Goal: Task Accomplishment & Management: Manage account settings

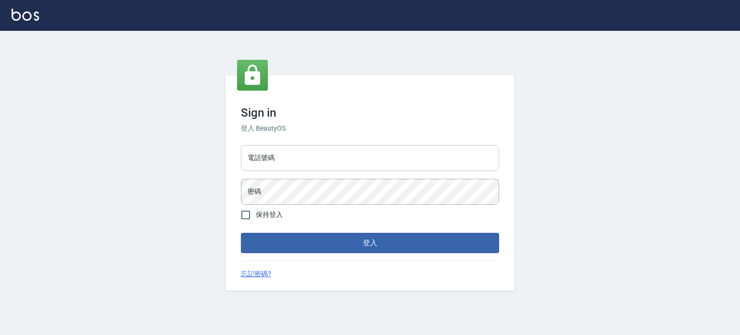
click at [312, 158] on input "電話號碼" at bounding box center [370, 158] width 258 height 26
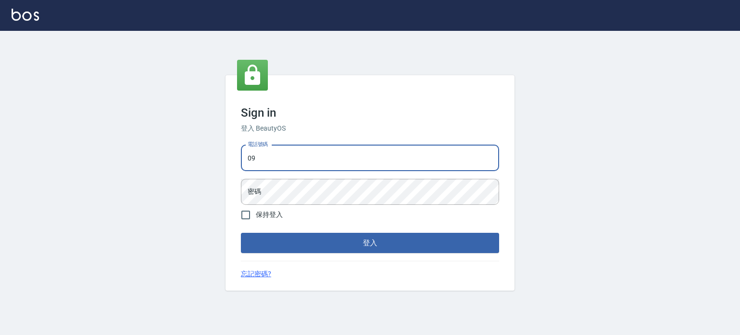
type input "0953539532"
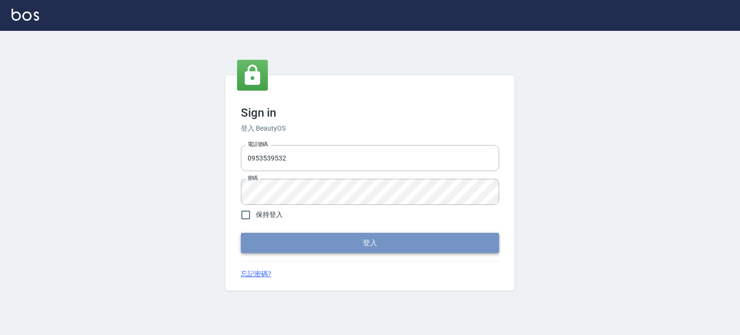
click at [345, 249] on button "登入" at bounding box center [370, 243] width 258 height 20
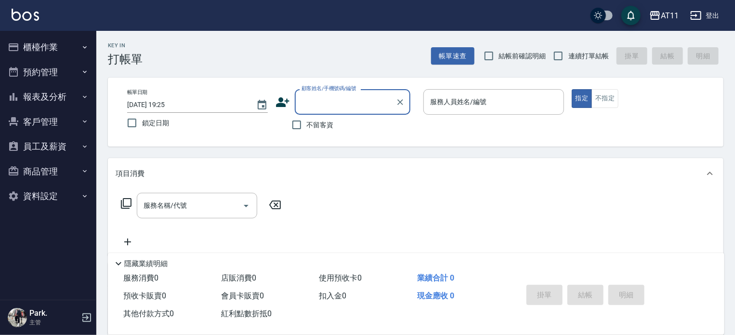
click at [38, 115] on button "客戶管理" at bounding box center [48, 121] width 89 height 25
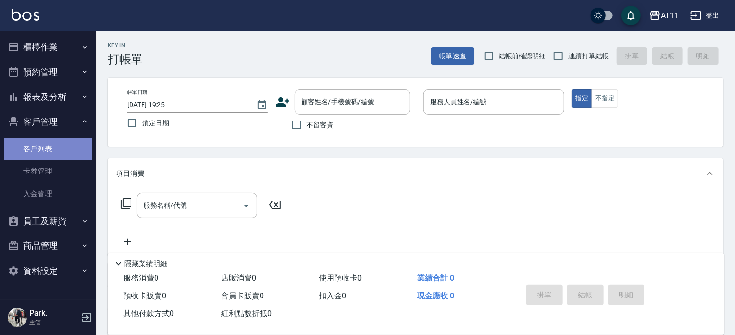
click at [51, 146] on link "客戶列表" at bounding box center [48, 149] width 89 height 22
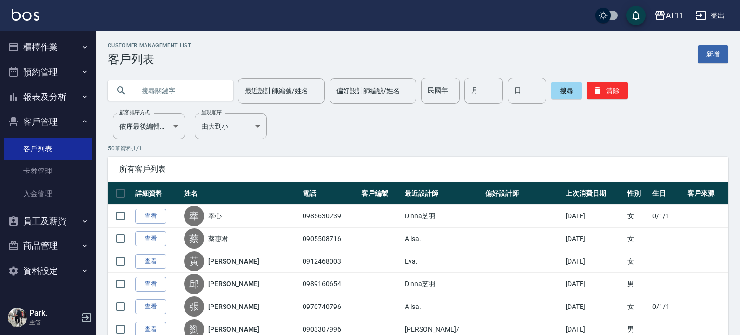
click at [146, 93] on input "text" at bounding box center [180, 91] width 91 height 26
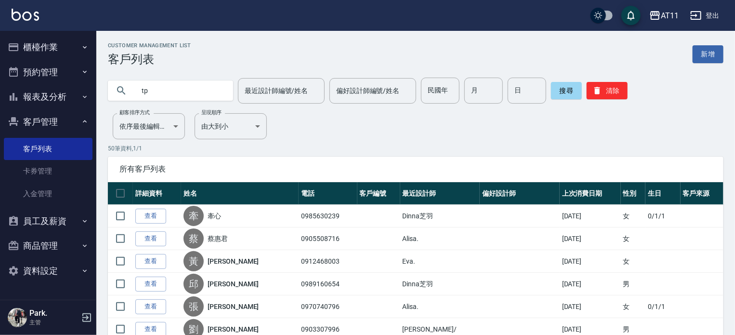
type input "t"
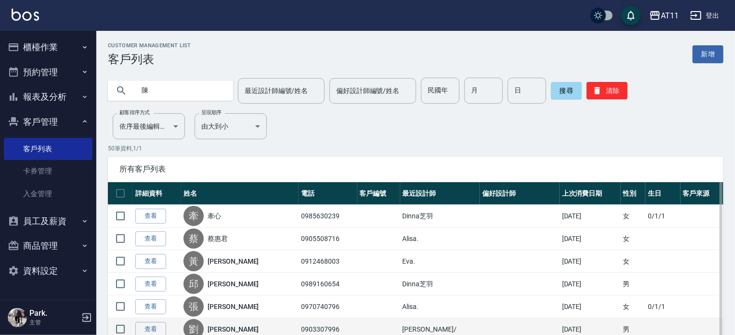
type input "陳"
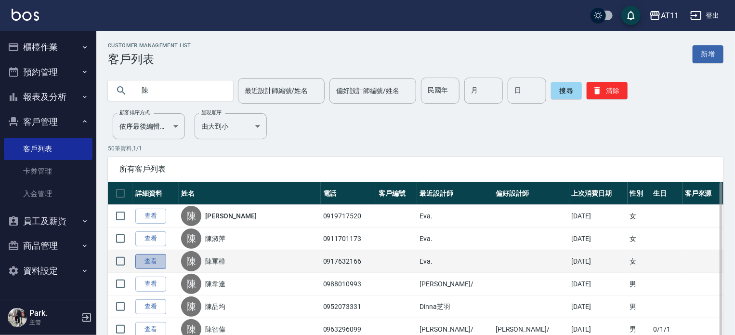
click at [137, 264] on link "查看" at bounding box center [150, 261] width 31 height 15
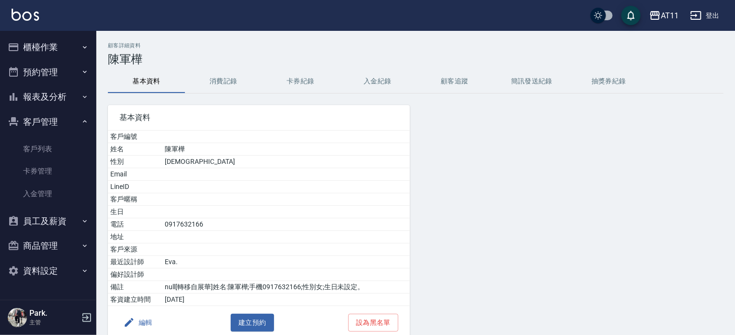
click at [386, 82] on button "入金紀錄" at bounding box center [377, 81] width 77 height 23
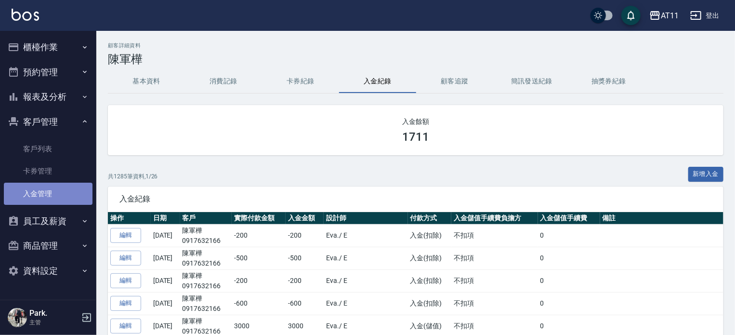
click at [64, 190] on link "入金管理" at bounding box center [48, 194] width 89 height 22
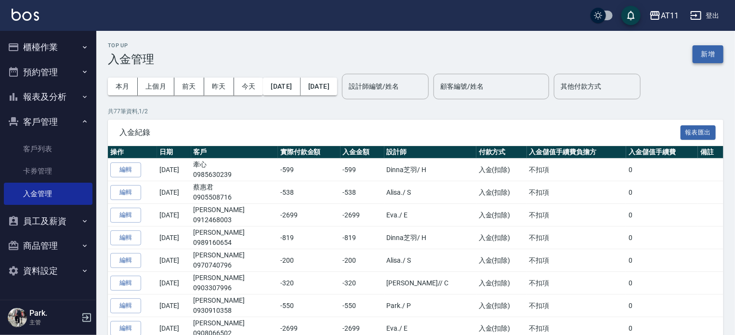
click at [707, 61] on button "新增" at bounding box center [708, 54] width 31 height 18
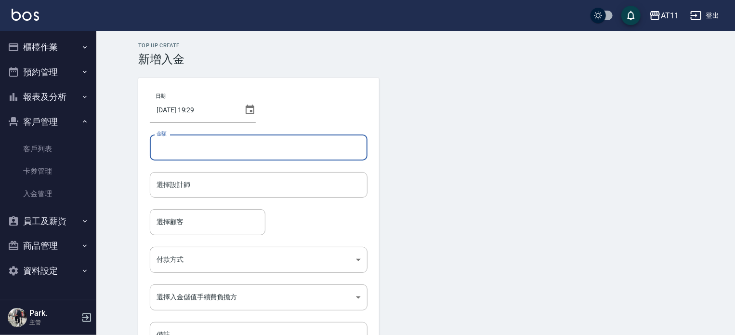
click at [209, 154] on input "金額" at bounding box center [259, 147] width 218 height 26
click at [181, 148] on input "金額" at bounding box center [259, 147] width 218 height 26
type input "-1290"
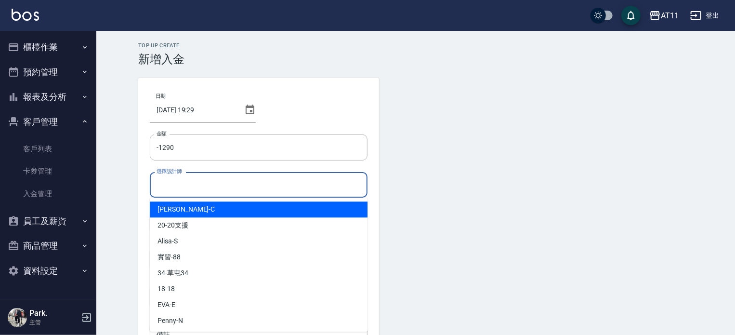
click at [198, 186] on input "選擇設計師" at bounding box center [258, 184] width 209 height 17
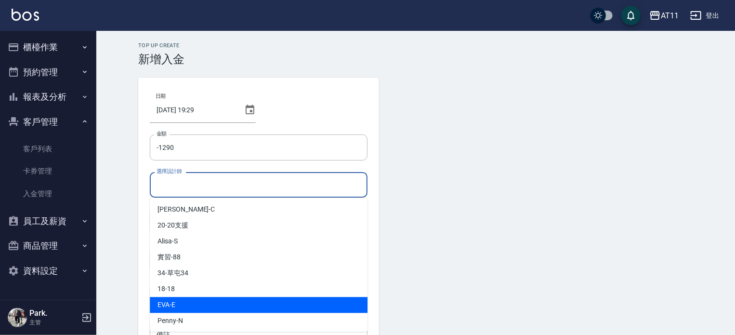
click at [193, 310] on div "[PERSON_NAME] -E" at bounding box center [259, 305] width 218 height 16
type input "EVA-E"
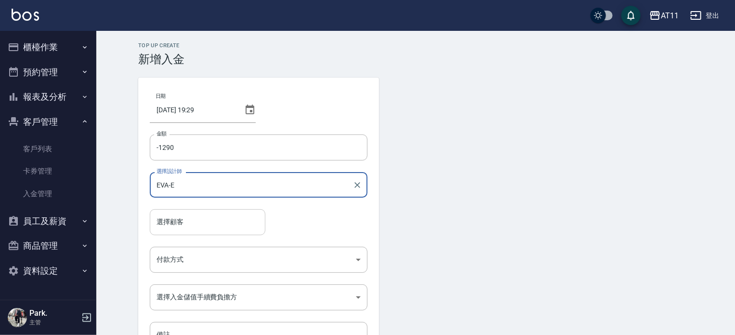
click at [195, 221] on input "選擇顧客" at bounding box center [207, 221] width 107 height 17
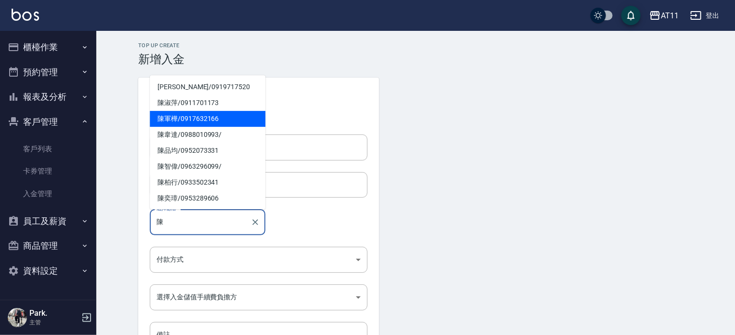
click at [178, 121] on span "[PERSON_NAME]/ 0917632166" at bounding box center [208, 119] width 116 height 16
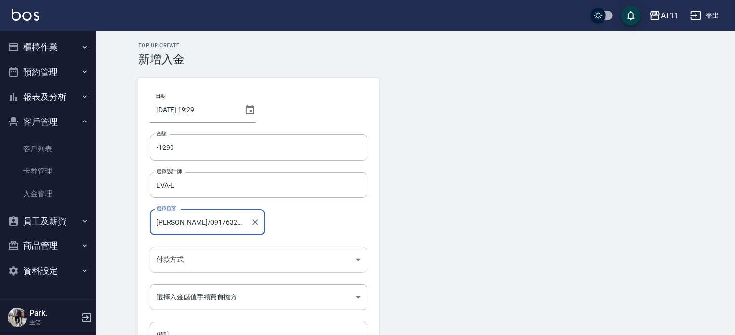
type input "[PERSON_NAME]/0917632166"
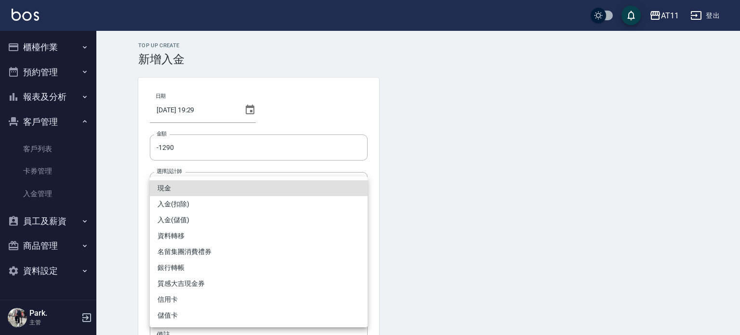
click at [191, 256] on body "AT11 登出 櫃檯作業 打帳單 帳單列表 現金收支登錄 材料自購登錄 每日結帳 排班表 現場電腦打卡 掃碼打卡 預約管理 預約管理 單日預約紀錄 單週預約紀…" at bounding box center [370, 200] width 740 height 400
click at [208, 204] on li "入金(扣除)" at bounding box center [259, 204] width 218 height 16
type input "入金(扣除)"
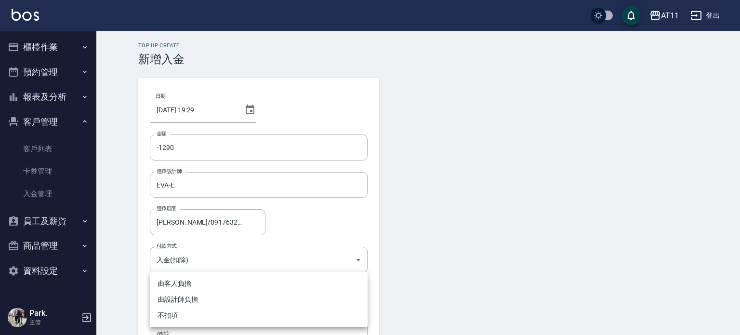
click at [188, 296] on body "AT11 登出 櫃檯作業 打帳單 帳單列表 現金收支登錄 材料自購登錄 每日結帳 排班表 現場電腦打卡 掃碼打卡 預約管理 預約管理 單日預約紀錄 單週預約紀…" at bounding box center [370, 200] width 740 height 400
click at [195, 316] on li "不扣項" at bounding box center [259, 315] width 218 height 16
type input "WITHOUTHANDLINGFEE"
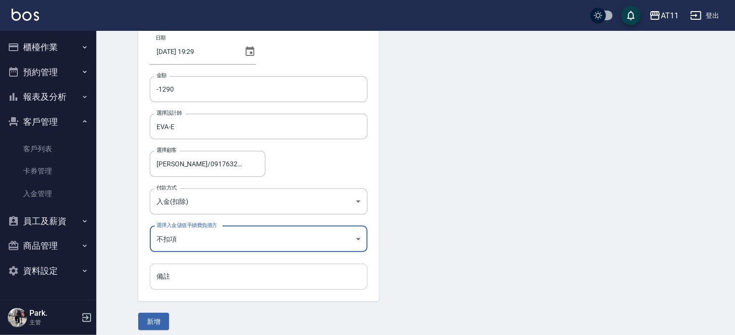
scroll to position [65, 0]
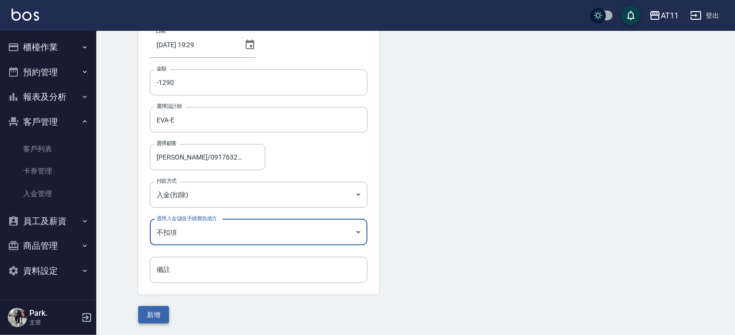
click at [159, 314] on button "新增" at bounding box center [153, 315] width 31 height 18
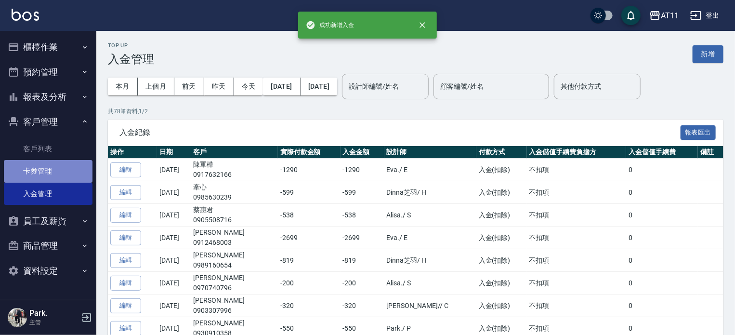
click at [56, 180] on link "卡券管理" at bounding box center [48, 171] width 89 height 22
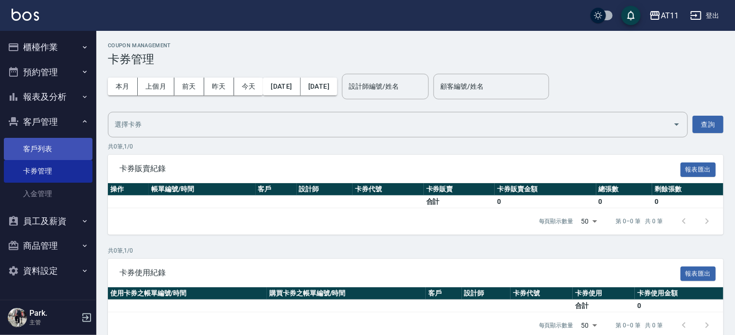
click at [58, 145] on link "客戶列表" at bounding box center [48, 149] width 89 height 22
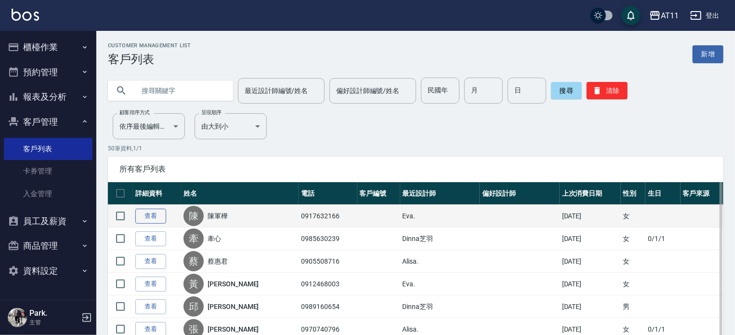
click at [148, 214] on link "查看" at bounding box center [150, 216] width 31 height 15
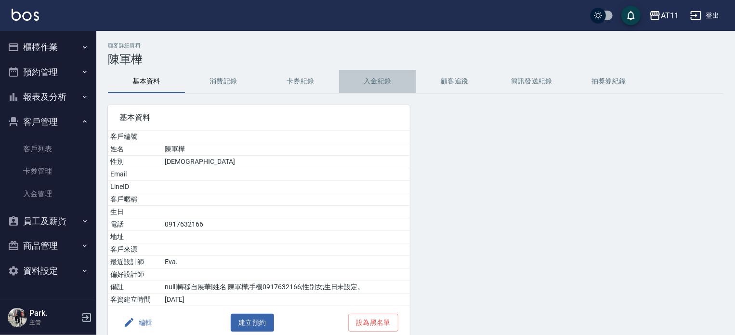
click at [387, 77] on button "入金紀錄" at bounding box center [377, 81] width 77 height 23
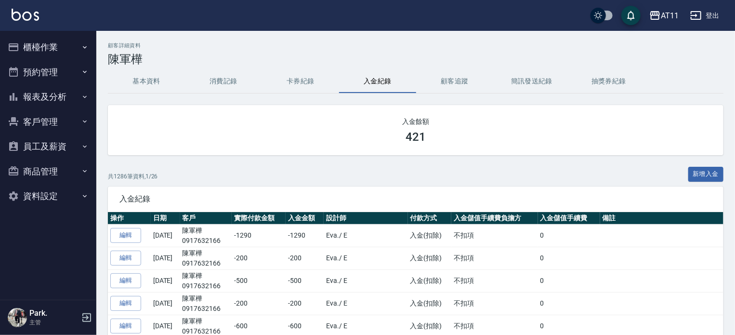
click at [45, 124] on button "客戶管理" at bounding box center [48, 121] width 89 height 25
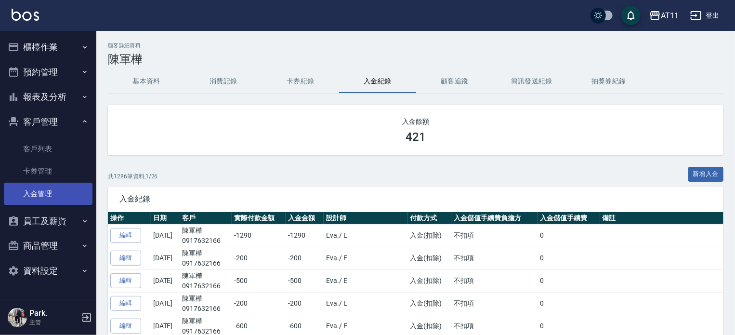
click at [54, 193] on link "入金管理" at bounding box center [48, 194] width 89 height 22
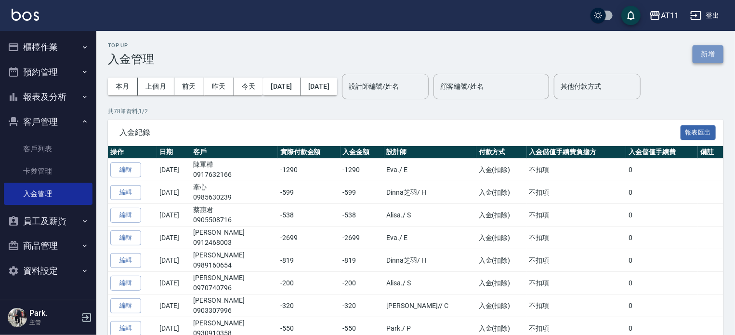
click at [713, 58] on button "新增" at bounding box center [708, 54] width 31 height 18
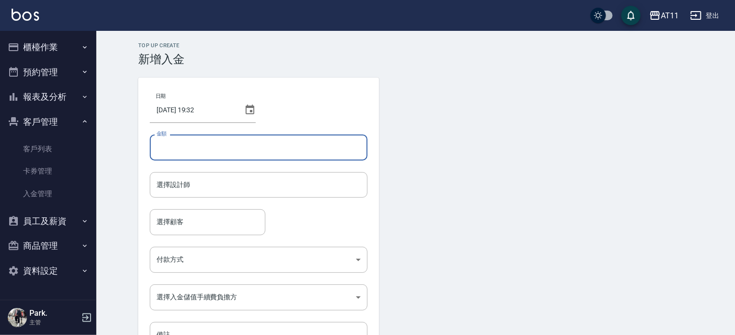
click at [188, 148] on input "金額" at bounding box center [259, 147] width 218 height 26
type input "1000"
click at [186, 184] on input "選擇設計師" at bounding box center [258, 184] width 209 height 17
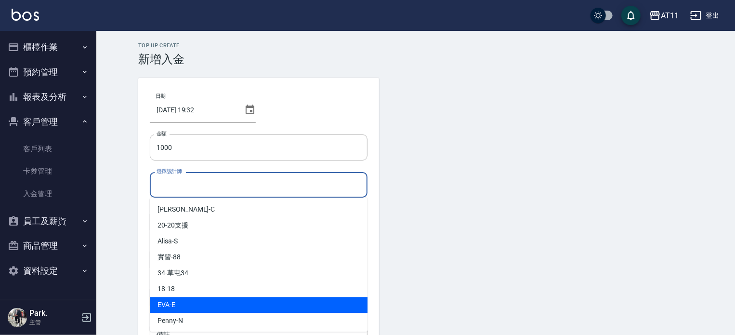
click at [197, 300] on div "[PERSON_NAME] -E" at bounding box center [259, 305] width 218 height 16
type input "EVA-E"
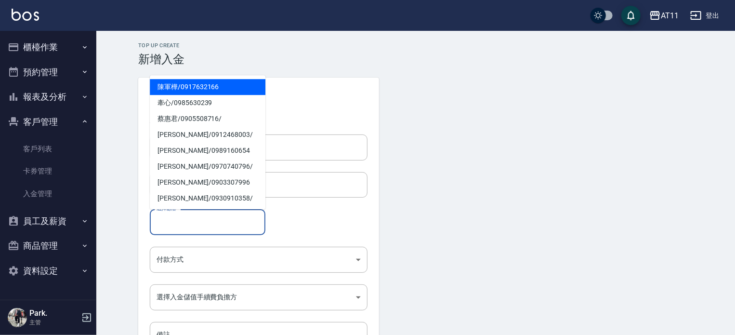
click at [192, 217] on input "選擇顧客" at bounding box center [207, 221] width 107 height 17
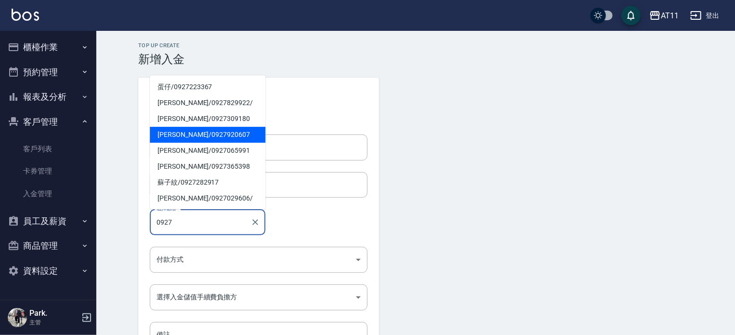
click at [177, 138] on span "陳冠伊 / 0927920607" at bounding box center [208, 135] width 116 height 16
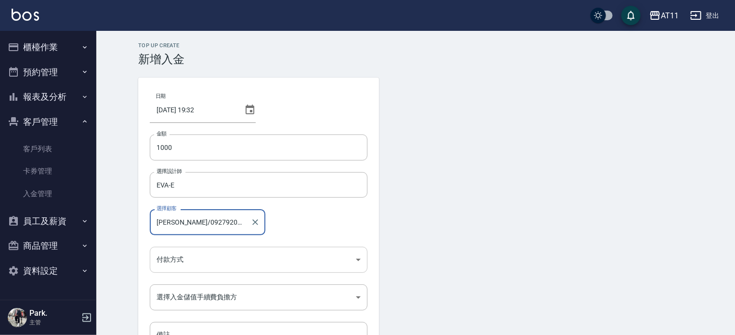
type input "陳冠伊/0927920607"
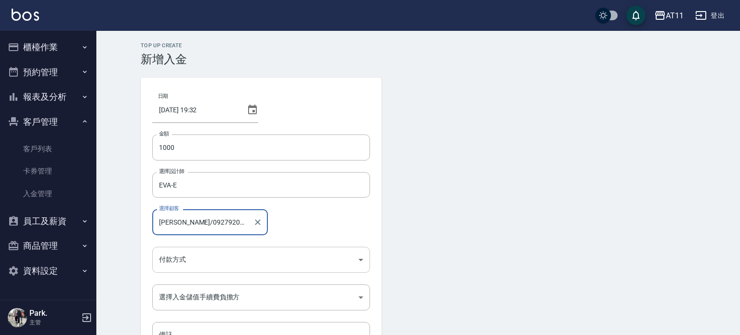
click at [204, 257] on body "AT11 登出 櫃檯作業 打帳單 帳單列表 現金收支登錄 材料自購登錄 每日結帳 排班表 現場電腦打卡 掃碼打卡 預約管理 預約管理 單日預約紀錄 單週預約紀…" at bounding box center [370, 200] width 740 height 400
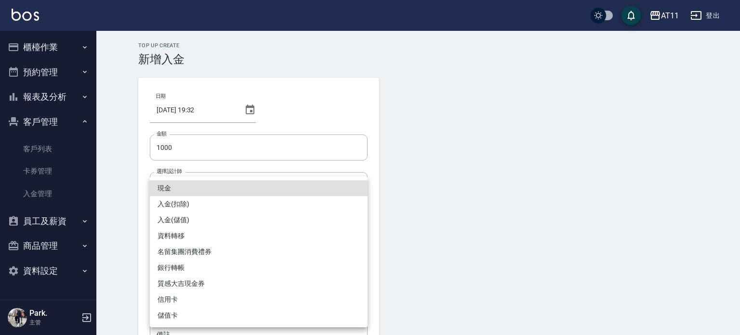
click at [197, 219] on li "入金(儲值)" at bounding box center [259, 220] width 218 height 16
type input "入金(儲值)"
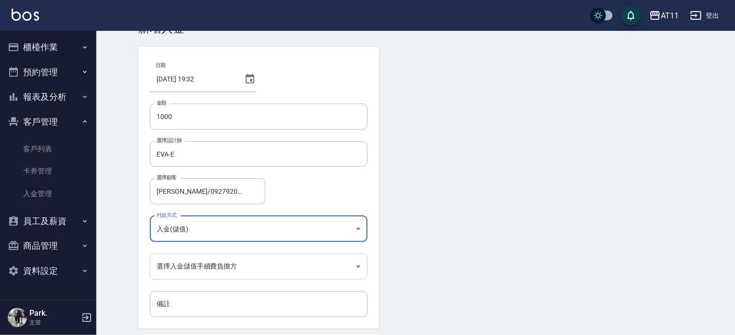
scroll to position [48, 0]
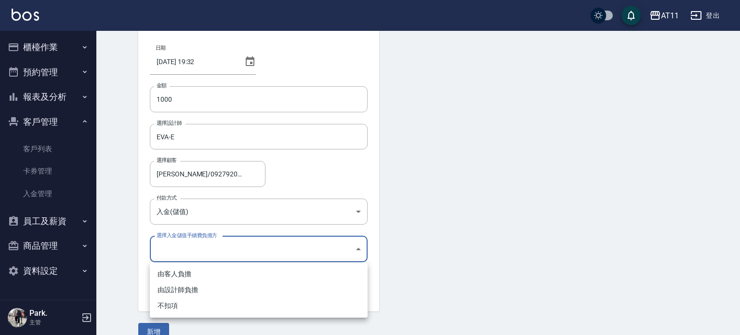
click at [205, 252] on body "AT11 登出 櫃檯作業 打帳單 帳單列表 現金收支登錄 材料自購登錄 每日結帳 排班表 現場電腦打卡 掃碼打卡 預約管理 預約管理 單日預約紀錄 單週預約紀…" at bounding box center [370, 152] width 740 height 400
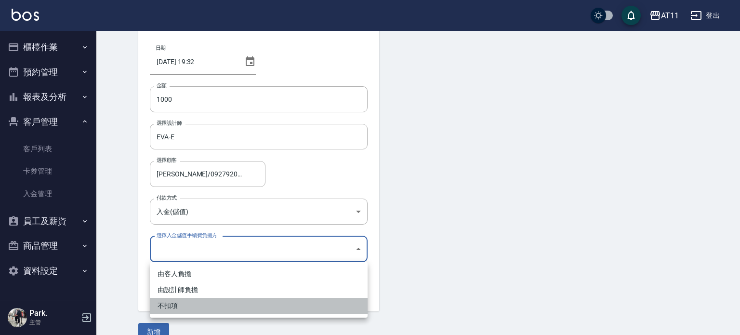
click at [191, 301] on li "不扣項" at bounding box center [259, 306] width 218 height 16
type input "WITHOUTHANDLINGFEE"
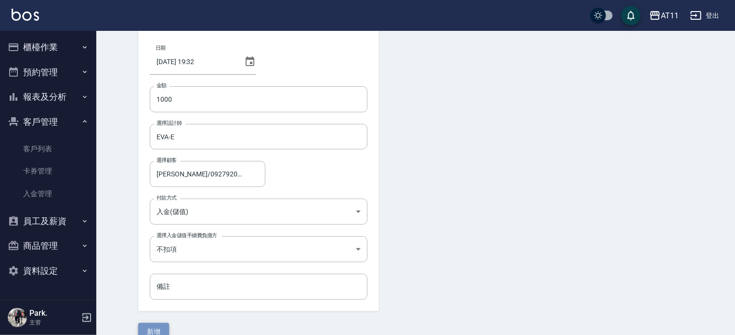
click at [159, 330] on button "新增" at bounding box center [153, 332] width 31 height 18
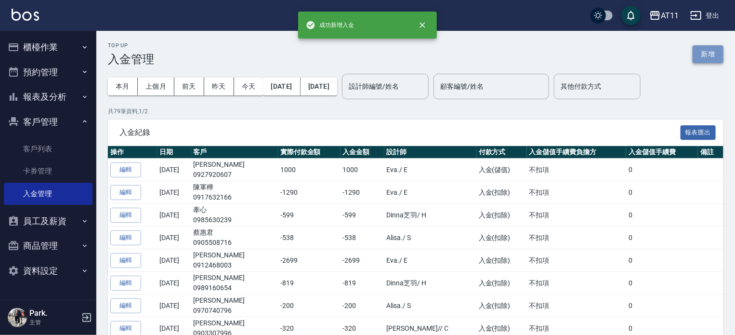
click at [706, 53] on button "新增" at bounding box center [708, 54] width 31 height 18
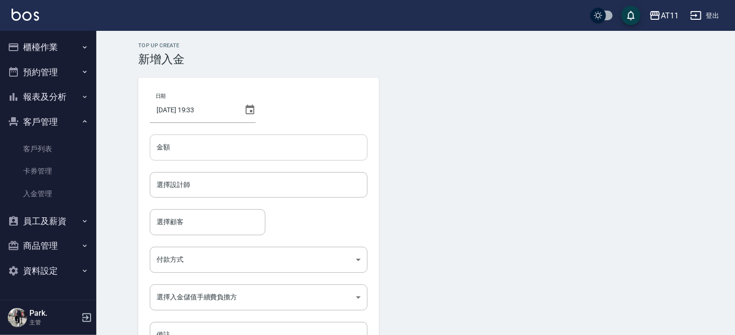
click at [227, 143] on input "金額" at bounding box center [259, 147] width 218 height 26
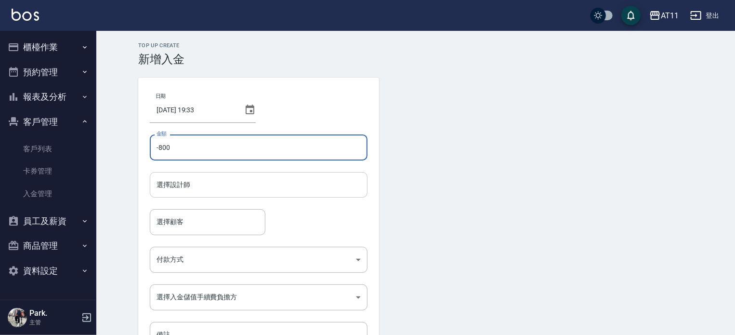
type input "-800"
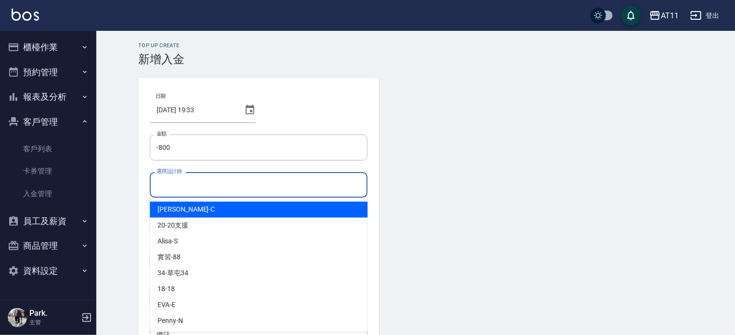
click at [202, 186] on input "選擇設計師" at bounding box center [258, 184] width 209 height 17
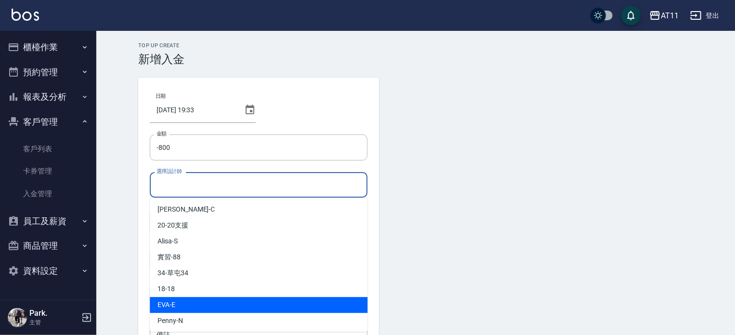
click at [195, 303] on div "[PERSON_NAME] -E" at bounding box center [259, 305] width 218 height 16
type input "EVA-E"
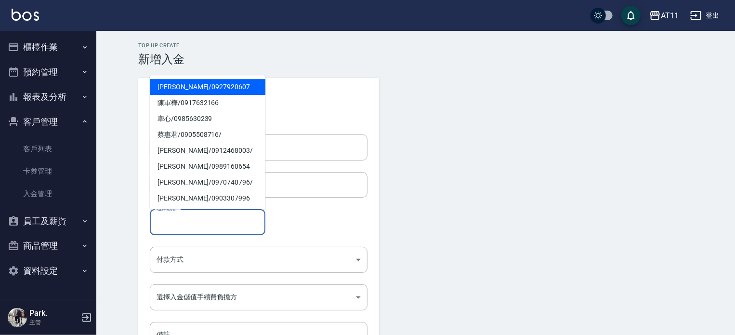
click at [198, 218] on input "選擇顧客" at bounding box center [207, 221] width 107 height 17
click at [190, 90] on span "陳冠伊 / 0927920607" at bounding box center [208, 87] width 116 height 16
type input "陳冠伊/0927920607"
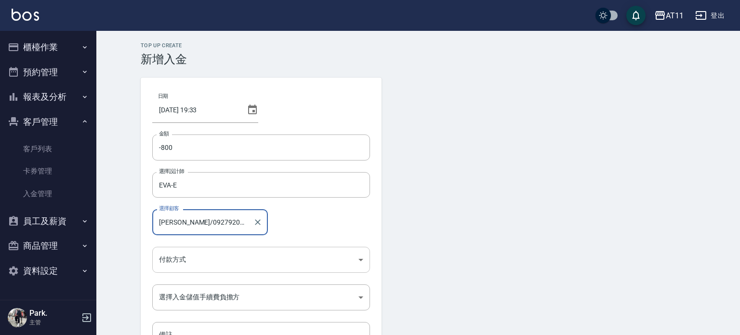
click at [184, 254] on body "AT11 登出 櫃檯作業 打帳單 帳單列表 現金收支登錄 材料自購登錄 每日結帳 排班表 現場電腦打卡 掃碼打卡 預約管理 預約管理 單日預約紀錄 單週預約紀…" at bounding box center [370, 200] width 740 height 400
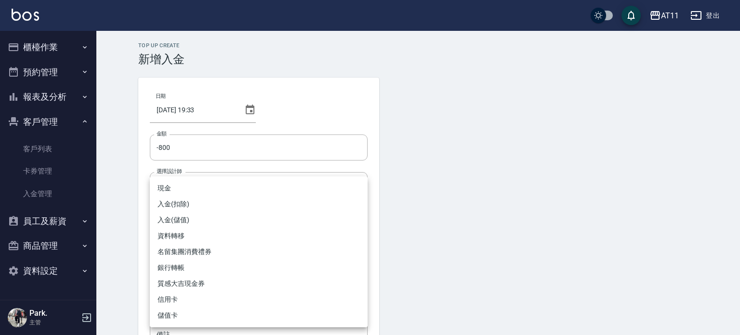
click at [187, 202] on li "入金(扣除)" at bounding box center [259, 204] width 218 height 16
type input "入金(扣除)"
click at [191, 296] on body "AT11 登出 櫃檯作業 打帳單 帳單列表 現金收支登錄 材料自購登錄 每日結帳 排班表 現場電腦打卡 掃碼打卡 預約管理 預約管理 單日預約紀錄 單週預約紀…" at bounding box center [370, 200] width 740 height 400
click at [188, 314] on li "不扣項" at bounding box center [259, 315] width 218 height 16
type input "WITHOUTHANDLINGFEE"
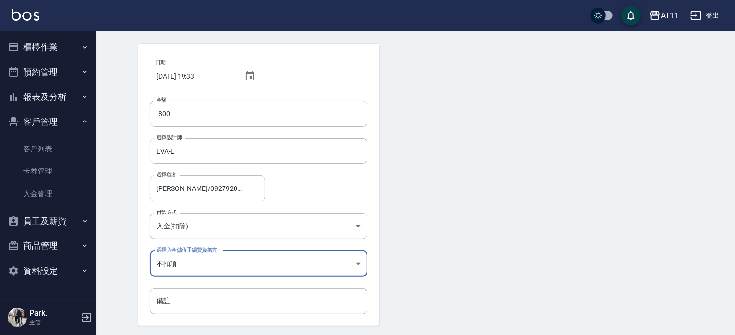
scroll to position [48, 0]
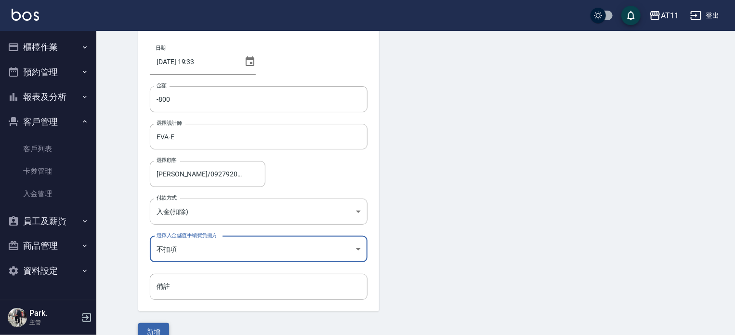
click at [166, 325] on button "新增" at bounding box center [153, 332] width 31 height 18
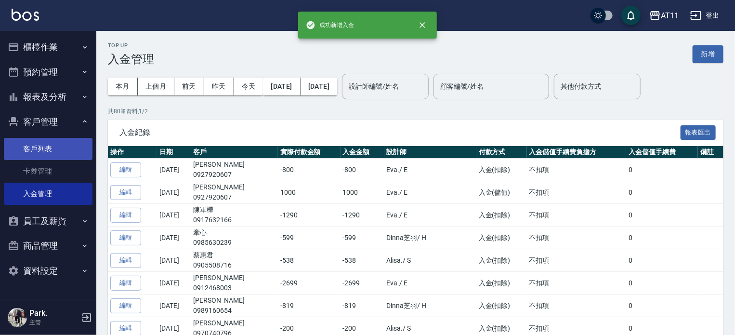
click at [52, 151] on link "客戶列表" at bounding box center [48, 149] width 89 height 22
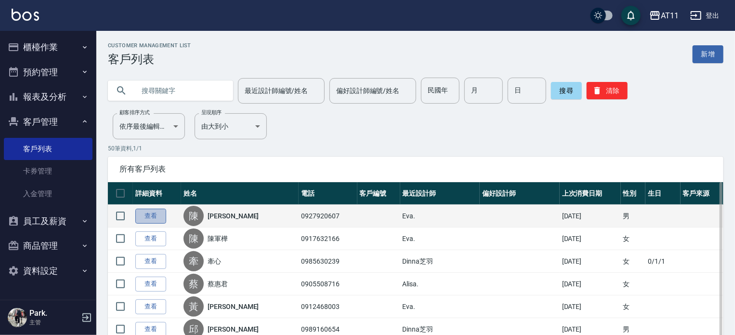
click at [154, 215] on link "查看" at bounding box center [150, 216] width 31 height 15
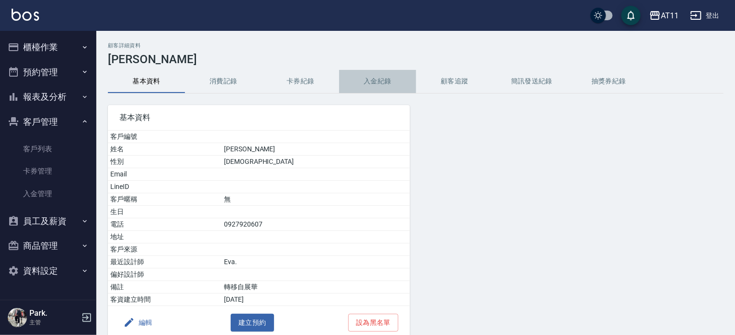
click at [377, 77] on button "入金紀錄" at bounding box center [377, 81] width 77 height 23
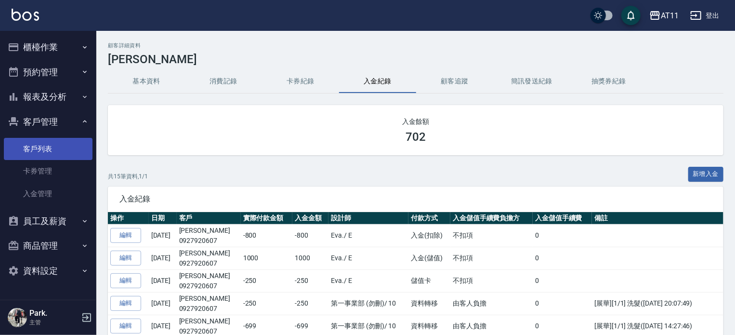
click at [49, 144] on link "客戶列表" at bounding box center [48, 149] width 89 height 22
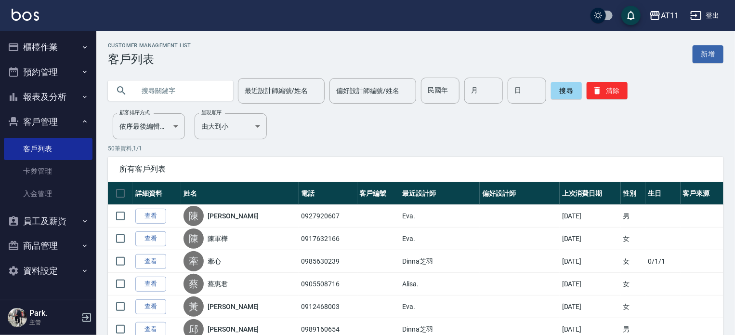
click at [160, 90] on input "text" at bounding box center [180, 91] width 91 height 26
type input "彥"
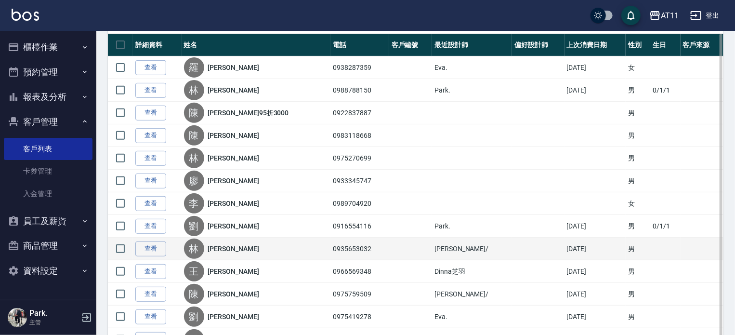
scroll to position [131, 0]
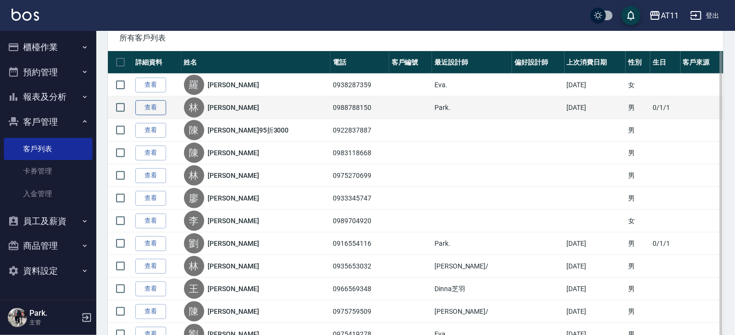
click at [155, 103] on link "查看" at bounding box center [150, 107] width 31 height 15
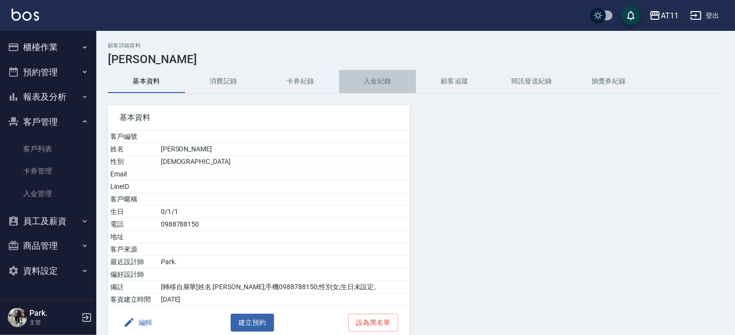
click at [377, 79] on button "入金紀錄" at bounding box center [377, 81] width 77 height 23
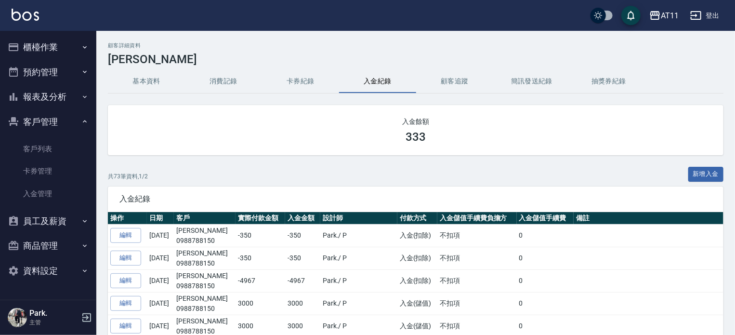
click at [49, 52] on button "櫃檯作業" at bounding box center [48, 47] width 89 height 25
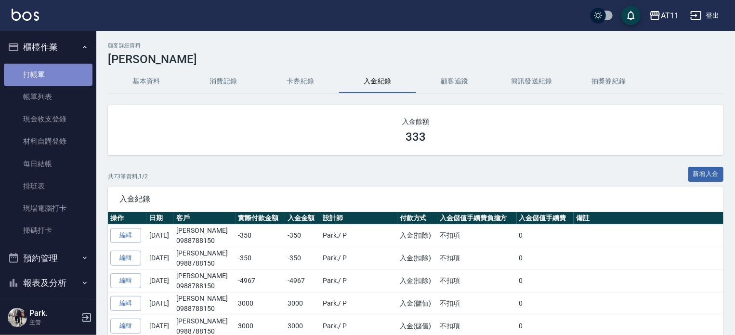
click at [50, 80] on link "打帳單" at bounding box center [48, 75] width 89 height 22
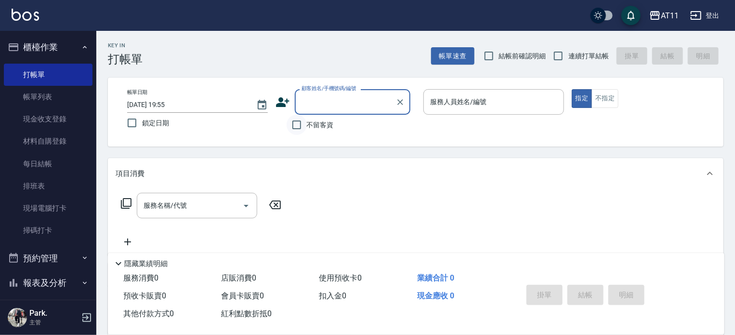
drag, startPoint x: 299, startPoint y: 125, endPoint x: 297, endPoint y: 134, distance: 9.8
click at [299, 124] on input "不留客資" at bounding box center [297, 125] width 20 height 20
checkbox input "true"
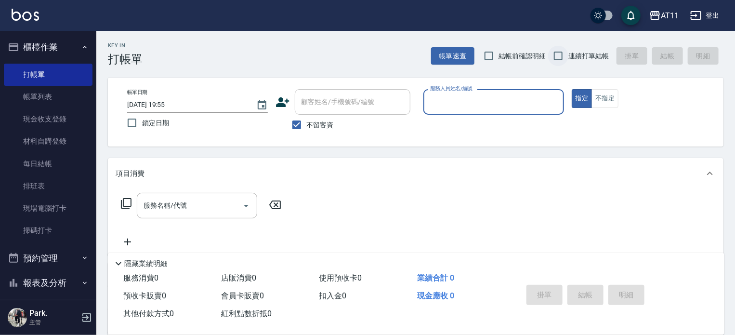
click at [561, 53] on input "連續打單結帳" at bounding box center [558, 56] width 20 height 20
checkbox input "true"
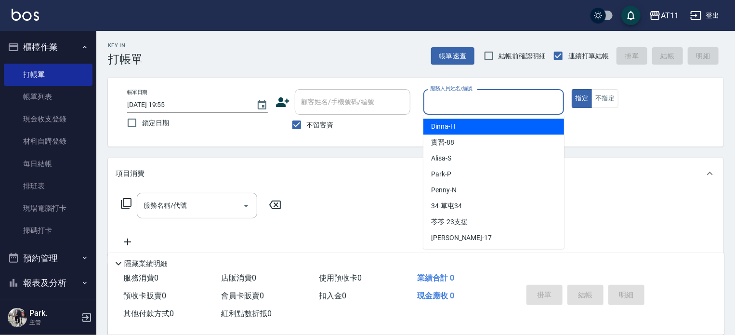
click at [495, 102] on input "服務人員姓名/編號" at bounding box center [494, 101] width 132 height 17
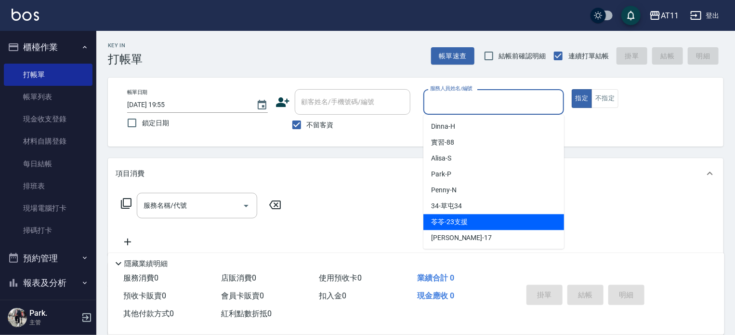
type input "ㄘ"
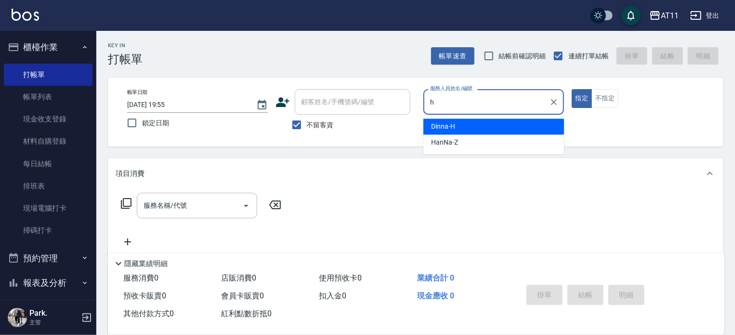
type input "Dinna-H"
type button "true"
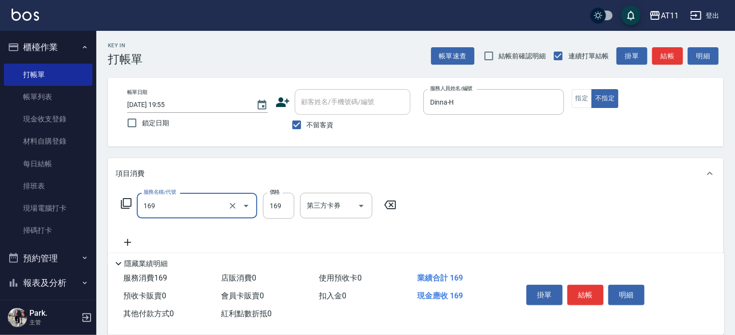
type input "單剪(169)"
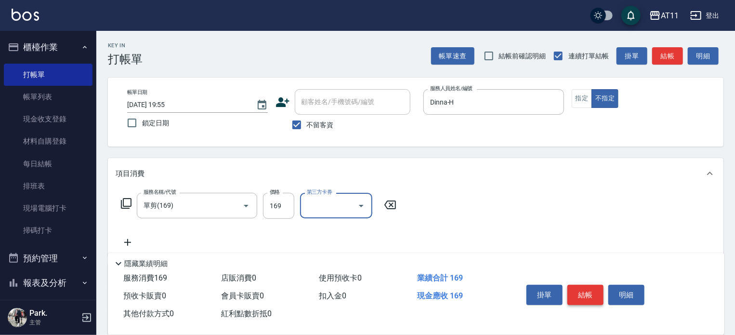
click at [585, 292] on button "結帳" at bounding box center [586, 295] width 36 height 20
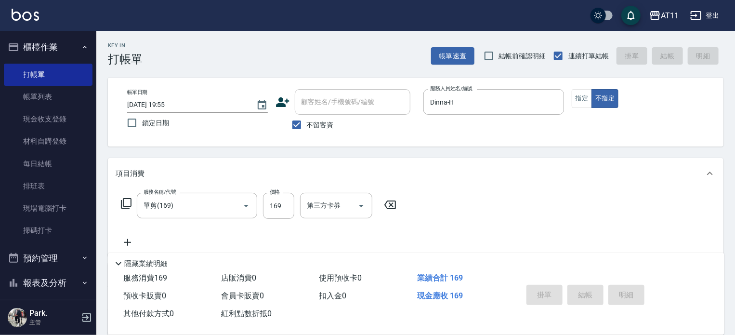
type input "2025/09/14 19:57"
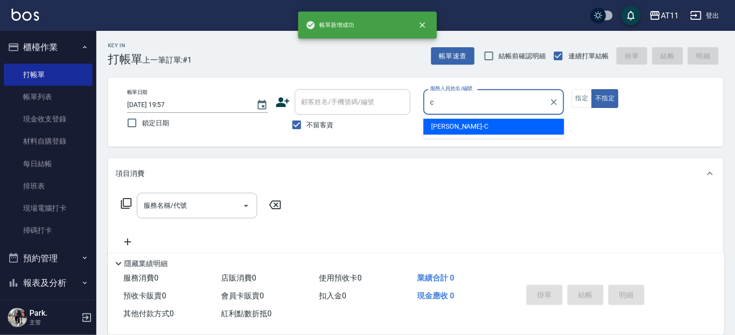
type input "Connie-C"
type button "false"
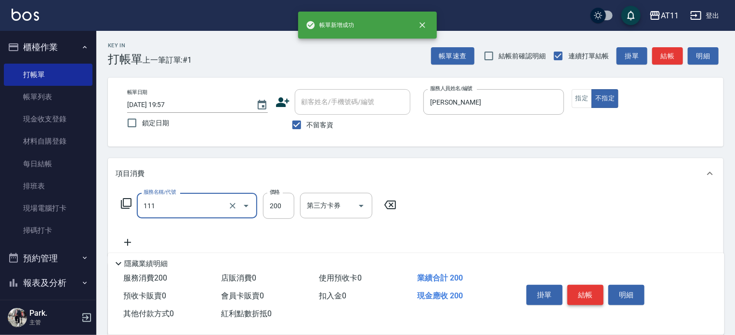
type input "精油洗髮(111)"
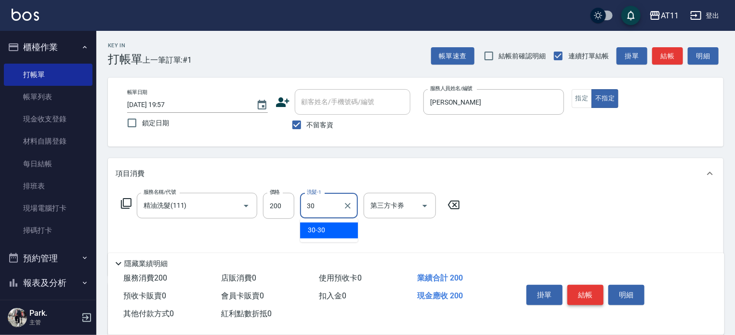
type input "30-30"
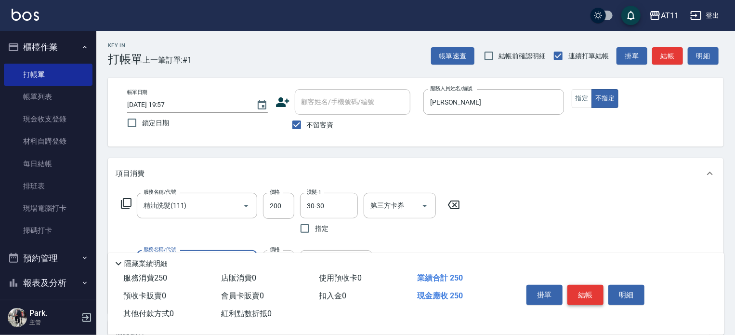
type input "剪瀏海(0050)"
click at [585, 292] on button "結帳" at bounding box center [586, 295] width 36 height 20
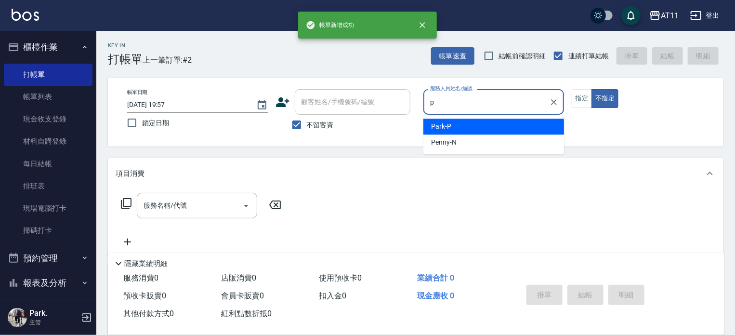
type input "Park-P"
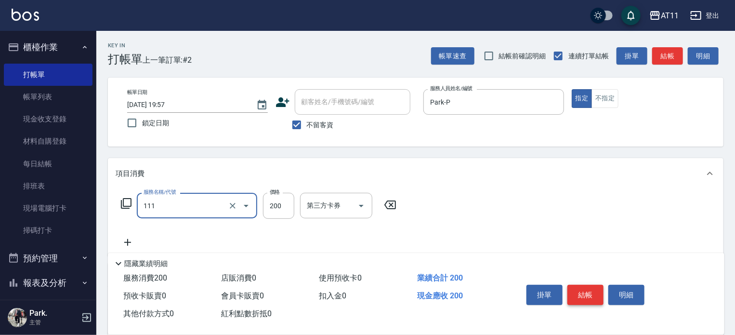
type input "精油洗髮(111)"
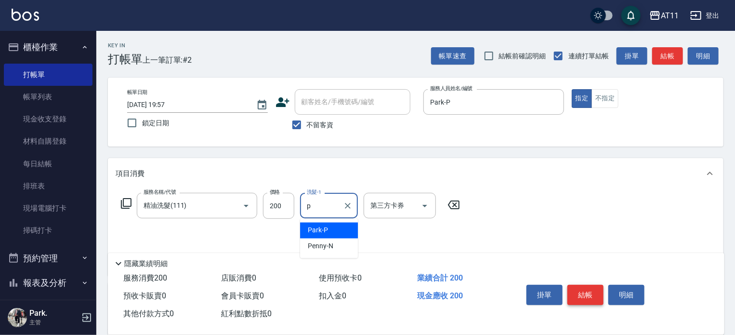
type input "Park-P"
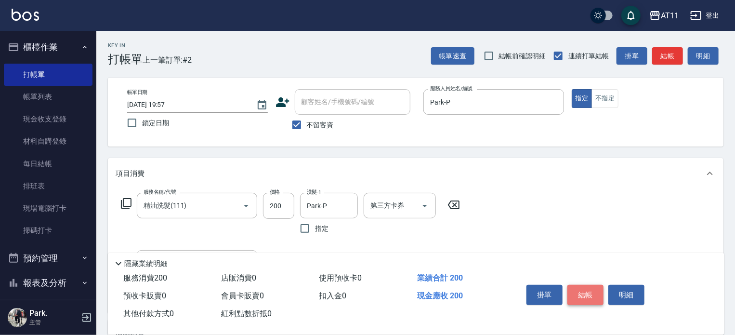
click at [585, 292] on button "結帳" at bounding box center [586, 295] width 36 height 20
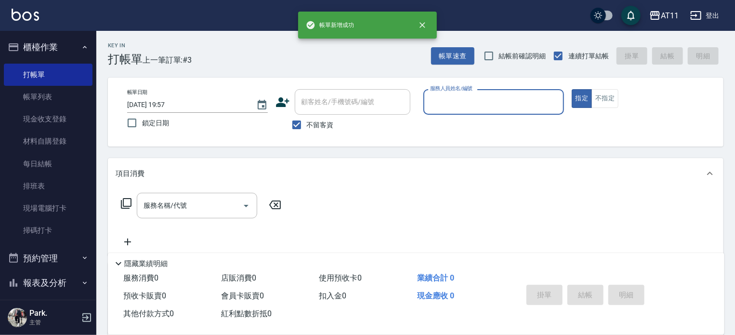
type input "w"
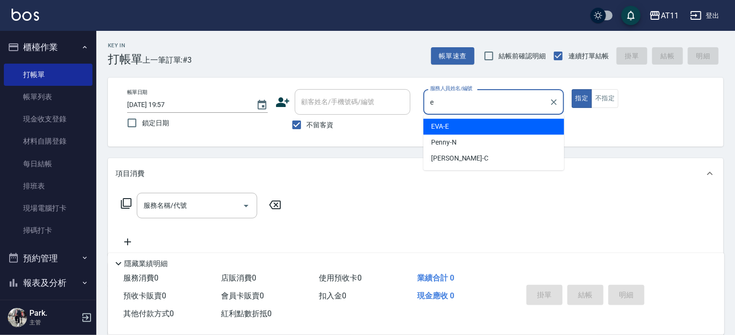
type input "EVA-E"
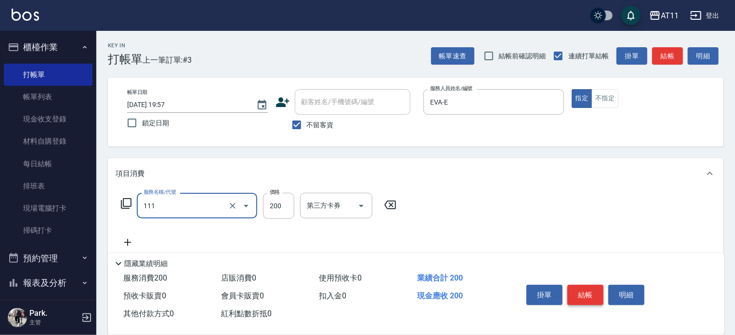
type input "精油洗髮(111)"
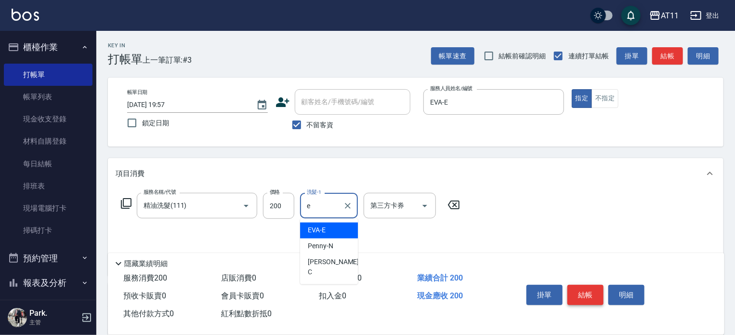
type input "EVA-E"
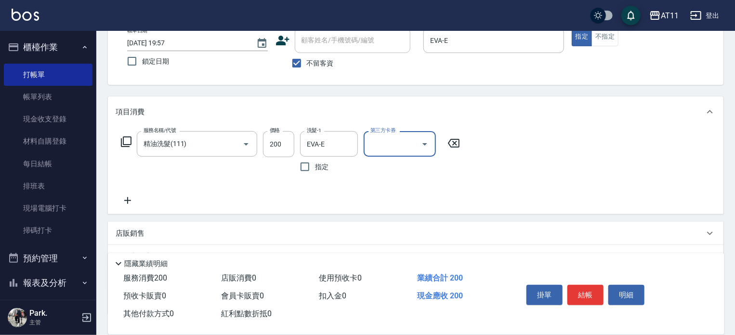
scroll to position [133, 0]
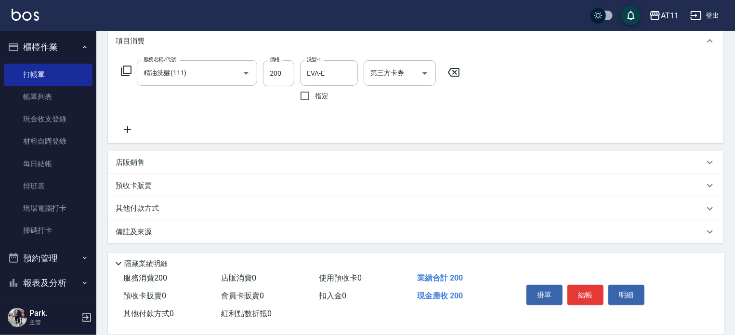
click at [193, 155] on div "店販銷售" at bounding box center [416, 162] width 616 height 23
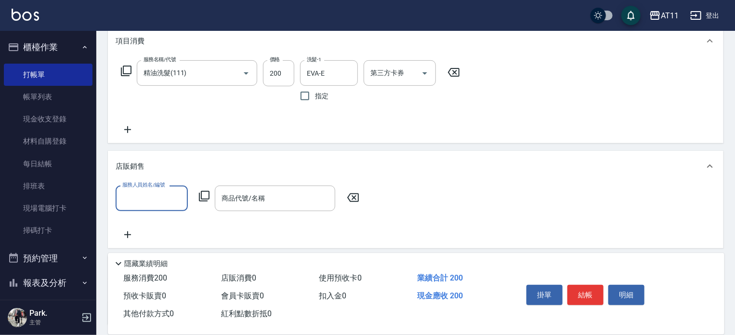
scroll to position [0, 0]
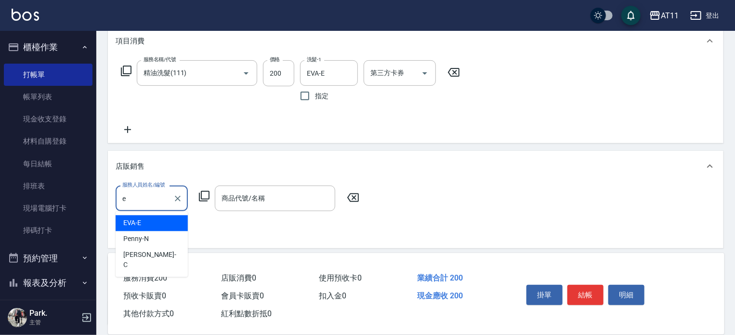
type input "EVA-E"
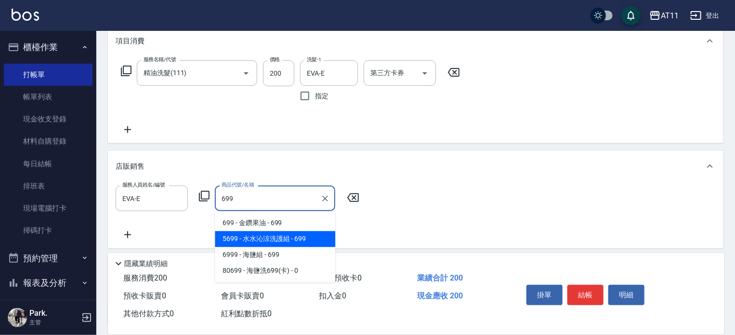
type input "水水沁涼洗護組"
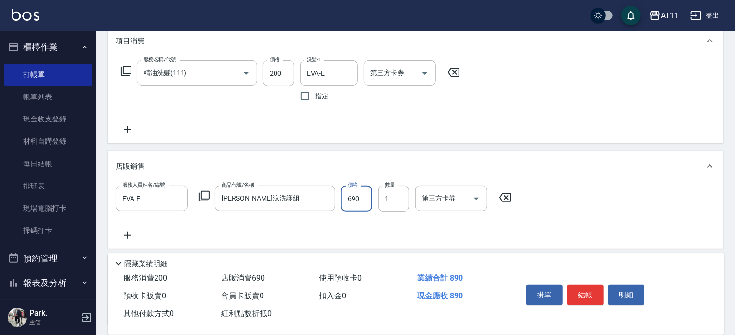
type input "690"
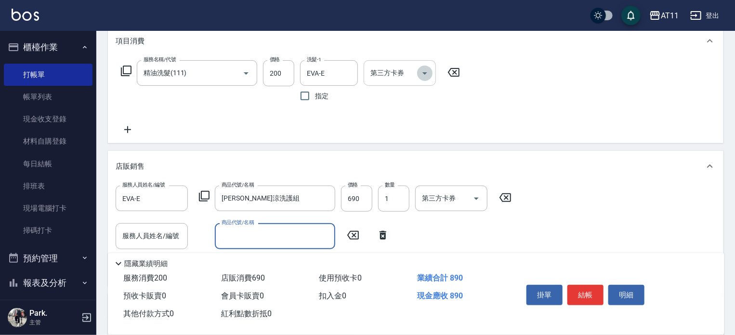
click at [422, 69] on icon "Open" at bounding box center [425, 73] width 12 height 12
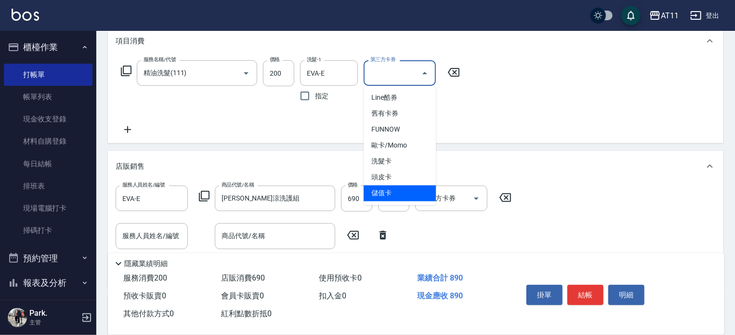
click at [410, 196] on span "儲值卡" at bounding box center [400, 194] width 72 height 16
type input "儲值卡"
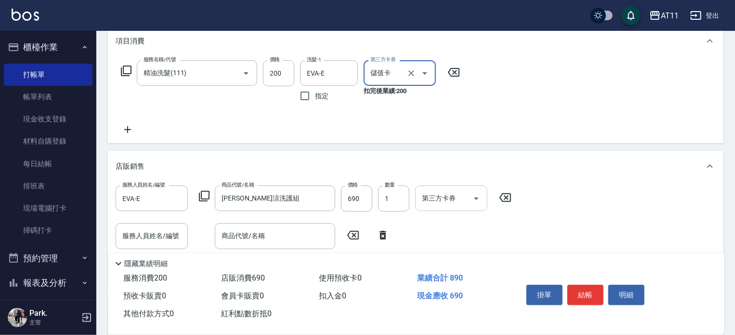
click at [477, 198] on icon "Open" at bounding box center [477, 199] width 12 height 12
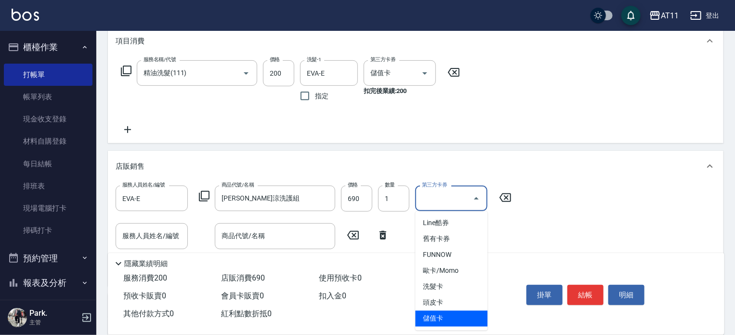
click at [470, 319] on span "儲值卡" at bounding box center [451, 319] width 72 height 16
type input "儲值卡"
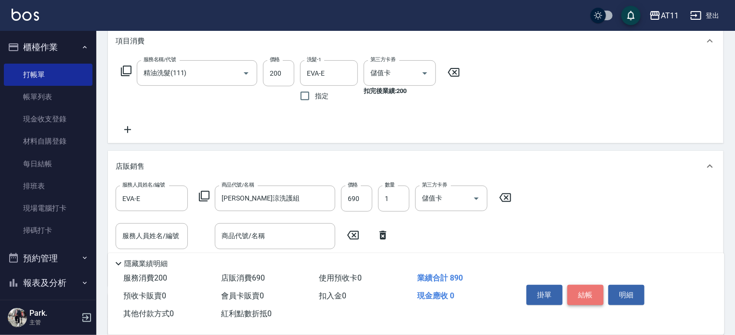
click at [589, 289] on button "結帳" at bounding box center [586, 295] width 36 height 20
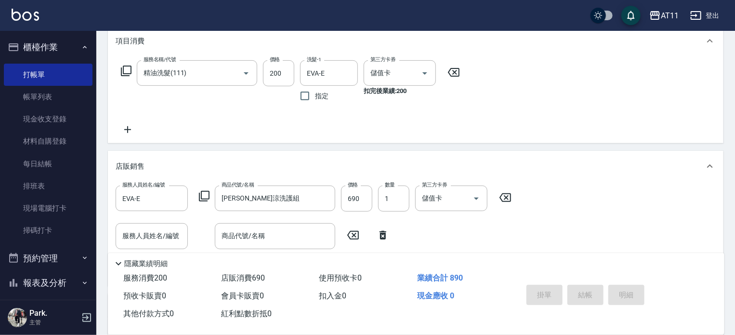
type input "2025/09/14 19:58"
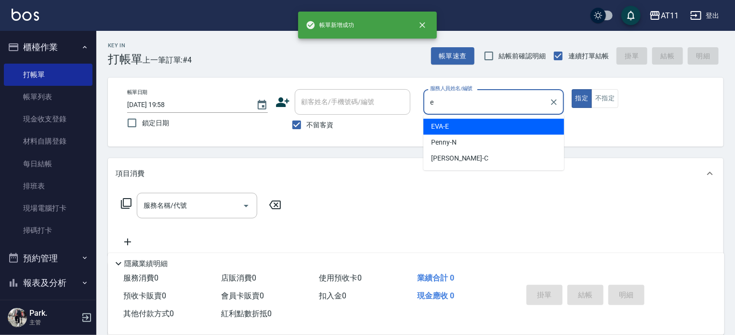
type input "EVA-E"
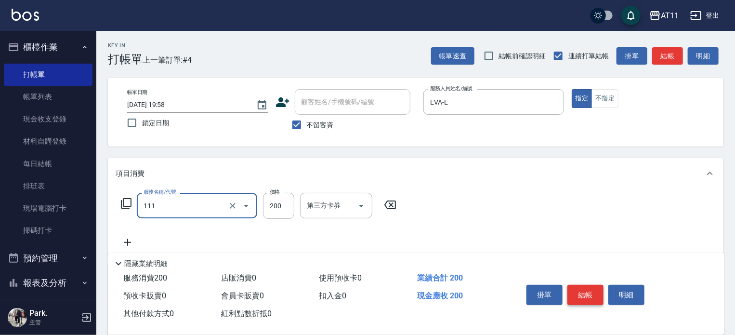
type input "精油洗髮(111)"
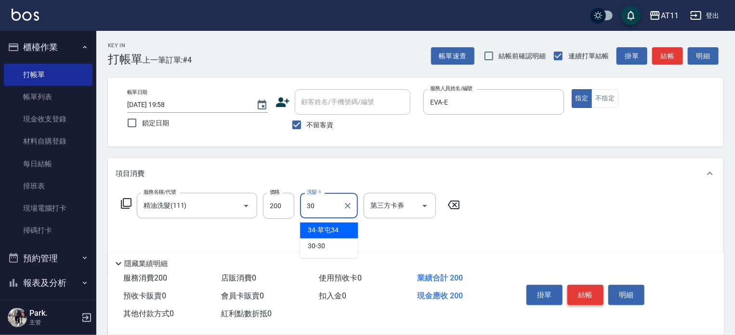
type input "30-30"
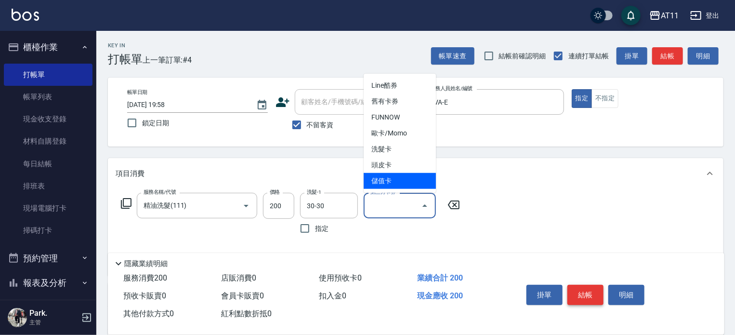
type input "儲值卡"
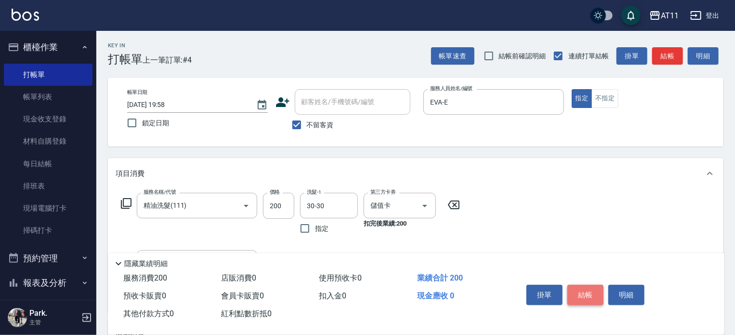
click at [589, 289] on button "結帳" at bounding box center [586, 295] width 36 height 20
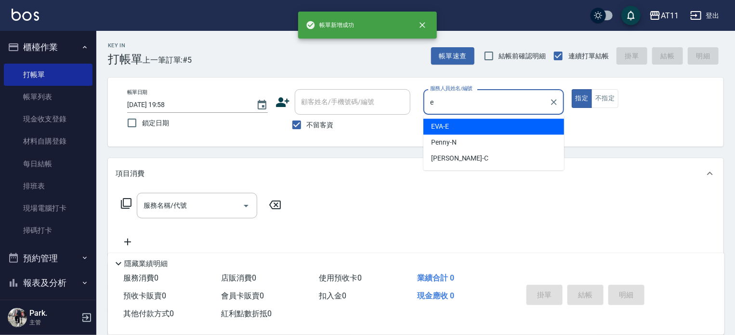
type input "EVA-E"
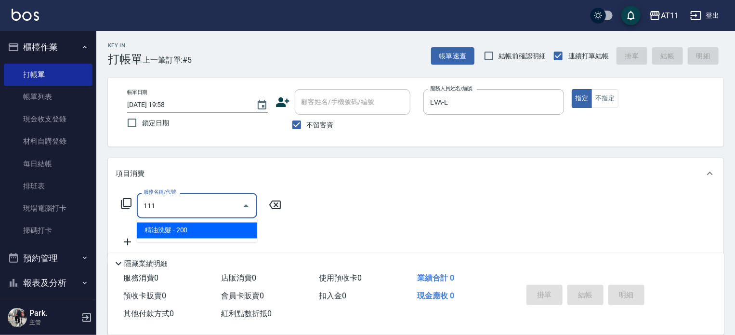
type input "精油洗髮(111)"
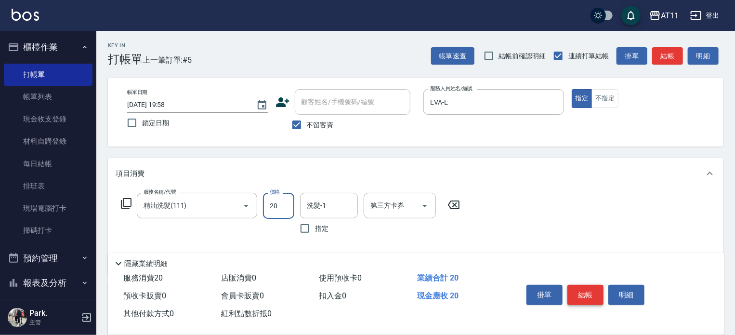
type input "200"
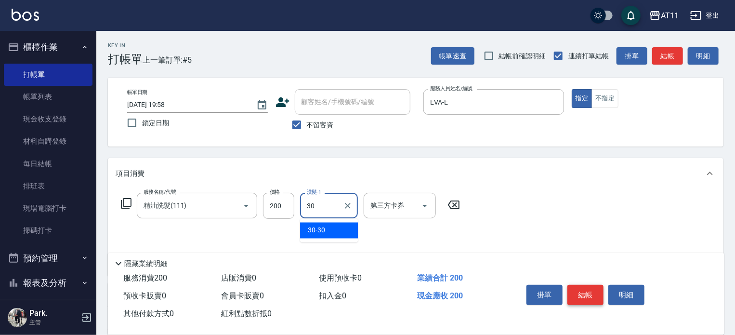
type input "30-30"
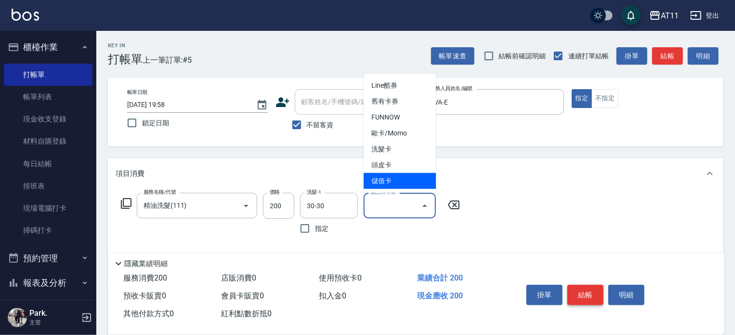
type input "儲值卡"
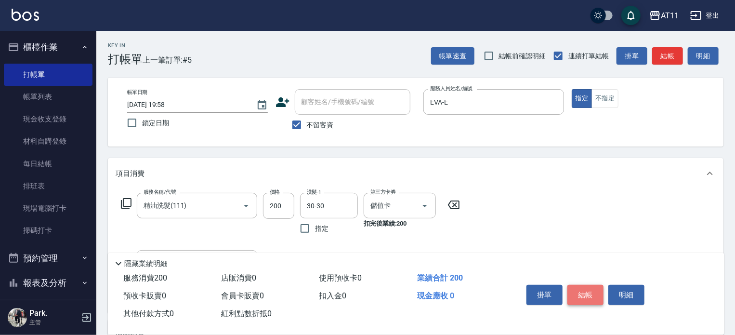
click at [589, 289] on button "結帳" at bounding box center [586, 295] width 36 height 20
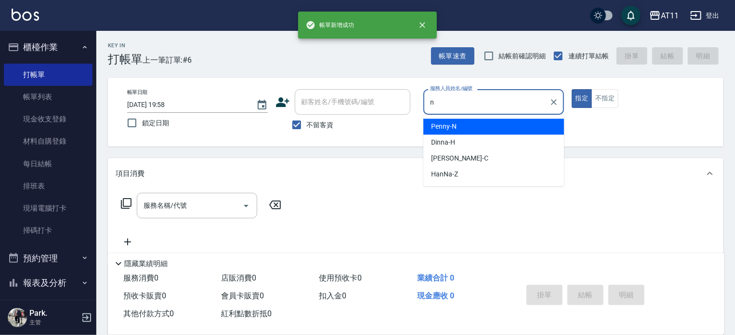
type input "Penny-N"
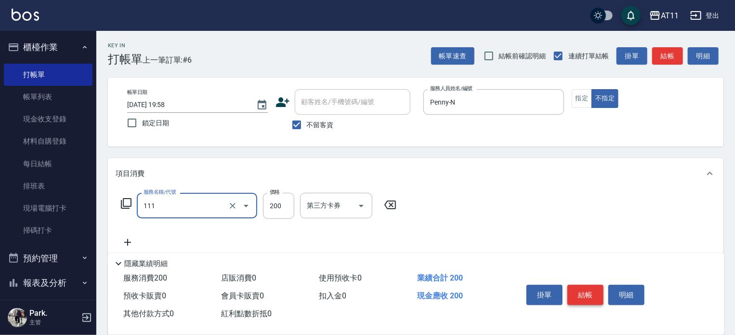
type input "精油洗髮(111)"
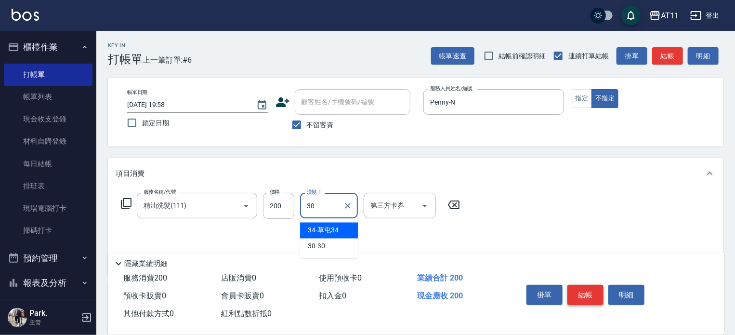
type input "30-30"
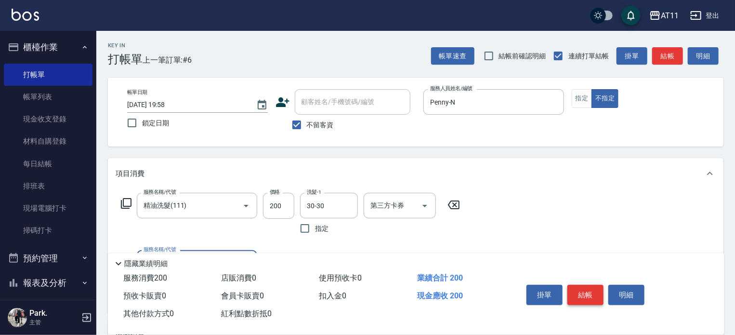
click at [589, 289] on button "結帳" at bounding box center [586, 295] width 36 height 20
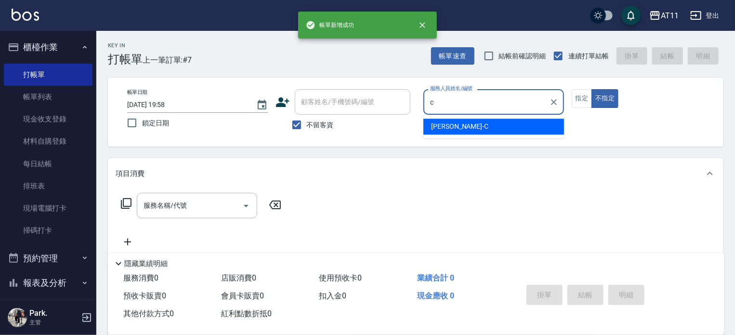
type input "Connie-C"
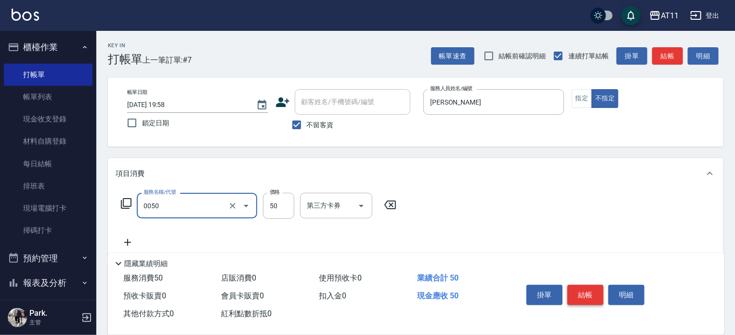
type input "剪瀏海(0050)"
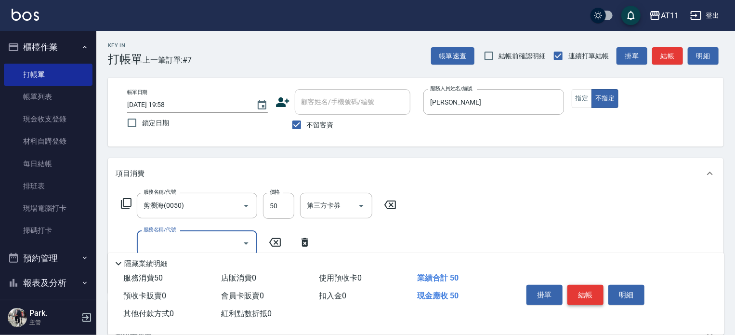
click at [589, 289] on button "結帳" at bounding box center [586, 295] width 36 height 20
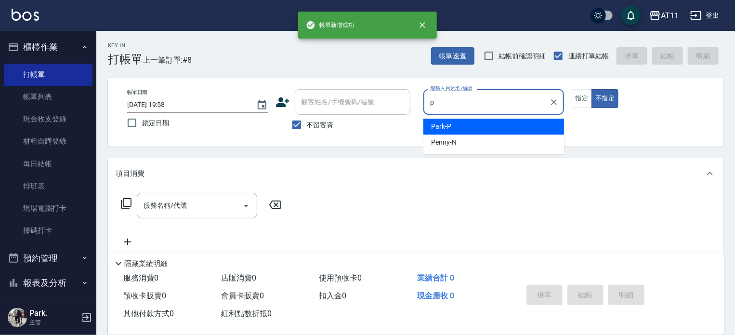
type input "Park-P"
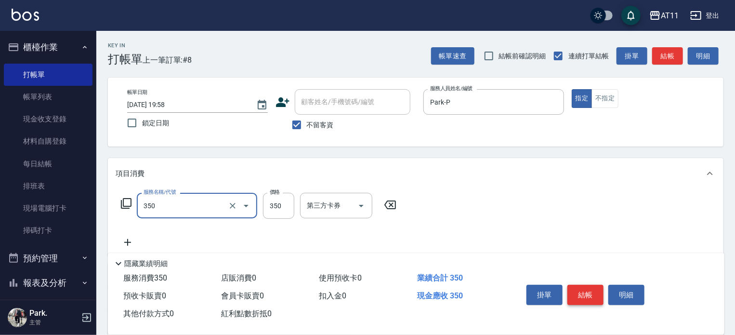
type input "洗髮(350)"
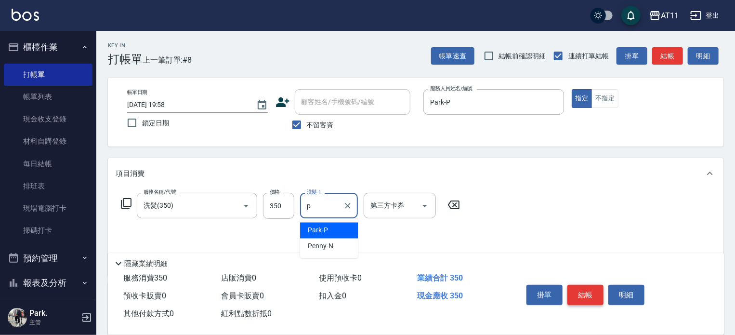
type input "Park-P"
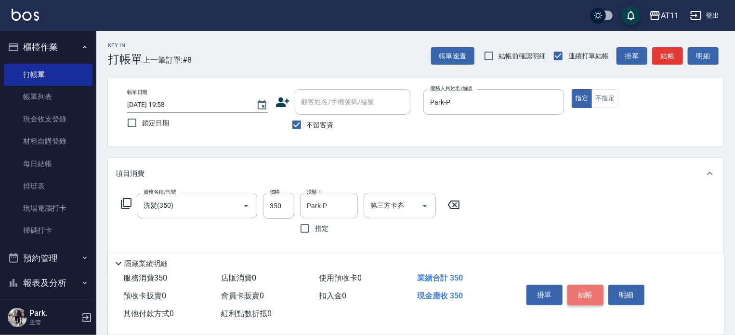
click at [589, 289] on button "結帳" at bounding box center [586, 295] width 36 height 20
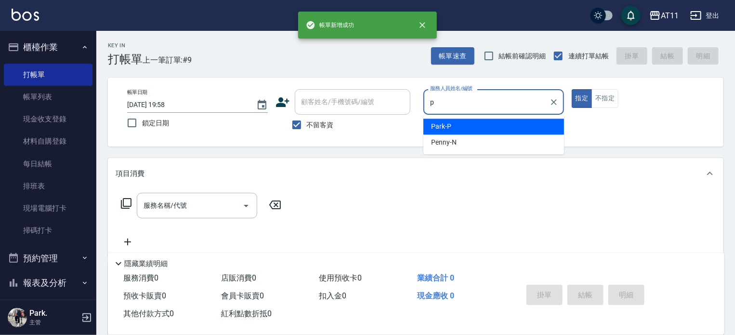
type input "Park-P"
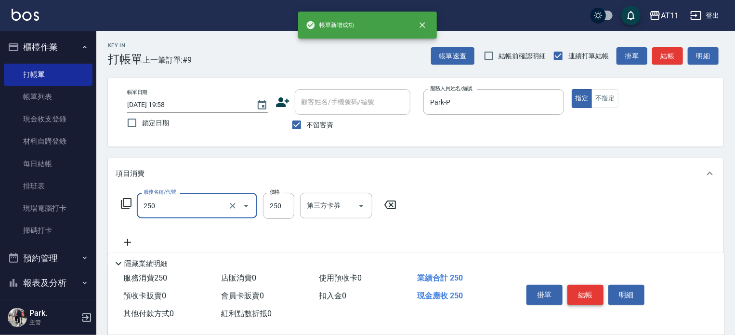
type input "B級單剪(250)"
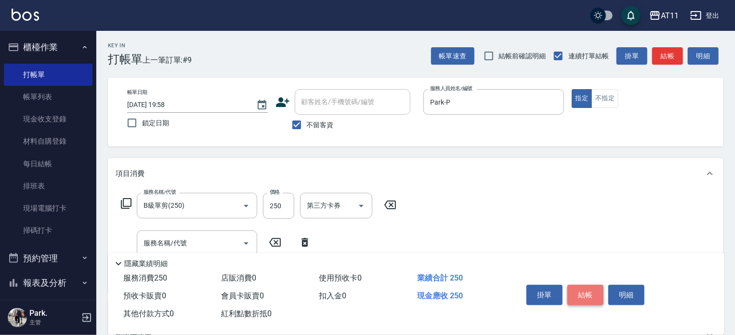
click at [589, 289] on button "結帳" at bounding box center [586, 295] width 36 height 20
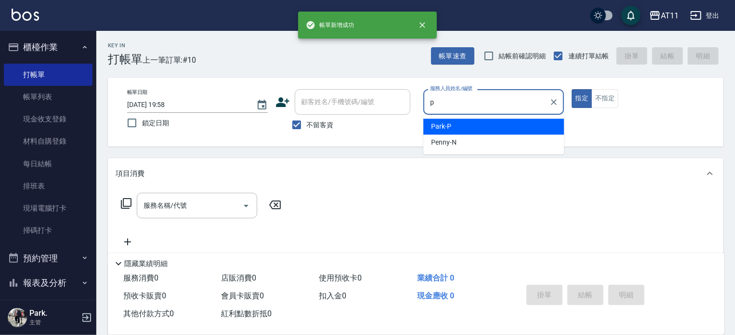
type input "Park-P"
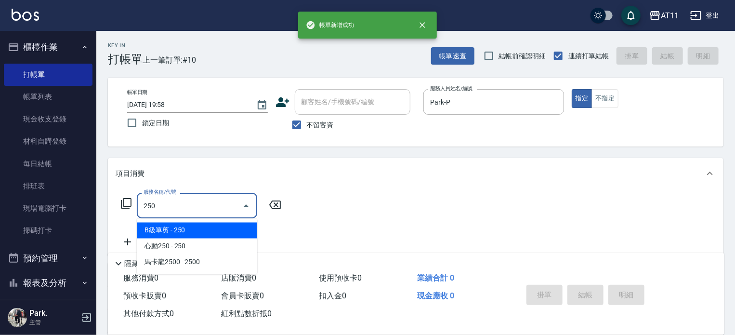
type input "B級單剪(250)"
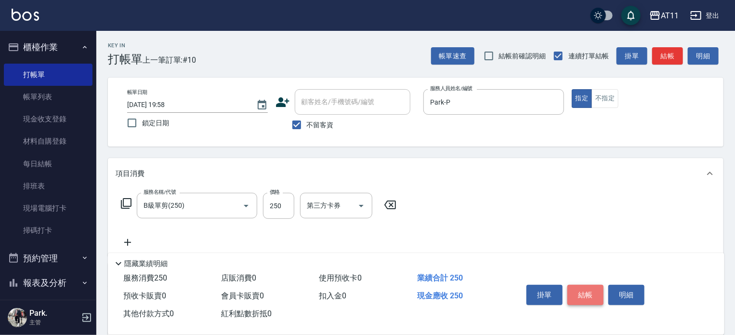
click at [589, 289] on button "結帳" at bounding box center [586, 295] width 36 height 20
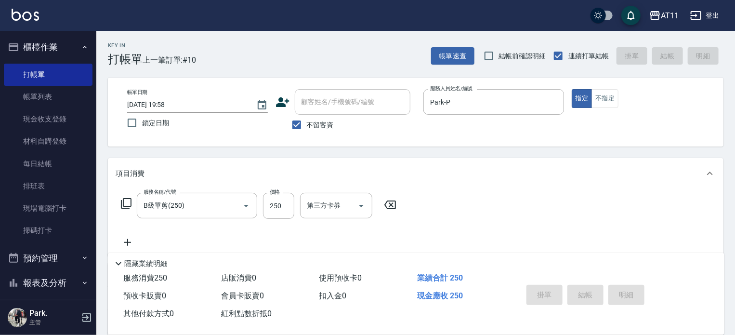
type input "2025/09/14 19:59"
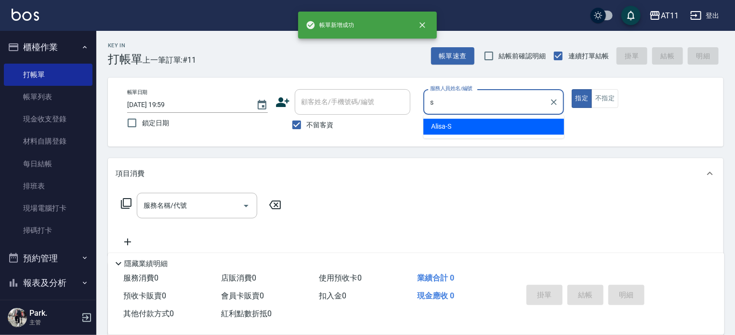
type input "Alisa-S"
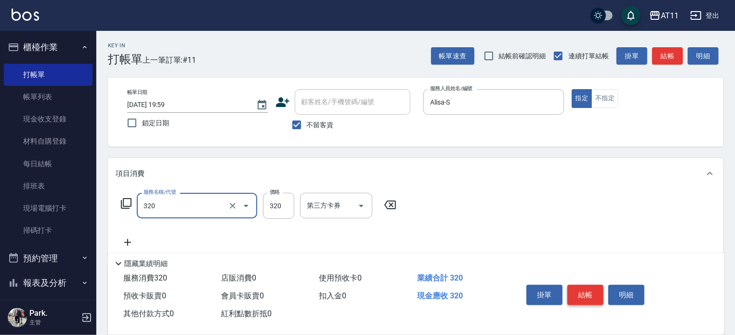
type input "洗剪(320)"
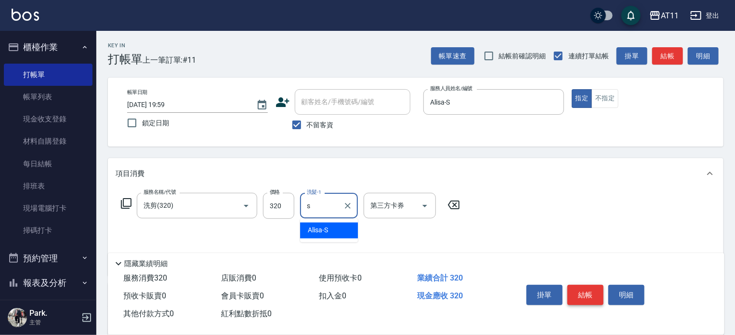
type input "Alisa-S"
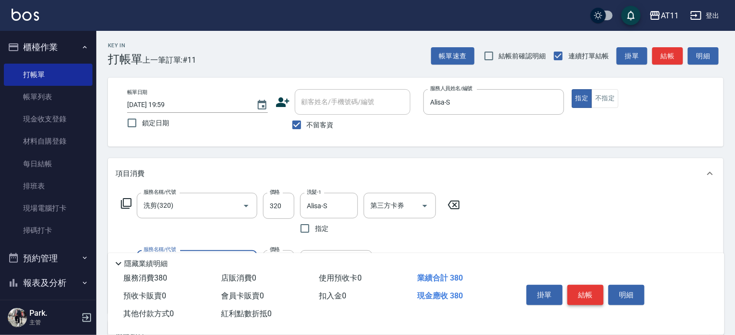
type input "精油(60)"
type input "Alisa-S"
click at [589, 289] on button "結帳" at bounding box center [586, 295] width 36 height 20
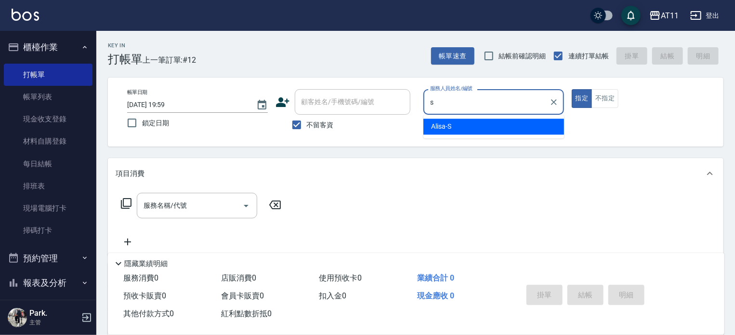
type input "Alisa-S"
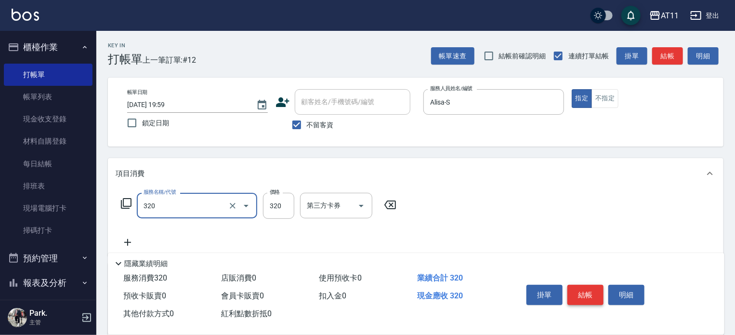
type input "洗剪(320)"
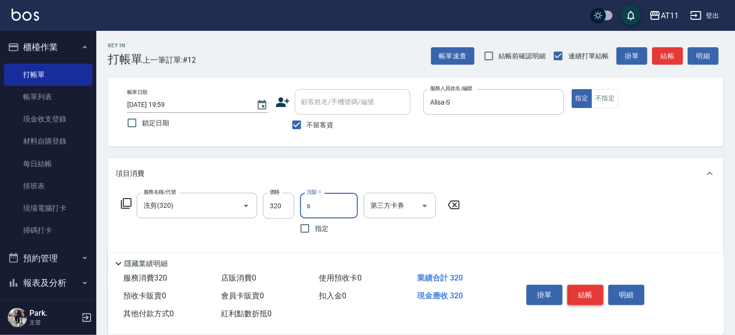
type input "Alisa-S"
type input "精油(60)"
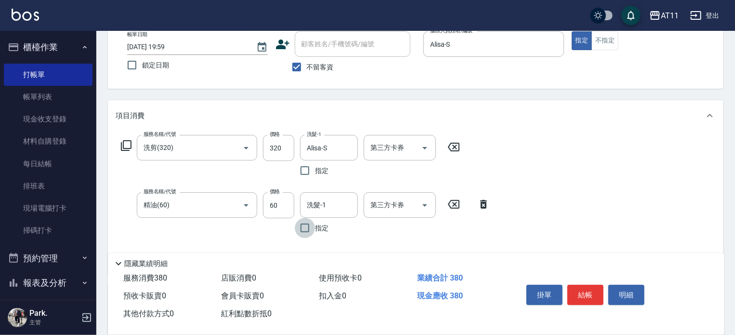
scroll to position [96, 0]
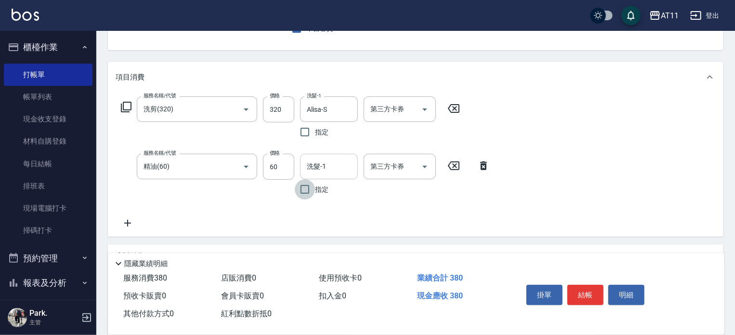
click at [343, 161] on input "洗髮-1" at bounding box center [329, 166] width 49 height 17
type input "Alisa-S"
click at [582, 285] on button "結帳" at bounding box center [586, 295] width 36 height 20
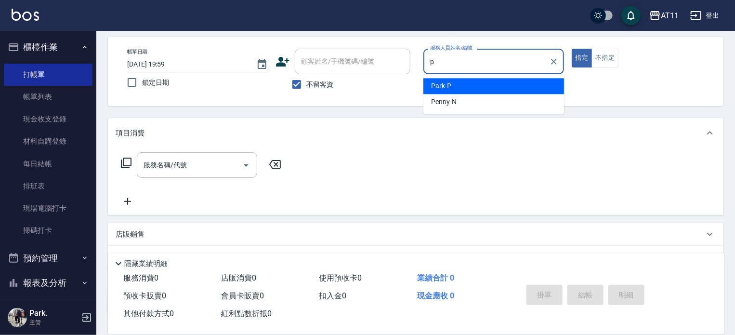
scroll to position [0, 0]
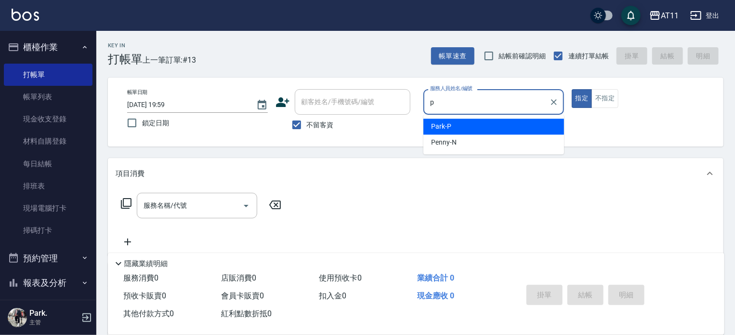
type input "Park-P"
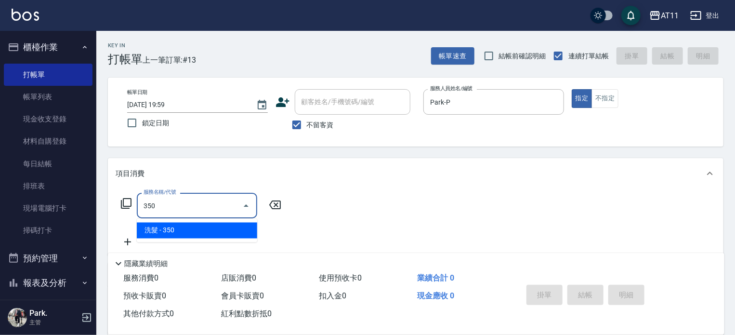
type input "洗髮(350)"
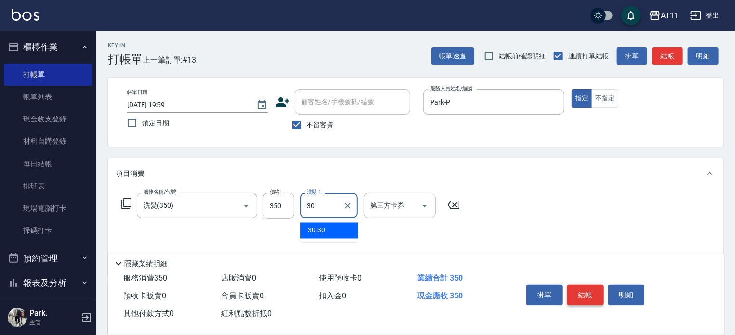
type input "30-30"
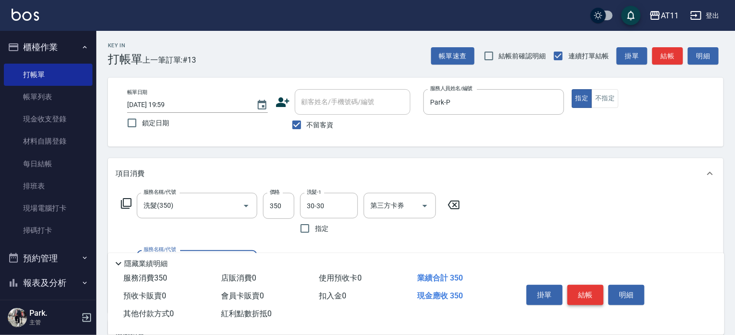
click at [582, 285] on button "結帳" at bounding box center [586, 295] width 36 height 20
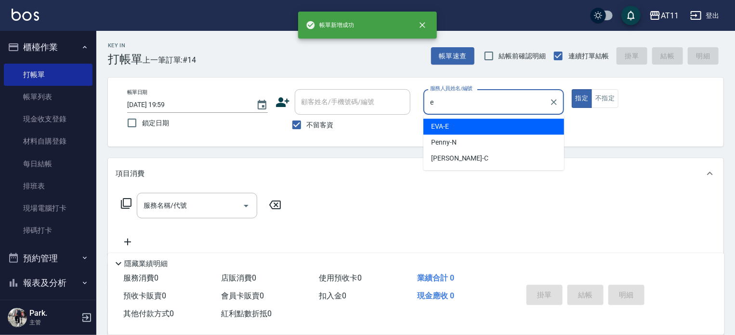
type input "EVA-E"
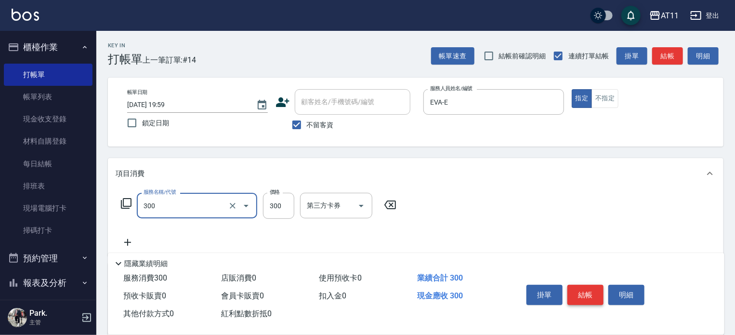
type input "A級剪髮(300)"
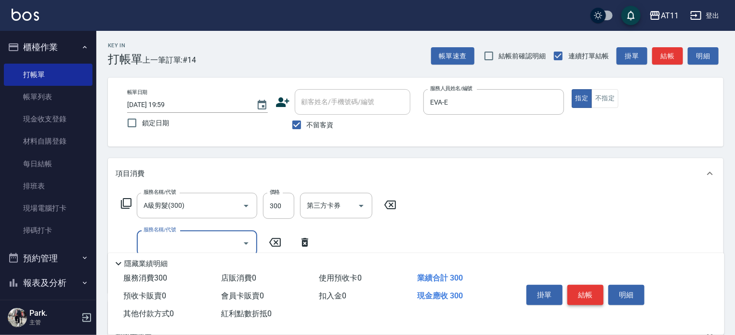
click at [582, 285] on button "結帳" at bounding box center [586, 295] width 36 height 20
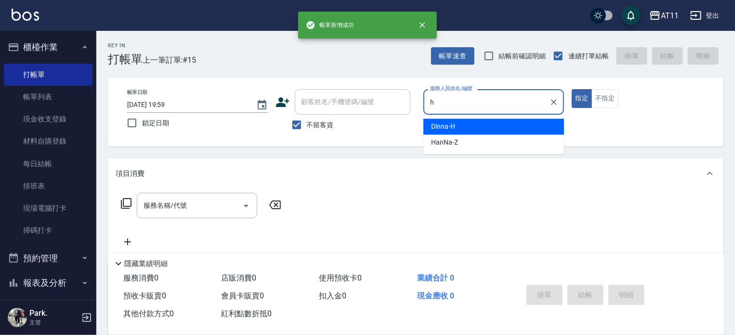
type input "Dinna-H"
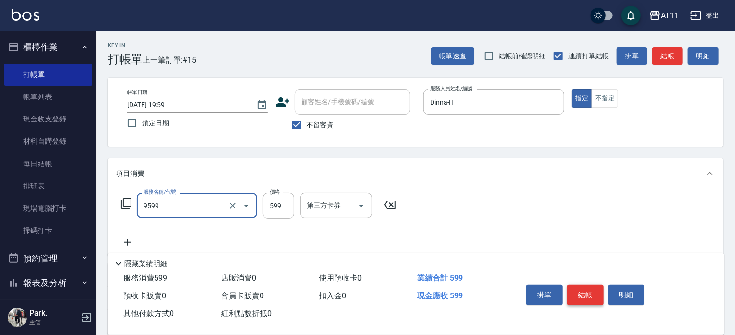
type input "D套餐(9599)"
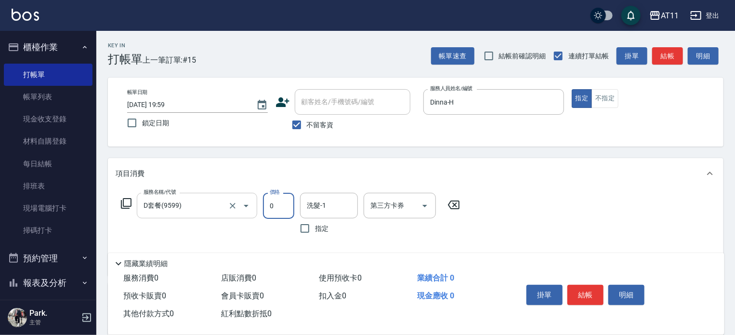
type input "0"
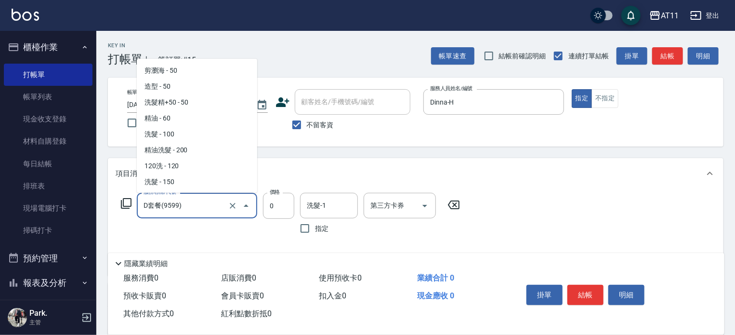
click at [196, 213] on input "D套餐(9599)" at bounding box center [183, 205] width 85 height 17
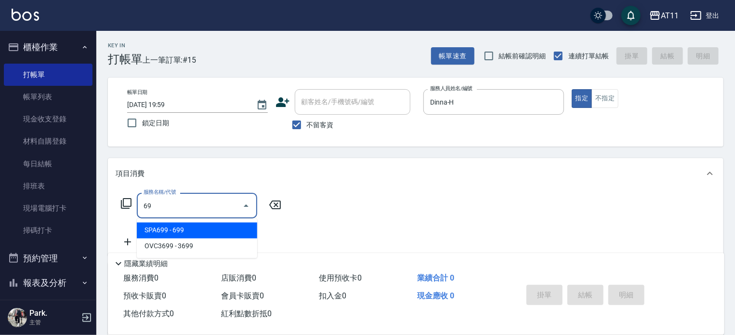
type input "6"
type input "C套餐(9699)"
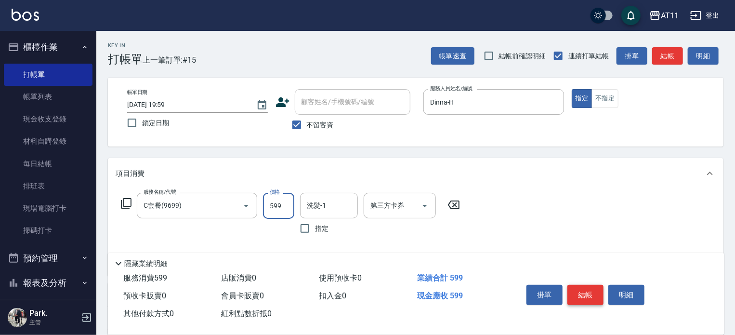
type input "599"
type input "Dinna-H"
type input "儲值卡"
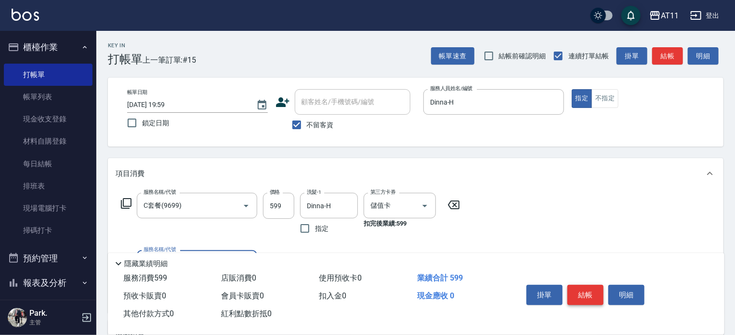
click at [592, 289] on button "結帳" at bounding box center [586, 295] width 36 height 20
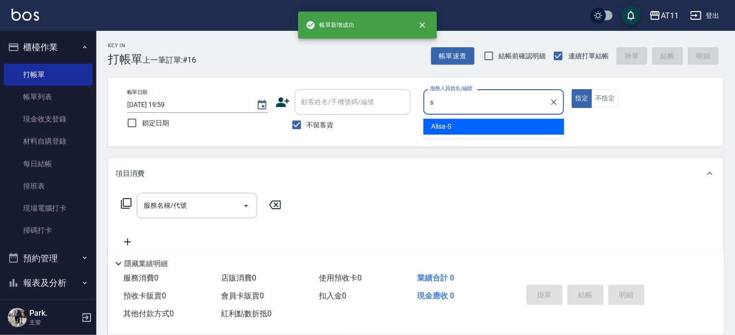
type input "Alisa-S"
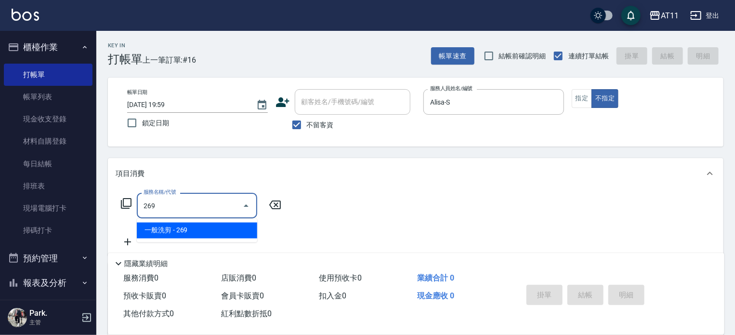
type input "一般洗剪(269)"
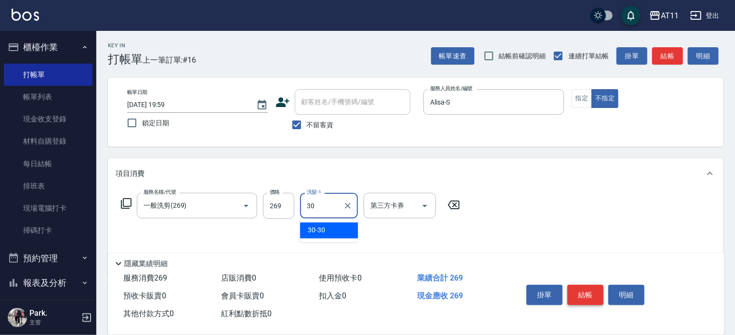
type input "30-30"
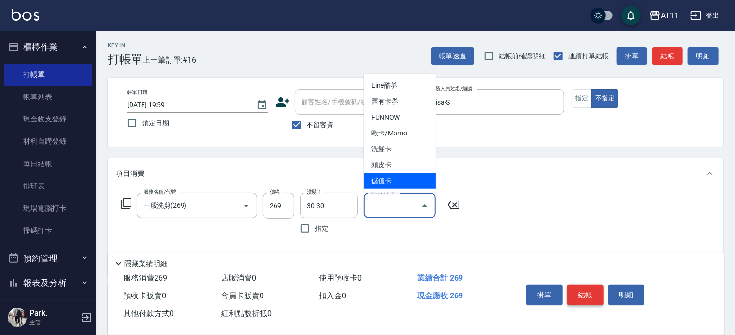
type input "儲值卡"
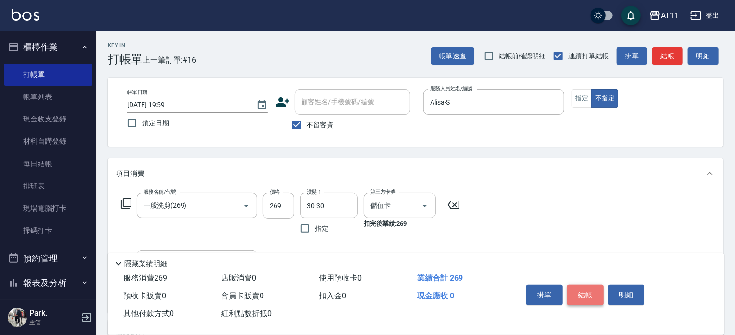
click at [592, 289] on button "結帳" at bounding box center [586, 295] width 36 height 20
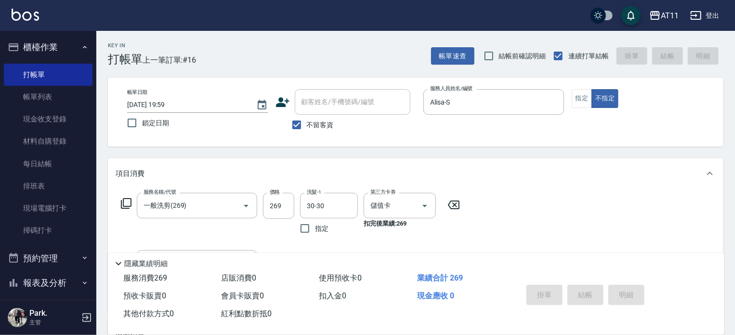
type input "2025/09/14 20:00"
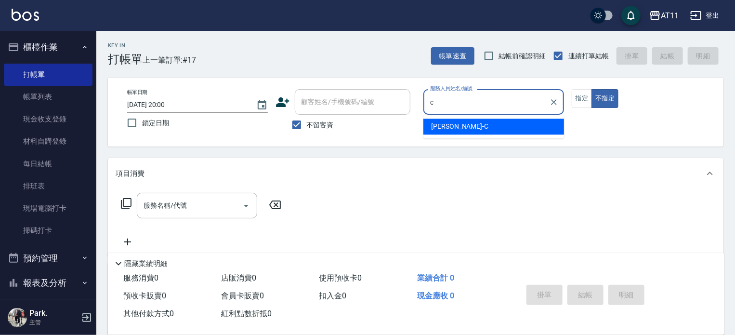
type input "Connie-C"
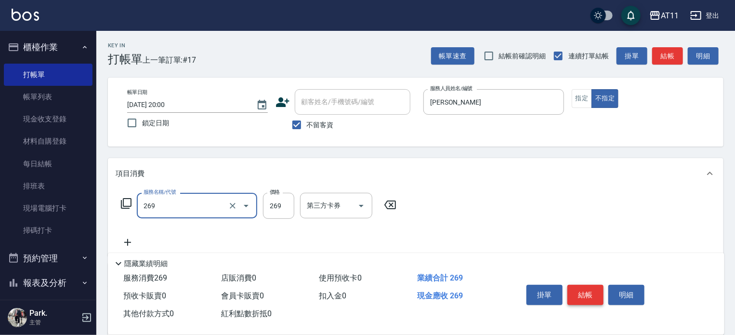
type input "一般洗剪(269)"
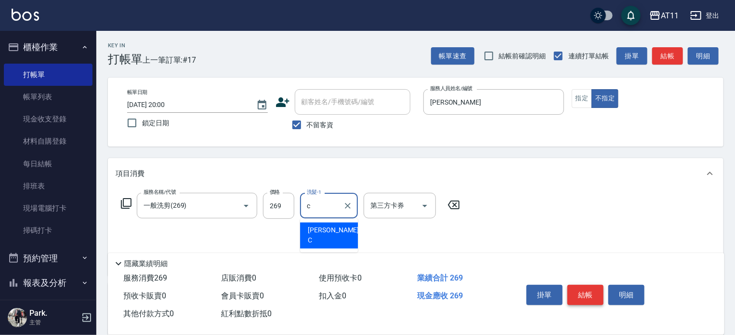
type input "Connie-C"
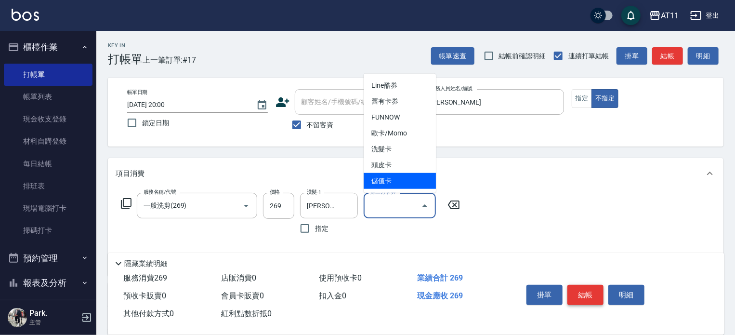
type input "儲值卡"
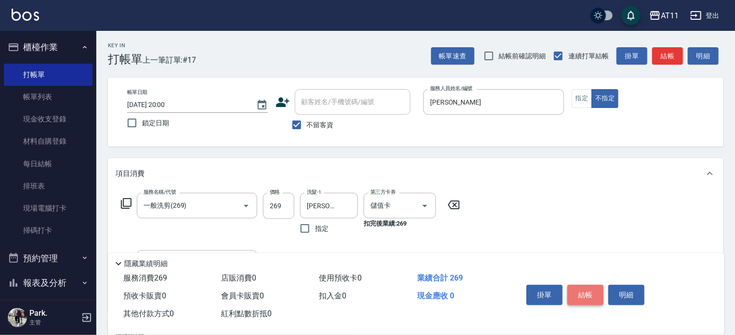
click at [592, 289] on button "結帳" at bounding box center [586, 295] width 36 height 20
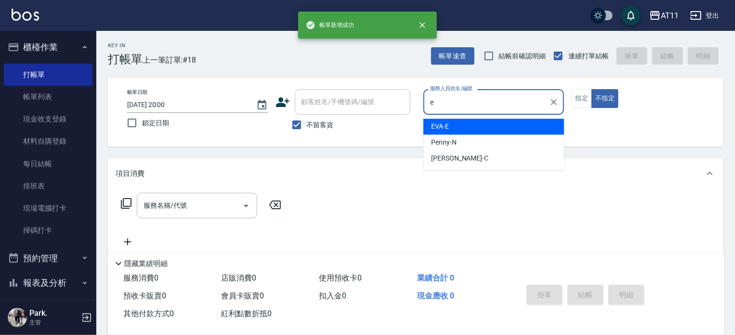
type input "EVA-E"
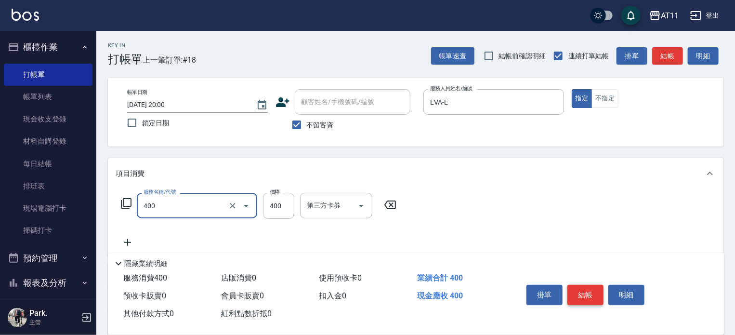
type input "洗剪(400)"
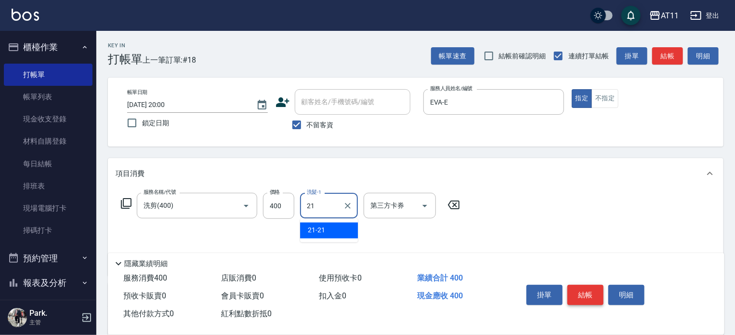
type input "21-21"
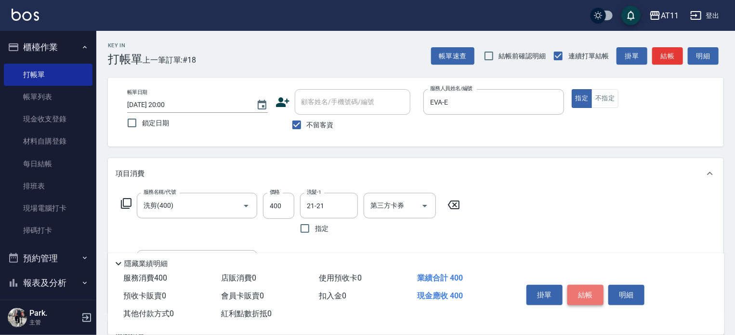
click at [592, 289] on button "結帳" at bounding box center [586, 295] width 36 height 20
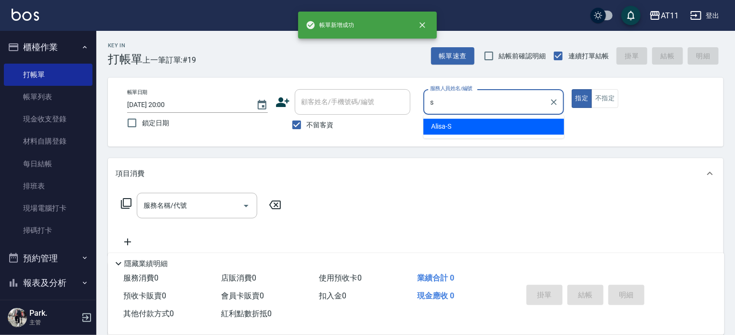
type input "Alisa-S"
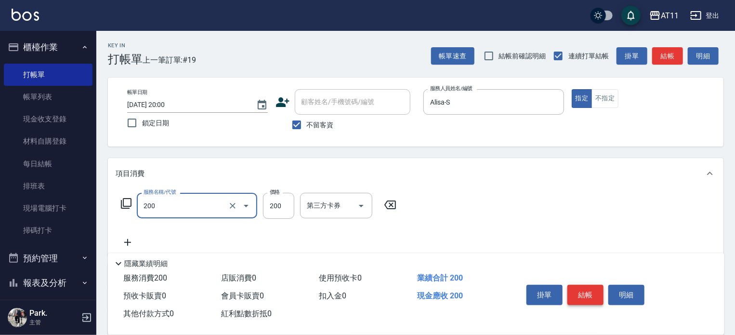
type input "剪髮(200)"
click at [592, 289] on button "結帳" at bounding box center [586, 295] width 36 height 20
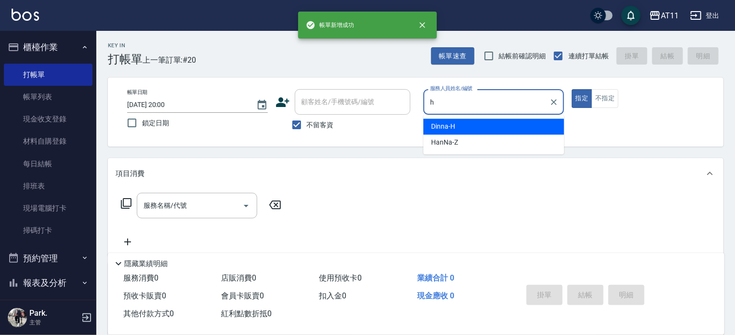
type input "Dinna-H"
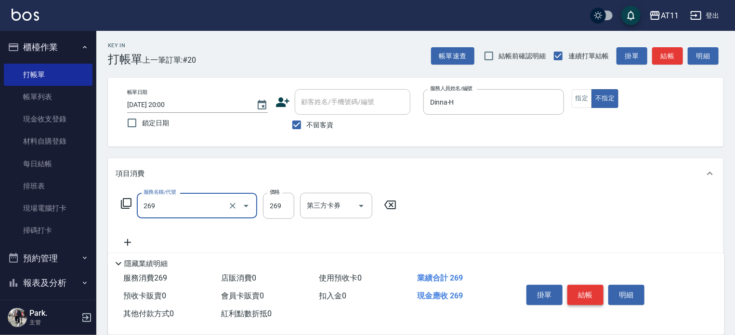
type input "一般洗剪(269)"
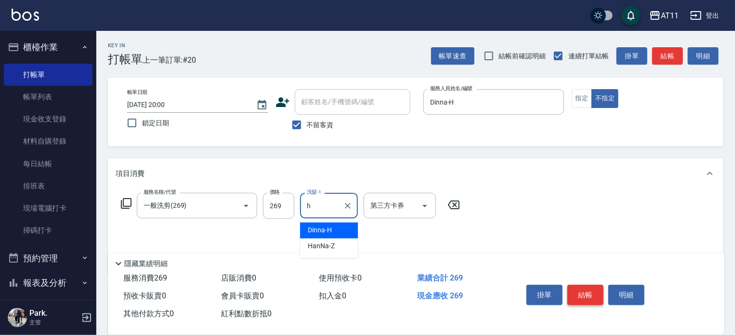
type input "Dinna-H"
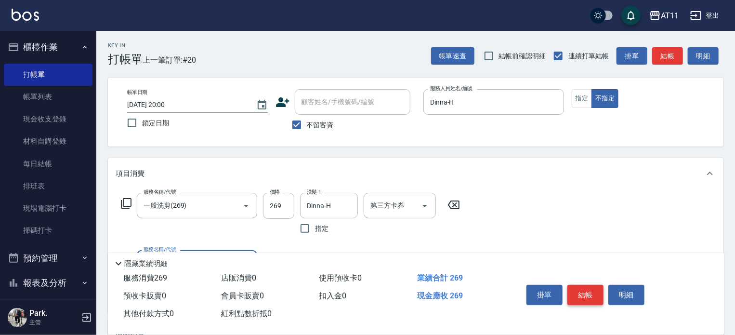
click at [592, 289] on button "結帳" at bounding box center [586, 295] width 36 height 20
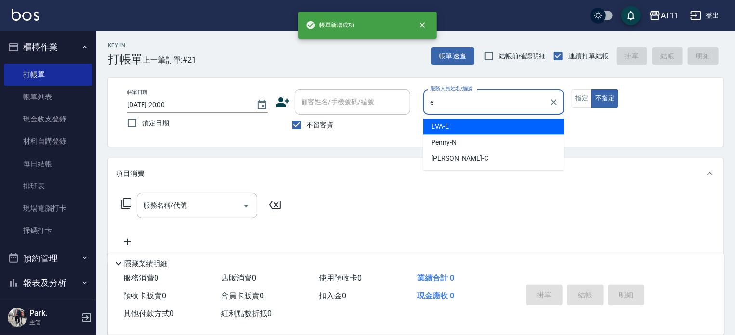
type input "EVA-E"
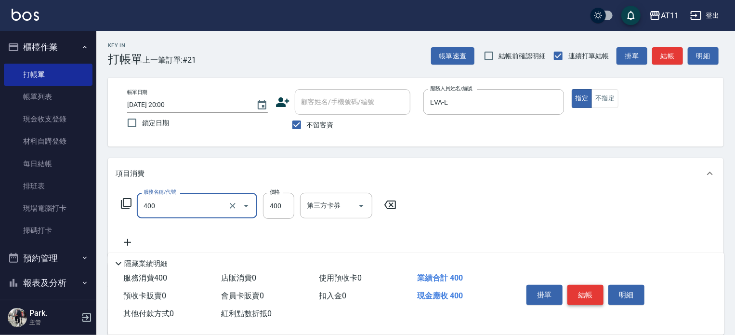
type input "洗剪(400)"
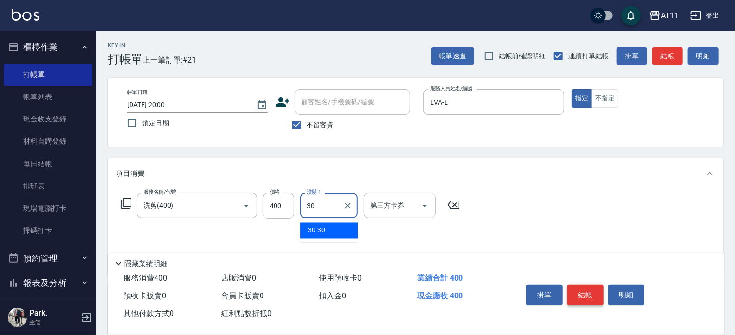
type input "30-30"
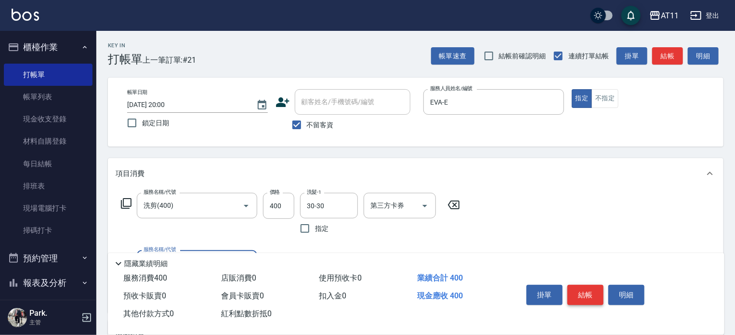
click at [592, 289] on button "結帳" at bounding box center [586, 295] width 36 height 20
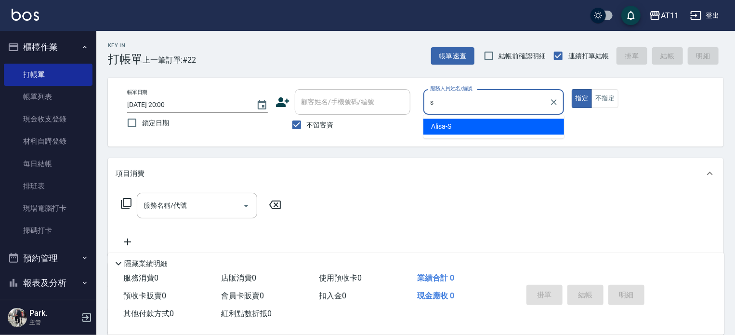
type input "Alisa-S"
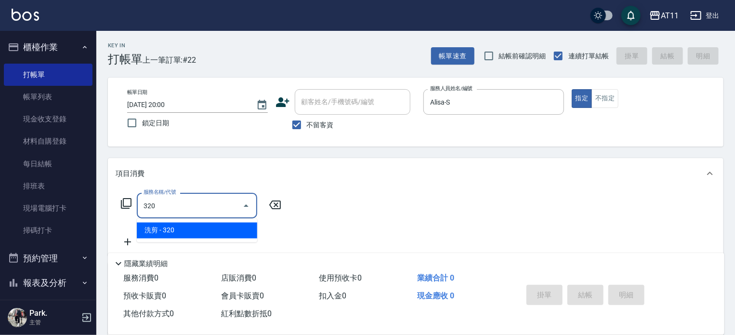
type input "洗剪(320)"
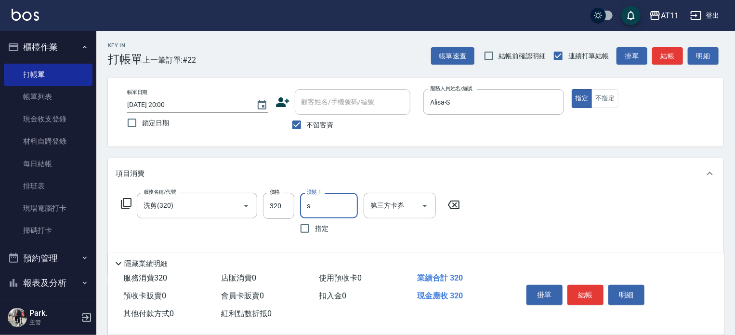
type input "Alisa-S"
click at [582, 288] on button "結帳" at bounding box center [586, 295] width 36 height 20
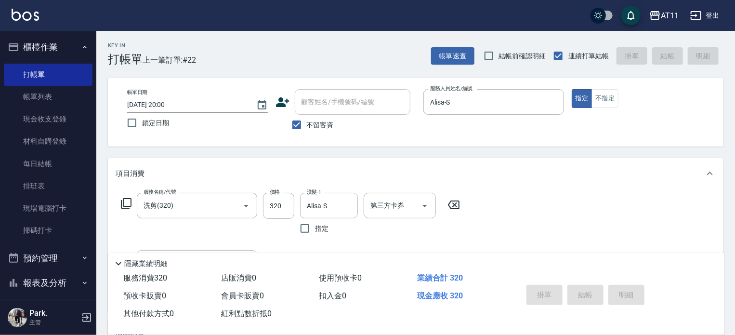
type input "2025/09/14 20:01"
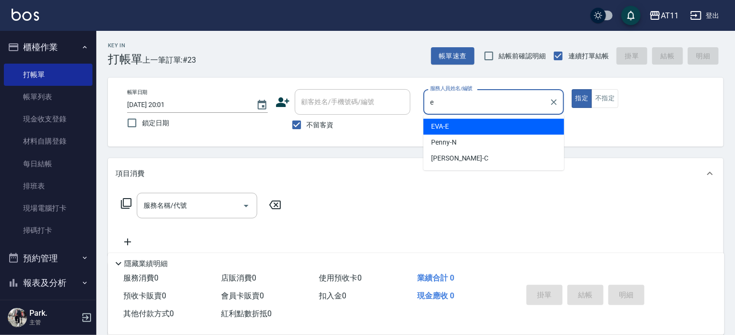
type input "EVA-E"
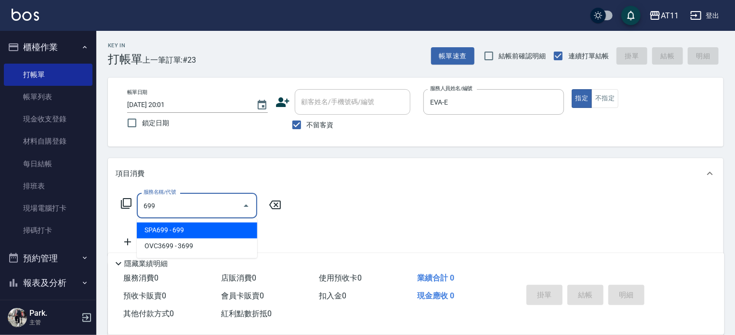
type input "SPA699(699)"
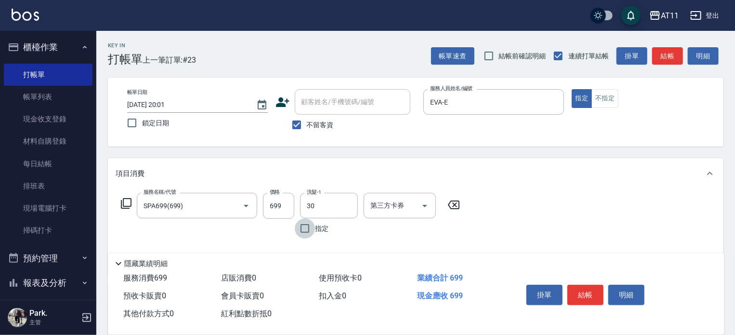
type input "30-30"
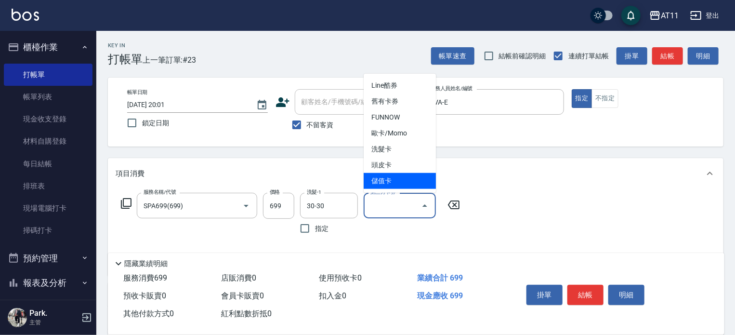
type input "儲值卡"
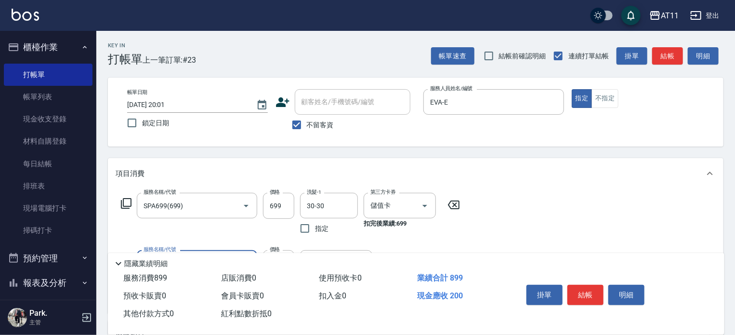
type input "剪髮(200)"
type input "101"
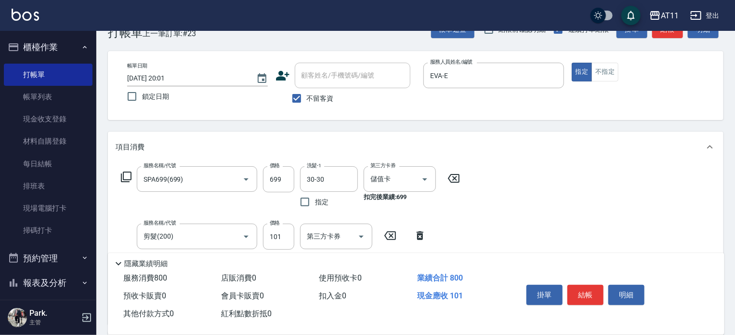
scroll to position [48, 0]
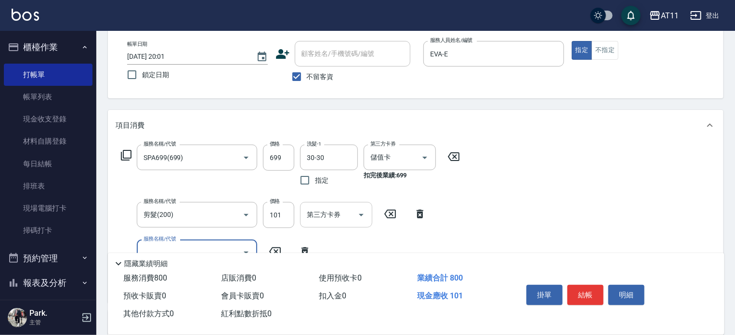
drag, startPoint x: 370, startPoint y: 213, endPoint x: 360, endPoint y: 213, distance: 10.1
click at [370, 213] on div "第三方卡券" at bounding box center [336, 215] width 72 height 26
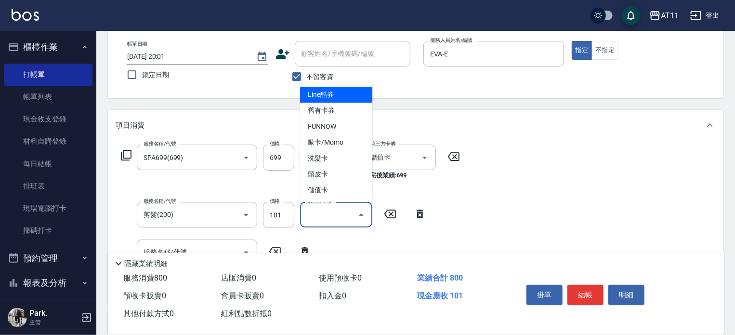
click at [359, 213] on icon "Close" at bounding box center [362, 215] width 12 height 12
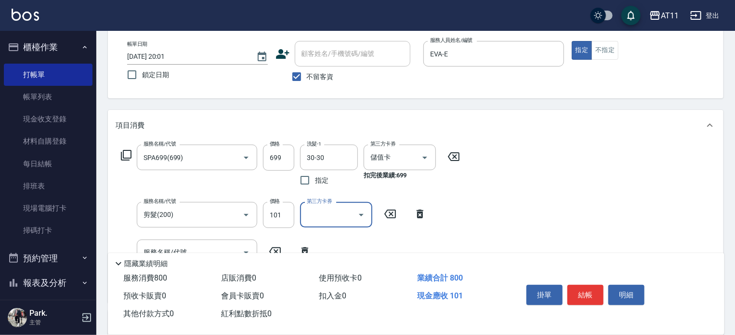
click at [359, 215] on icon "Open" at bounding box center [362, 215] width 12 height 12
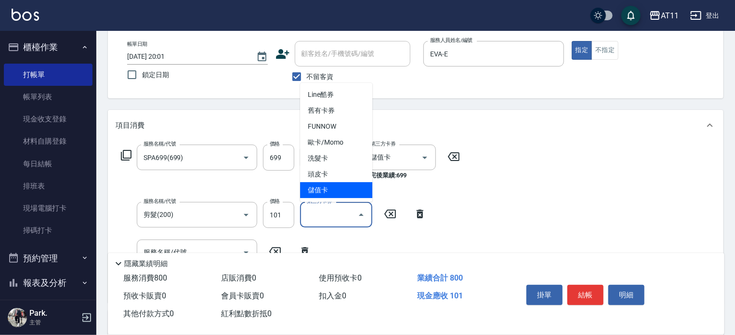
click at [348, 190] on span "儲值卡" at bounding box center [336, 190] width 72 height 16
type input "儲值卡"
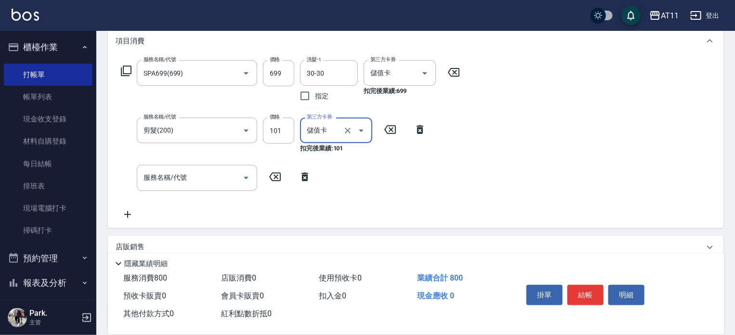
scroll to position [193, 0]
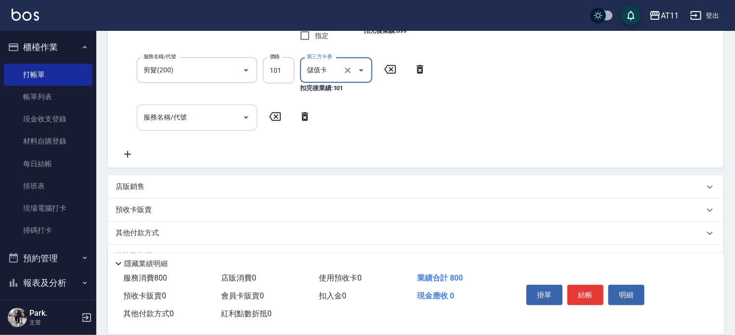
drag, startPoint x: 220, startPoint y: 121, endPoint x: 235, endPoint y: 129, distance: 17.0
click at [221, 120] on input "服務名稱/代號" at bounding box center [189, 117] width 97 height 17
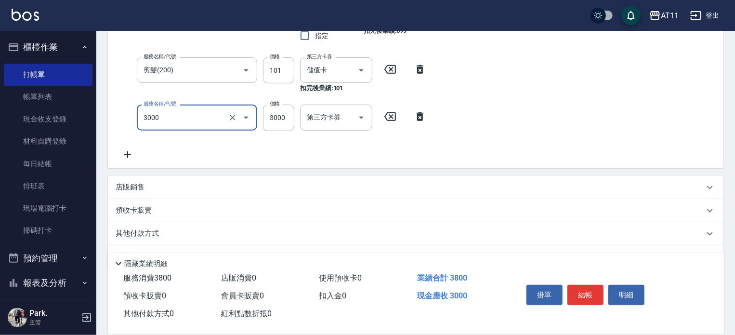
type input "頂級豪華OVC3(3000)"
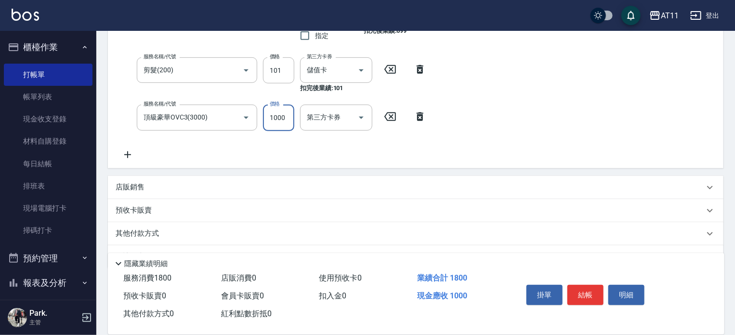
type input "1000"
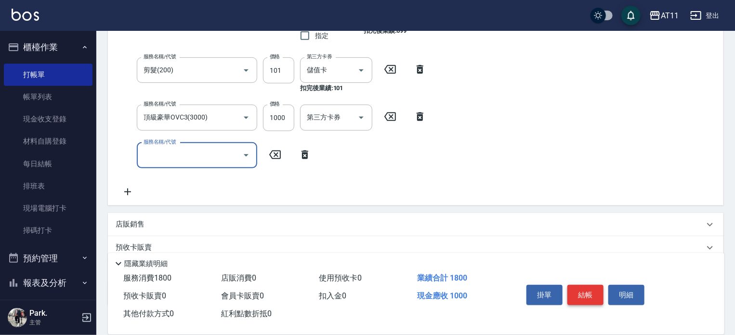
click at [589, 293] on button "結帳" at bounding box center [586, 295] width 36 height 20
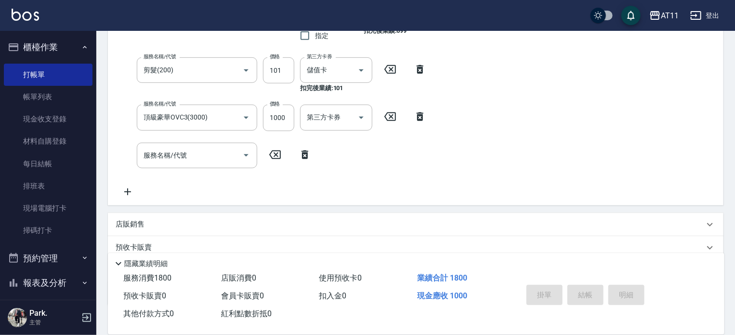
type input "2025/09/14 20:02"
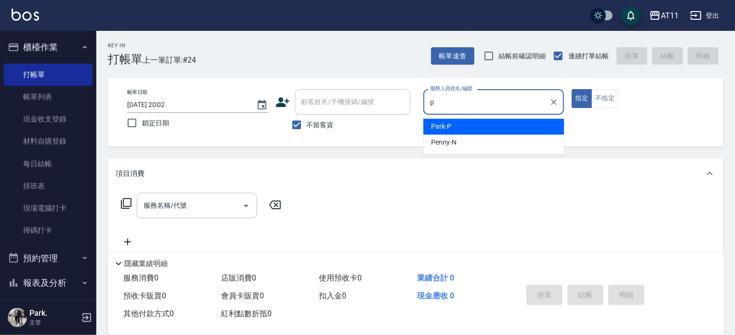
type input "Park-P"
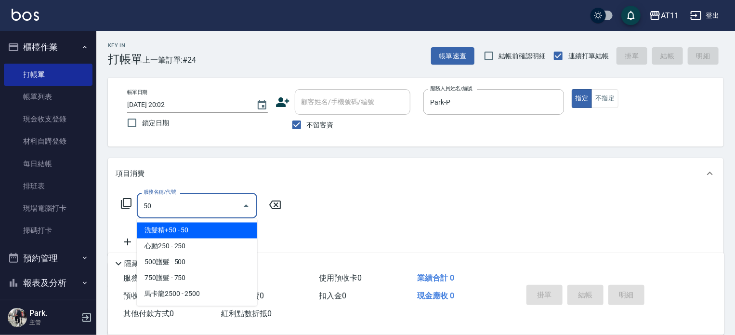
type input "5"
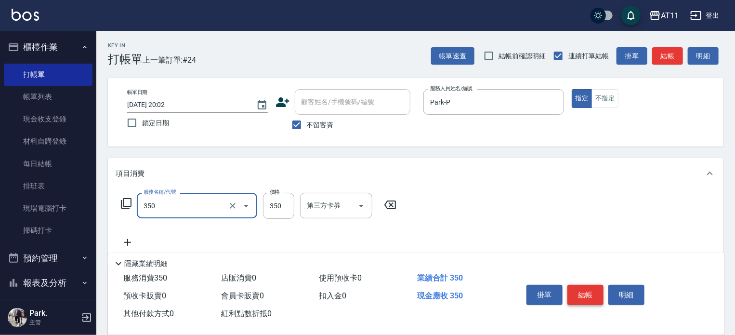
type input "洗髮(350)"
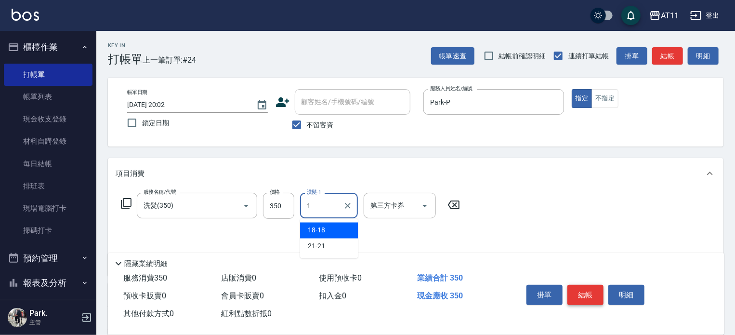
type input "18-18"
click at [349, 202] on icon "Clear" at bounding box center [348, 206] width 10 height 10
type input "21-21"
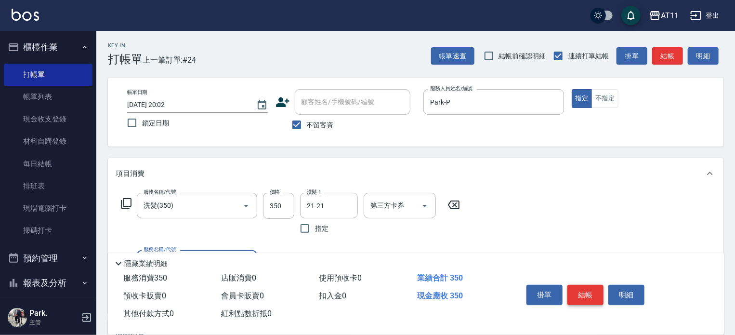
click at [581, 293] on button "結帳" at bounding box center [586, 295] width 36 height 20
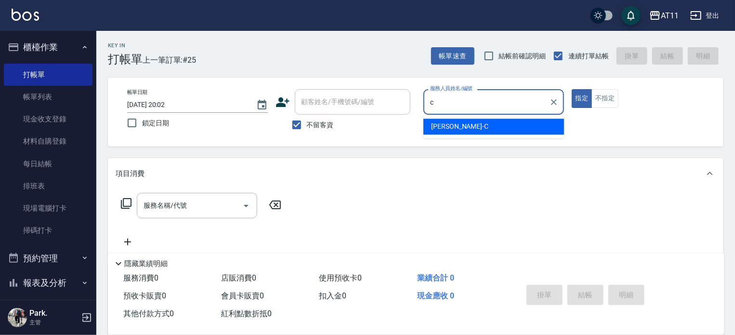
type input "Connie-C"
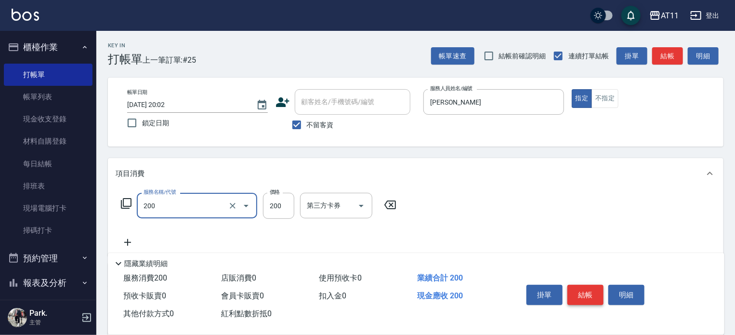
type input "剪髮(200)"
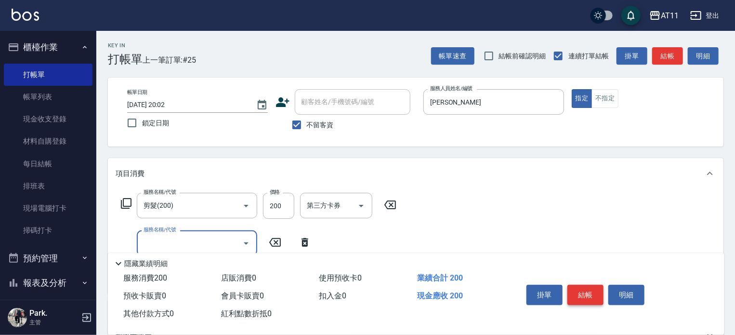
click at [581, 293] on button "結帳" at bounding box center [586, 295] width 36 height 20
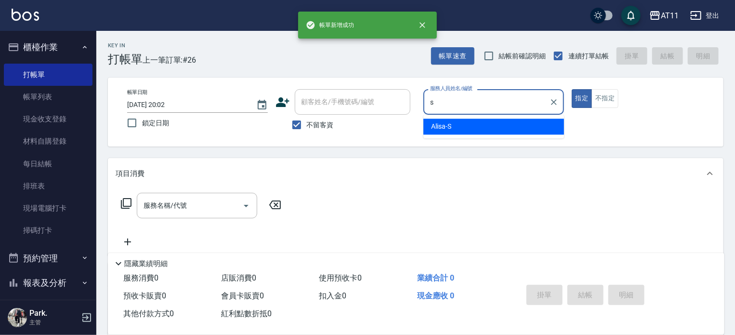
type input "Alisa-S"
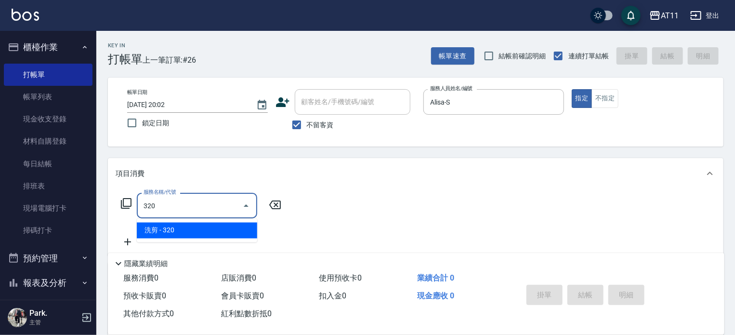
type input "洗剪(320)"
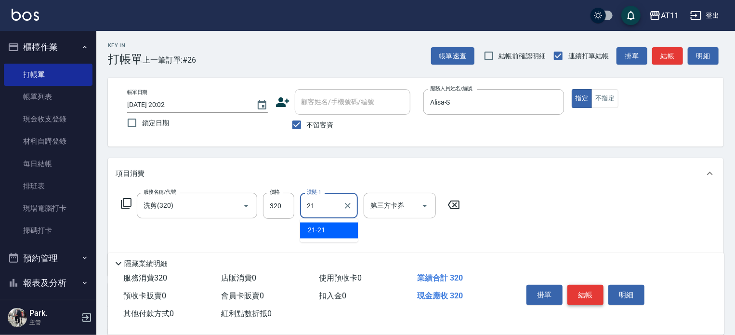
type input "21-21"
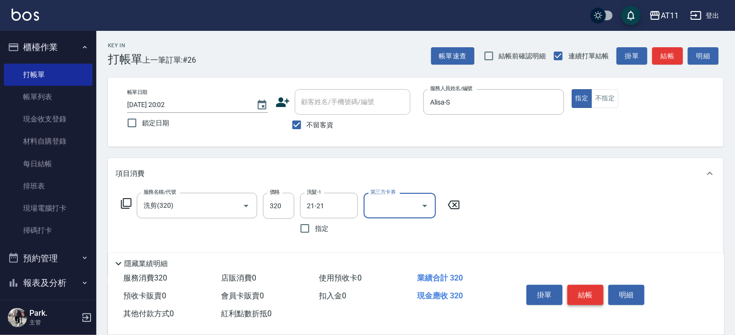
click at [581, 293] on button "結帳" at bounding box center [586, 295] width 36 height 20
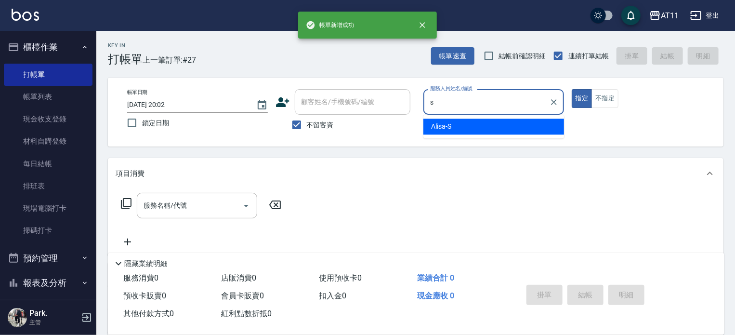
type input "Alisa-S"
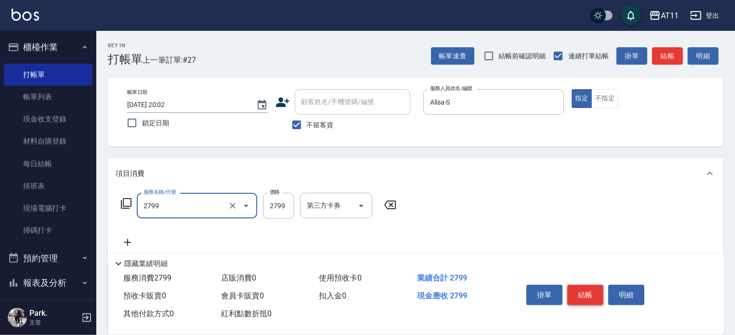
type input "過年燙髮C(2799)"
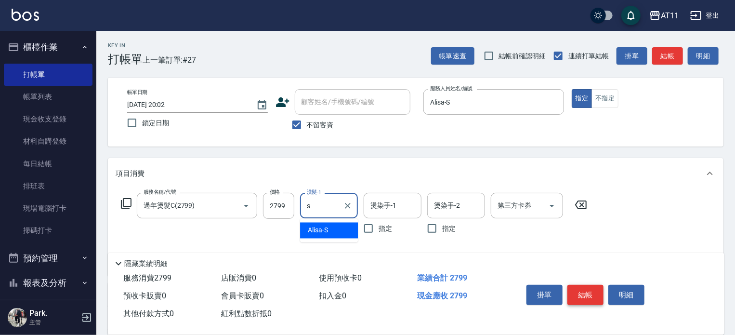
type input "Alisa-S"
click at [389, 206] on input "燙染手-1" at bounding box center [392, 205] width 49 height 17
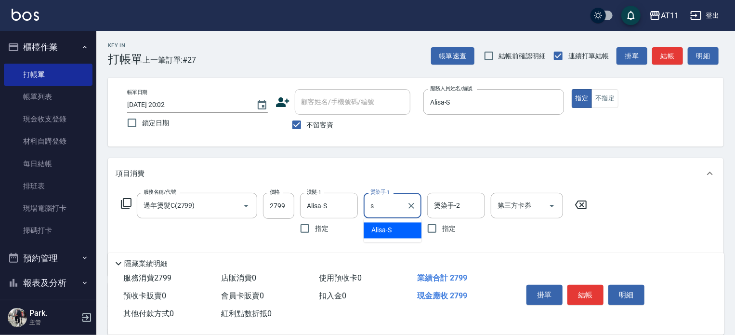
type input "Alisa-S"
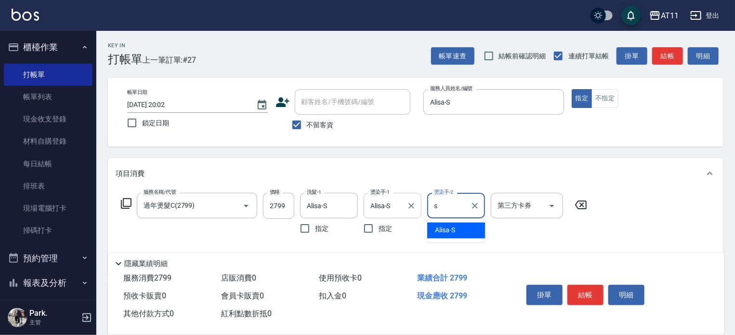
type input "Alisa-S"
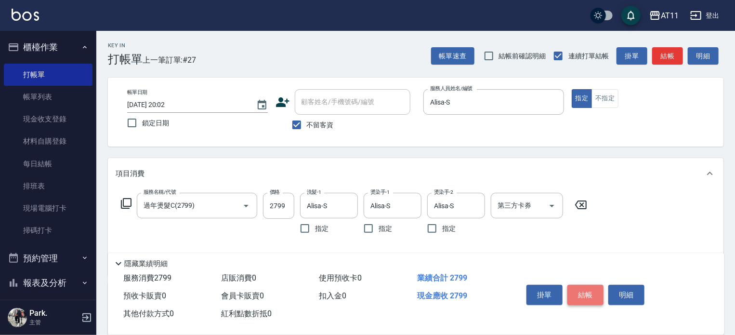
click at [582, 291] on button "結帳" at bounding box center [586, 295] width 36 height 20
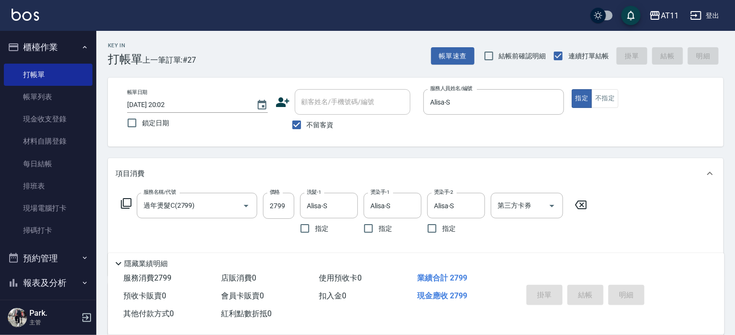
type input "2025/09/14 20:03"
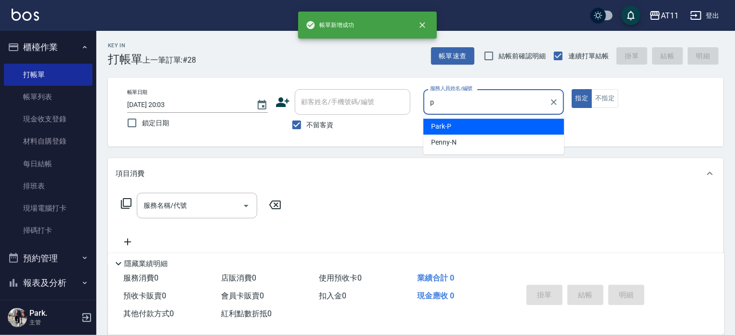
type input "Park-P"
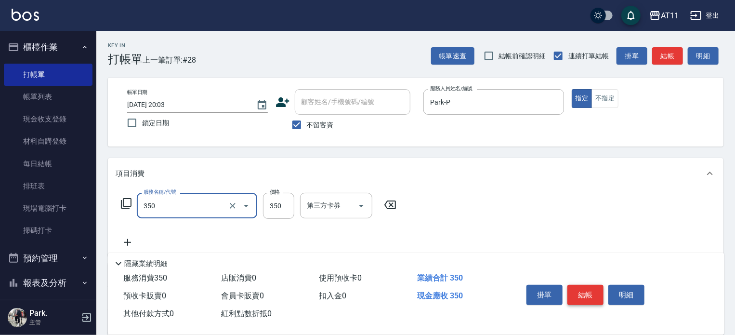
type input "洗髮(350)"
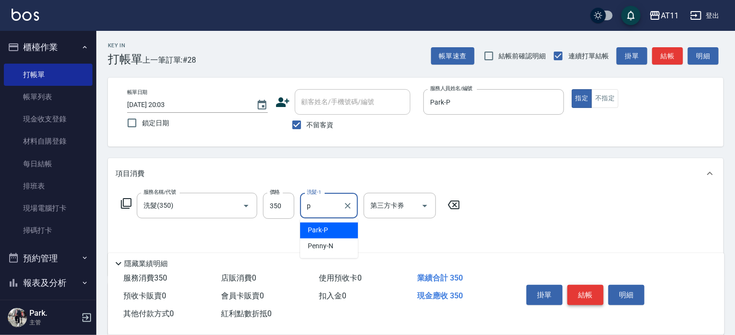
type input "Park-P"
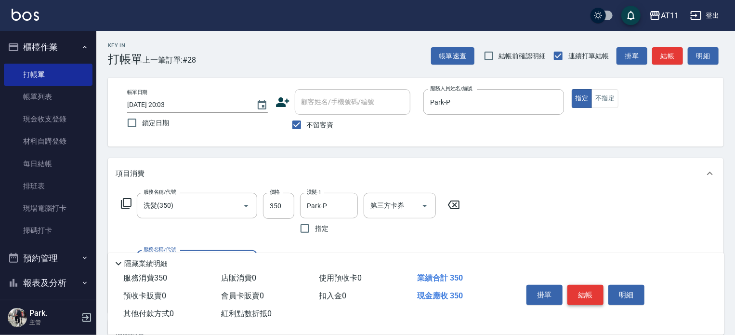
click at [582, 291] on button "結帳" at bounding box center [586, 295] width 36 height 20
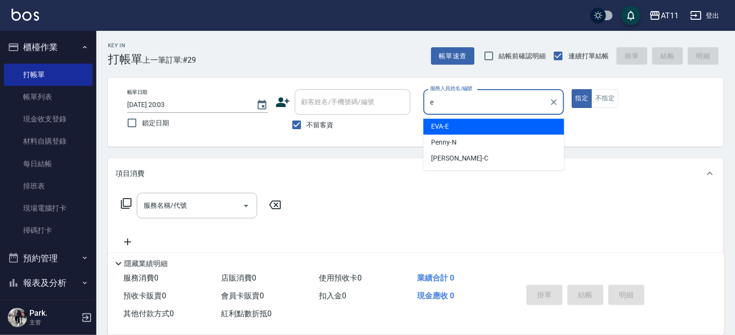
type input "EVA-E"
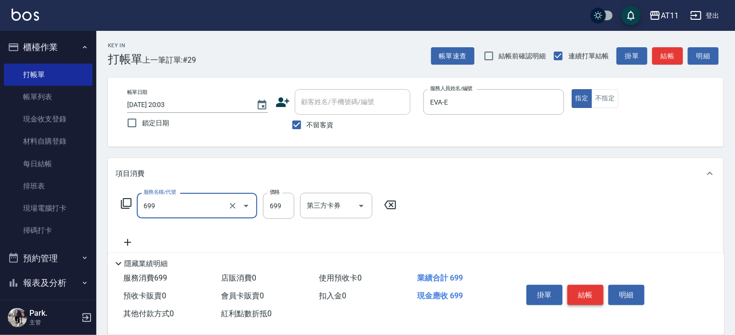
type input "SPA699(699)"
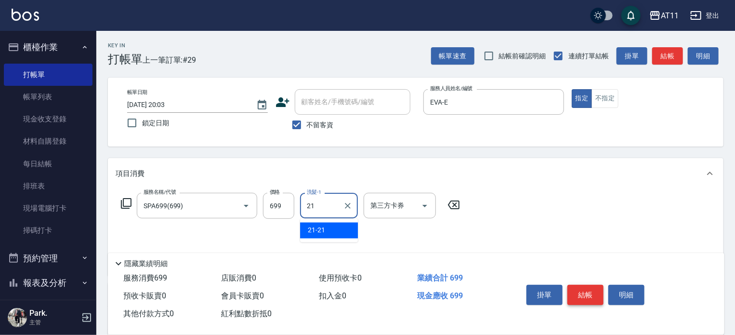
type input "21-21"
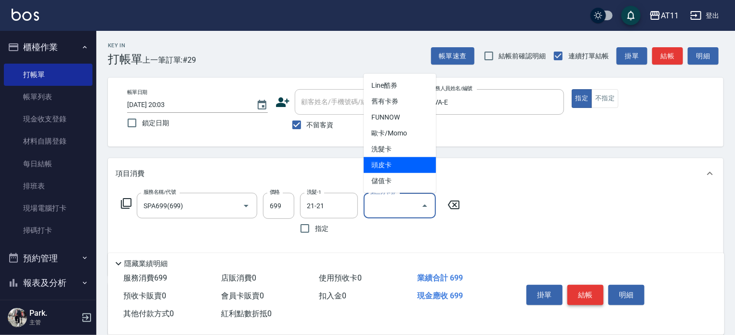
type input "頭皮卡"
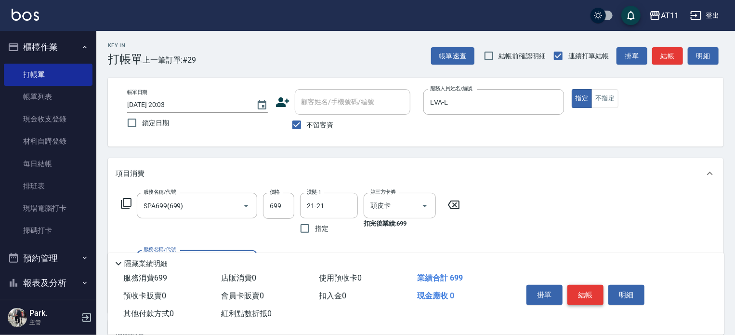
click at [582, 291] on button "結帳" at bounding box center [586, 295] width 36 height 20
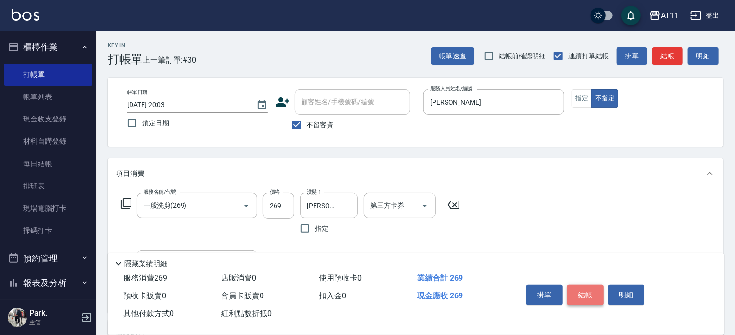
click at [582, 291] on button "結帳" at bounding box center [586, 295] width 36 height 20
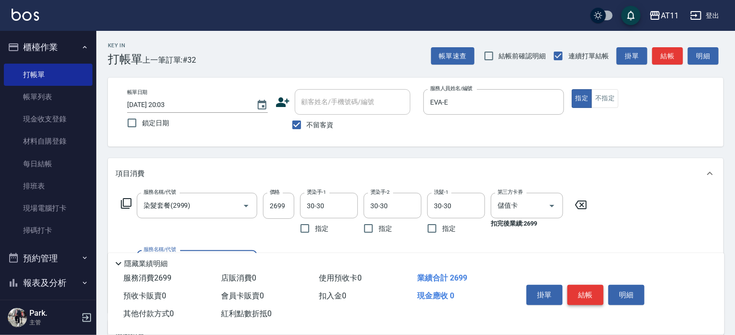
click at [582, 291] on button "結帳" at bounding box center [586, 295] width 36 height 20
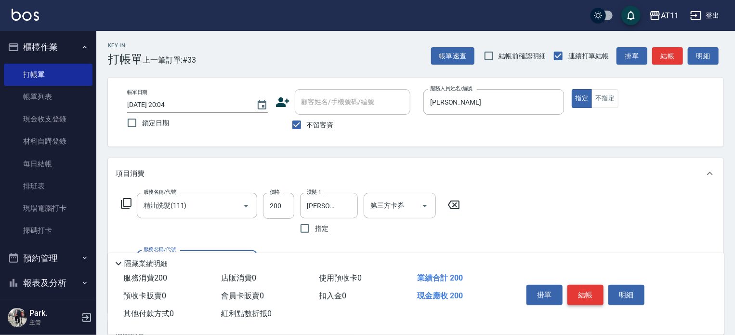
click at [582, 291] on button "結帳" at bounding box center [586, 295] width 36 height 20
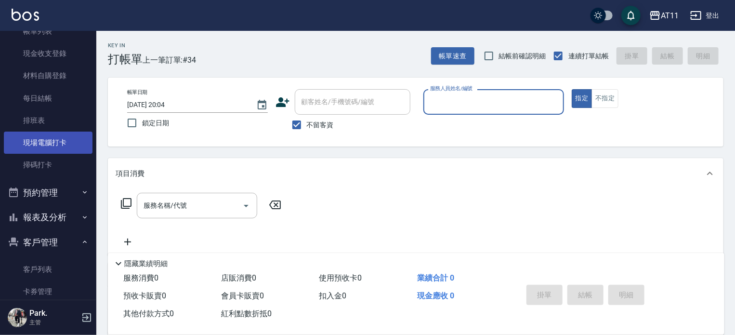
scroll to position [181, 0]
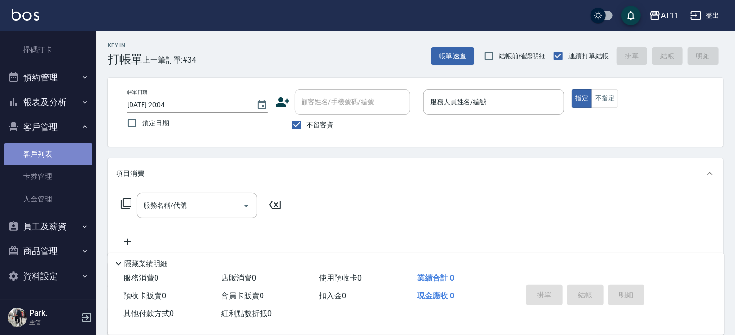
click at [56, 153] on link "客戶列表" at bounding box center [48, 154] width 89 height 22
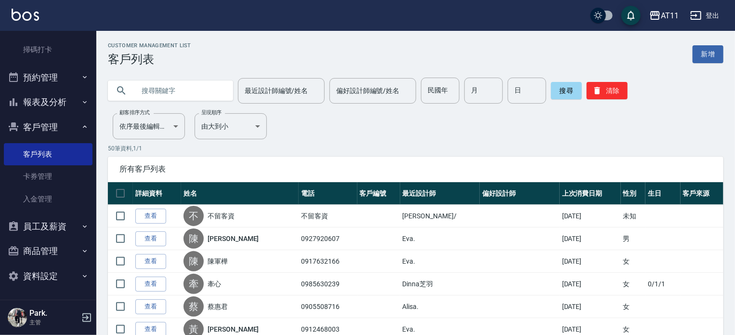
click at [179, 89] on input "text" at bounding box center [180, 91] width 91 height 26
click at [33, 197] on link "入金管理" at bounding box center [48, 199] width 89 height 22
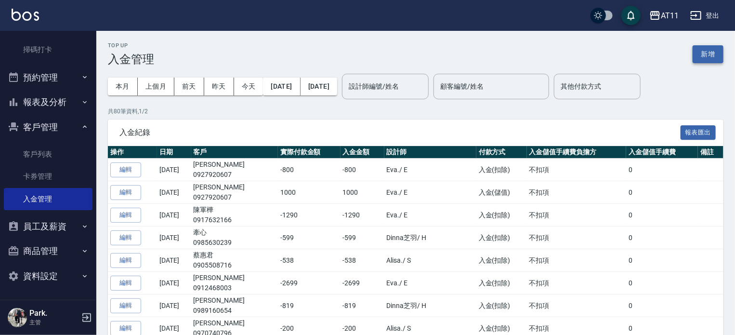
click at [705, 48] on button "新增" at bounding box center [708, 54] width 31 height 18
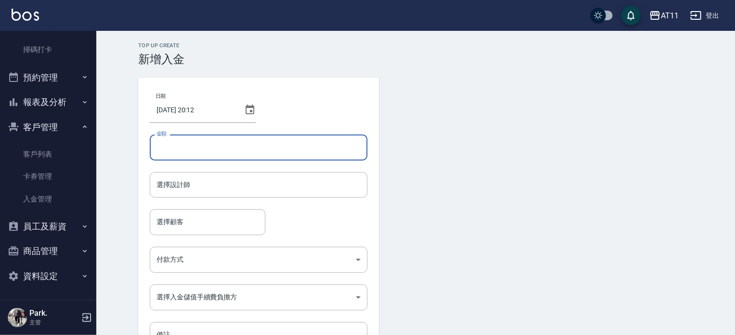
click at [282, 144] on input "金額" at bounding box center [259, 147] width 218 height 26
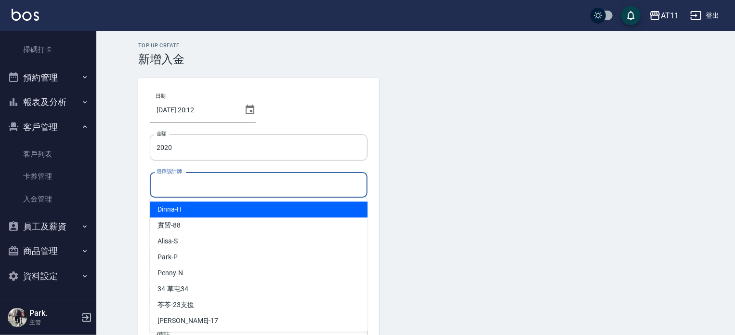
click at [265, 183] on input "選擇設計師" at bounding box center [258, 184] width 209 height 17
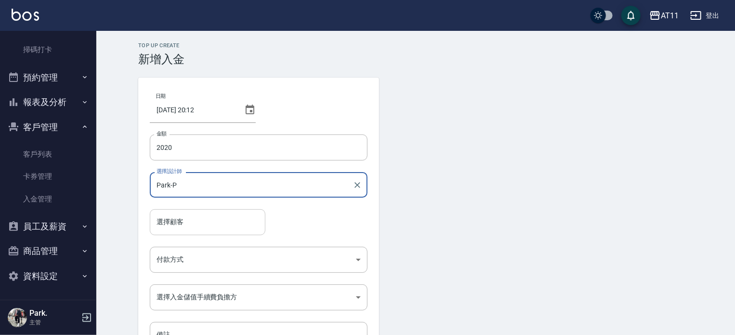
click at [241, 222] on input "選擇顧客" at bounding box center [207, 221] width 107 height 17
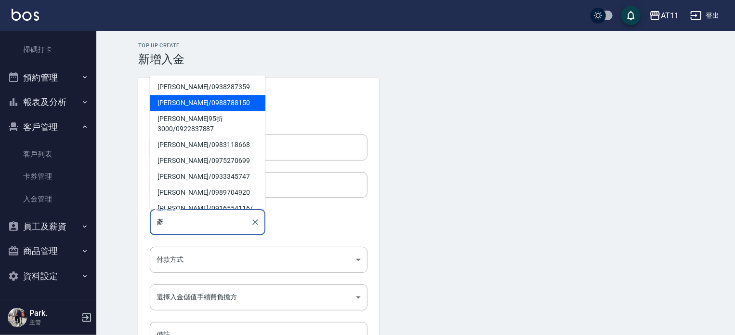
click at [188, 104] on span "林彥佑 / 0988788150" at bounding box center [208, 103] width 116 height 16
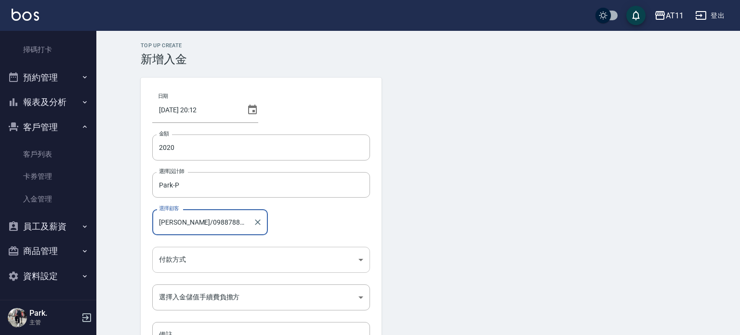
click at [269, 258] on body "AT11 登出 櫃檯作業 打帳單 帳單列表 現金收支登錄 材料自購登錄 每日結帳 排班表 現場電腦打卡 掃碼打卡 預約管理 預約管理 單日預約紀錄 單週預約紀…" at bounding box center [370, 200] width 740 height 400
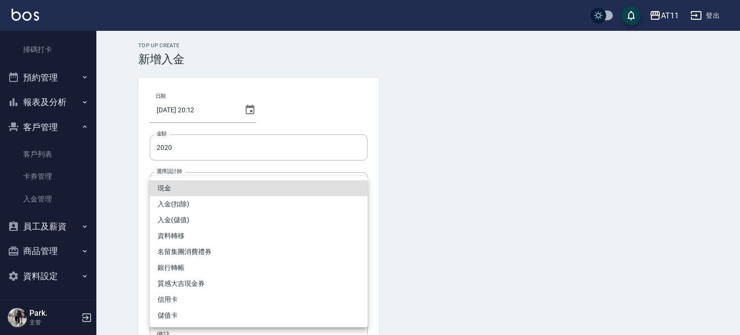
click at [260, 222] on li "入金(儲值)" at bounding box center [259, 220] width 218 height 16
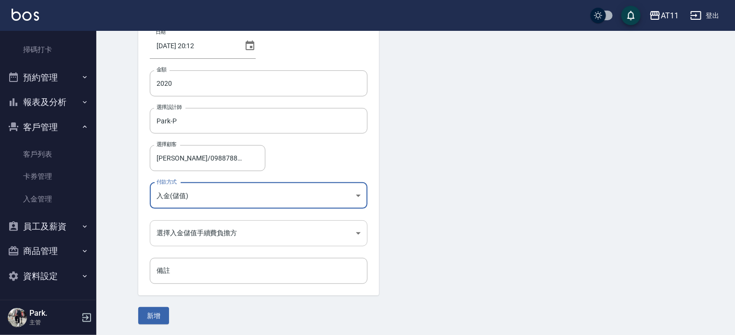
scroll to position [65, 0]
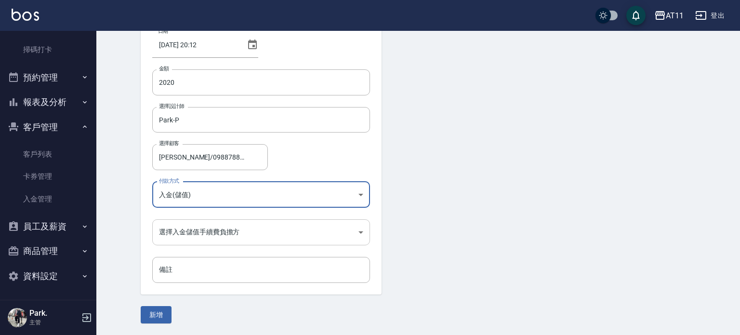
click at [256, 234] on body "AT11 登出 櫃檯作業 打帳單 帳單列表 現金收支登錄 材料自購登錄 每日結帳 排班表 現場電腦打卡 掃碼打卡 預約管理 預約管理 單日預約紀錄 單週預約紀…" at bounding box center [370, 135] width 740 height 400
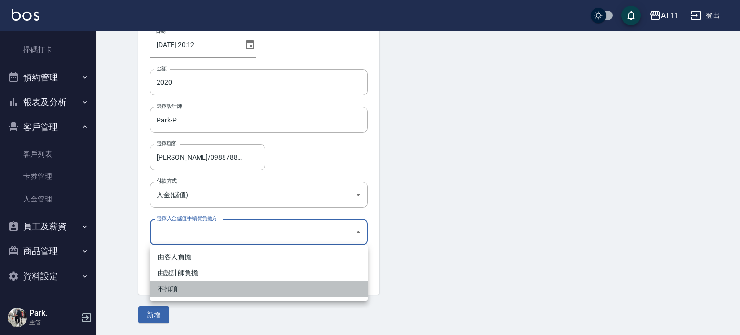
click at [247, 289] on li "不扣項" at bounding box center [259, 289] width 218 height 16
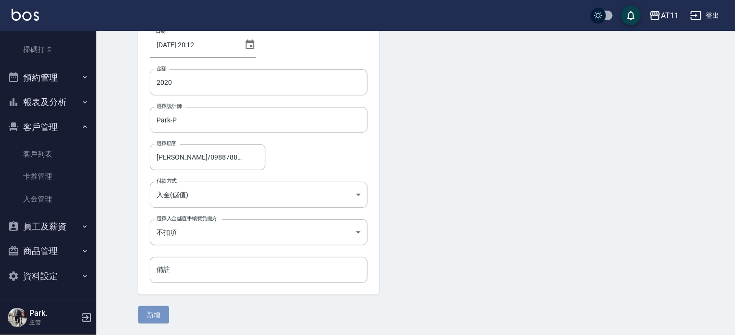
click at [157, 316] on button "新增" at bounding box center [153, 315] width 31 height 18
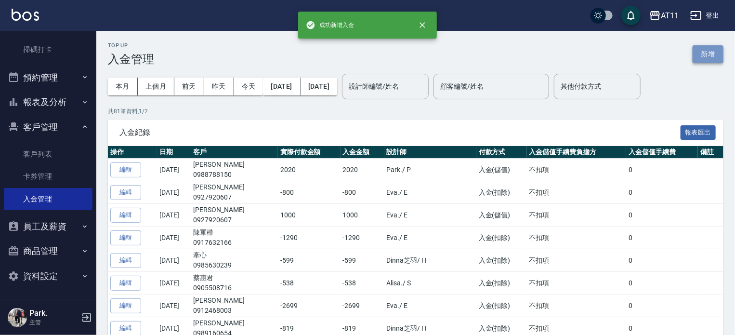
click at [701, 57] on button "新增" at bounding box center [708, 54] width 31 height 18
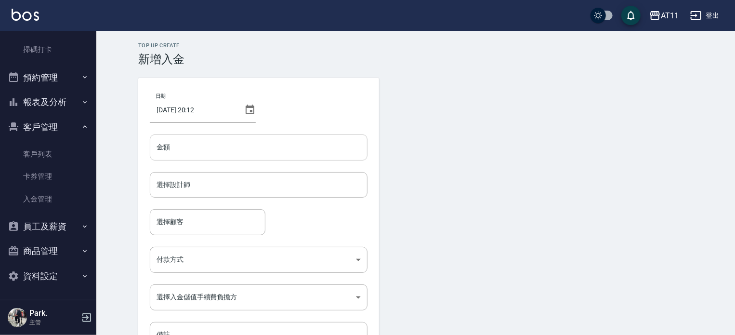
click at [236, 146] on input "金額" at bounding box center [259, 147] width 218 height 26
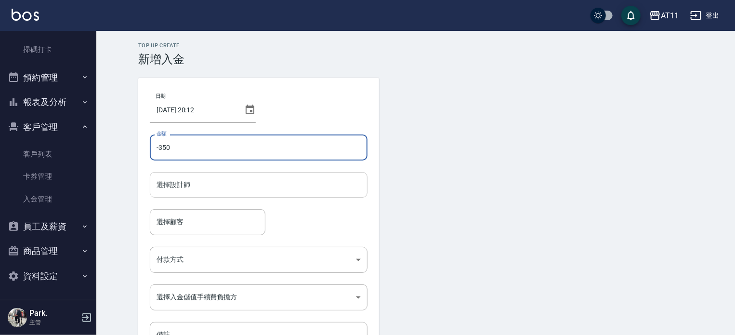
click at [237, 175] on div "選擇設計師" at bounding box center [259, 185] width 218 height 26
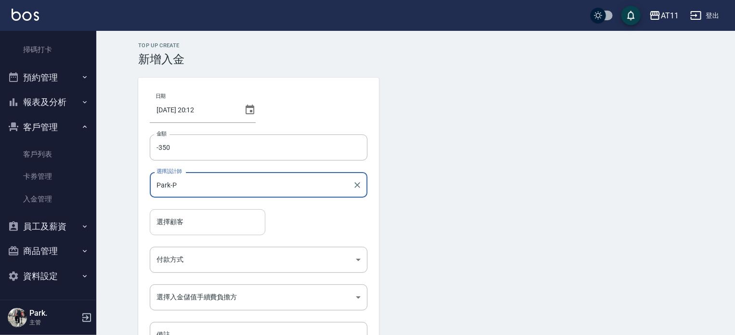
click at [216, 215] on input "選擇顧客" at bounding box center [207, 221] width 107 height 17
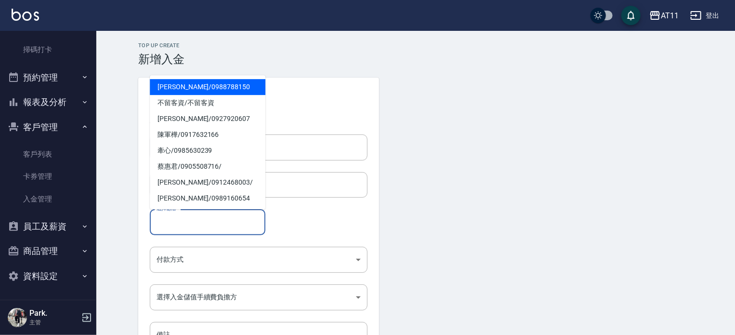
click at [189, 86] on span "林彥佑 / 0988788150" at bounding box center [208, 87] width 116 height 16
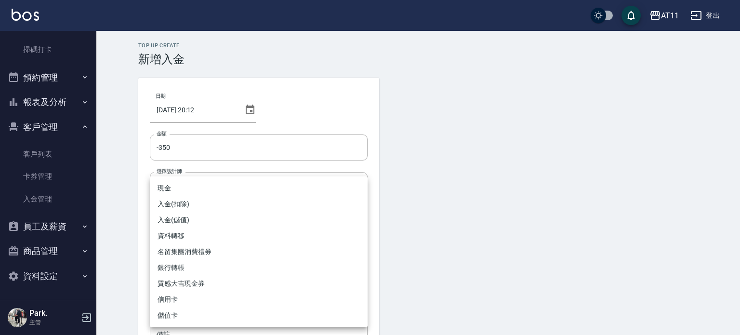
click at [276, 261] on body "AT11 登出 櫃檯作業 打帳單 帳單列表 現金收支登錄 材料自購登錄 每日結帳 排班表 現場電腦打卡 掃碼打卡 預約管理 預約管理 單日預約紀錄 單週預約紀…" at bounding box center [370, 200] width 740 height 400
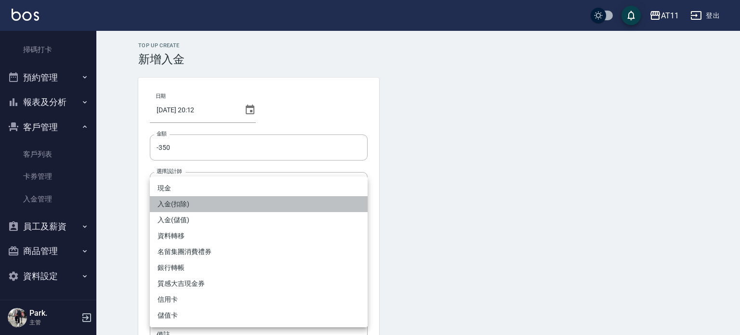
click at [264, 208] on li "入金(扣除)" at bounding box center [259, 204] width 218 height 16
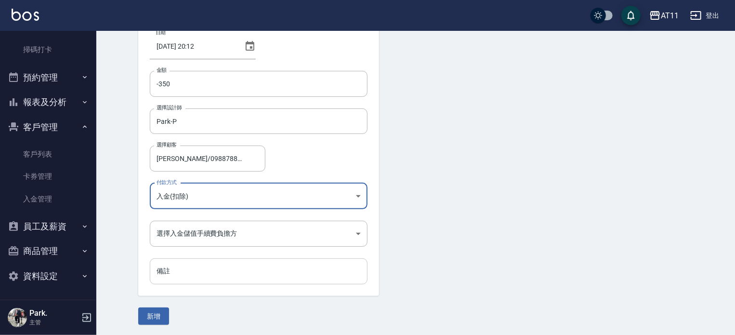
scroll to position [65, 0]
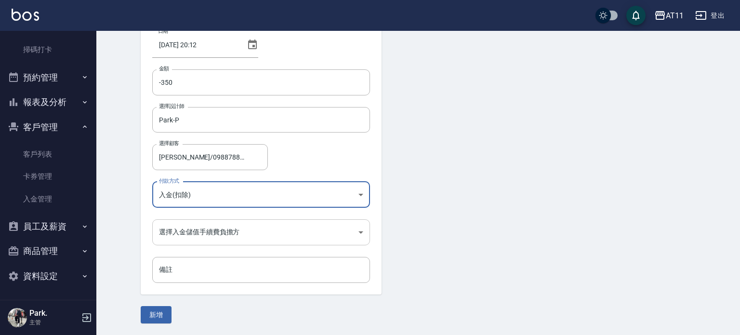
click at [230, 234] on body "AT11 登出 櫃檯作業 打帳單 帳單列表 現金收支登錄 材料自購登錄 每日結帳 排班表 現場電腦打卡 掃碼打卡 預約管理 預約管理 單日預約紀錄 單週預約紀…" at bounding box center [370, 135] width 740 height 400
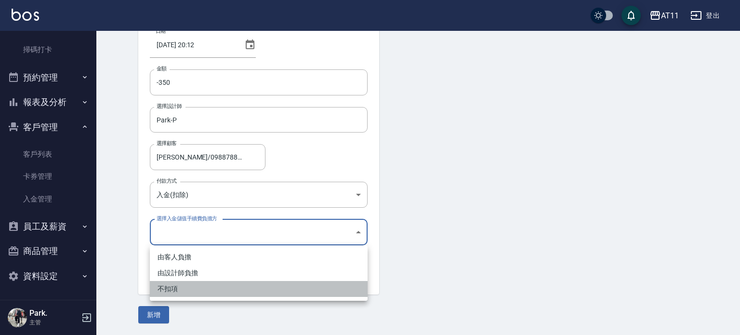
click at [231, 285] on li "不扣項" at bounding box center [259, 289] width 218 height 16
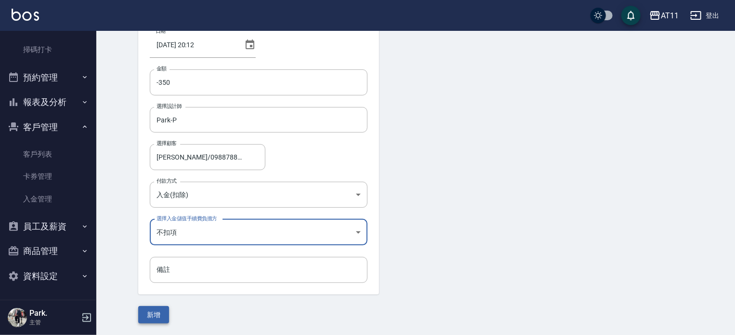
click at [158, 315] on button "新增" at bounding box center [153, 315] width 31 height 18
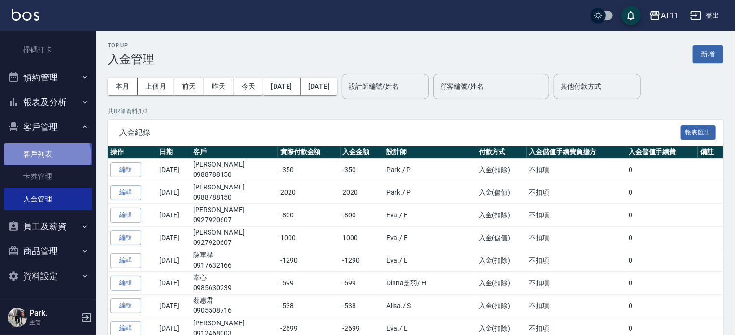
click at [46, 156] on link "客戶列表" at bounding box center [48, 154] width 89 height 22
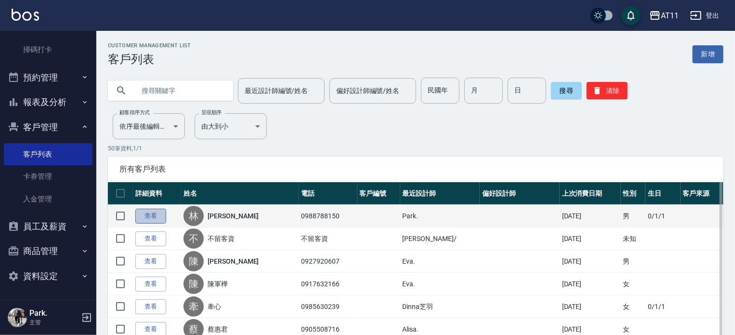
click at [150, 212] on link "查看" at bounding box center [150, 216] width 31 height 15
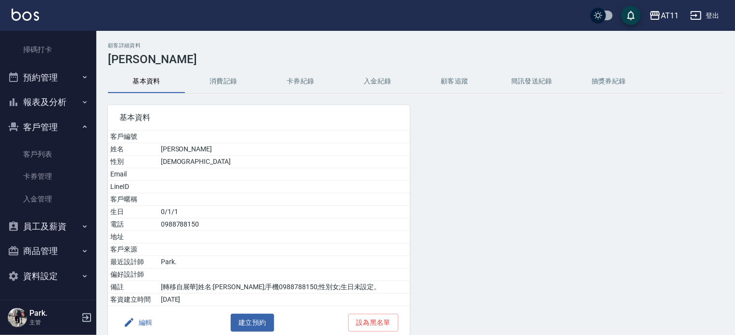
click at [366, 88] on button "入金紀錄" at bounding box center [377, 81] width 77 height 23
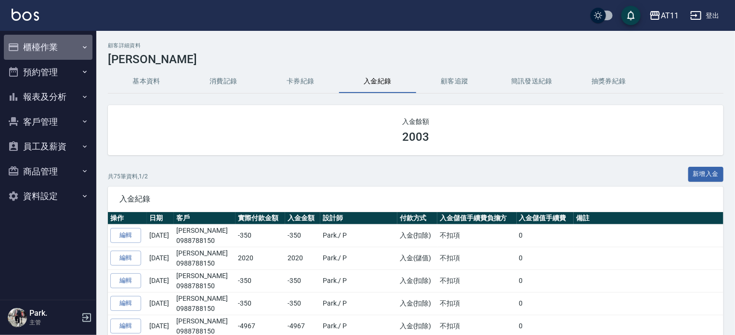
click at [44, 47] on button "櫃檯作業" at bounding box center [48, 47] width 89 height 25
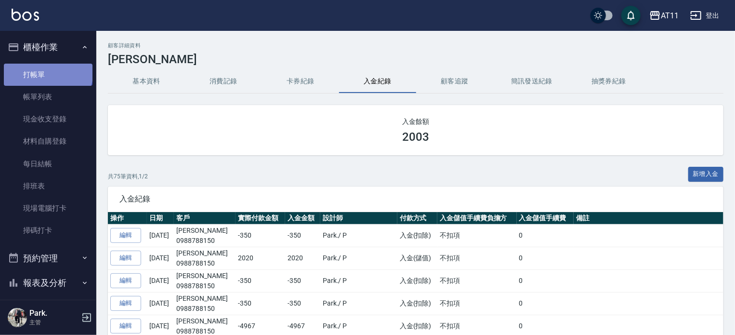
click at [47, 71] on link "打帳單" at bounding box center [48, 75] width 89 height 22
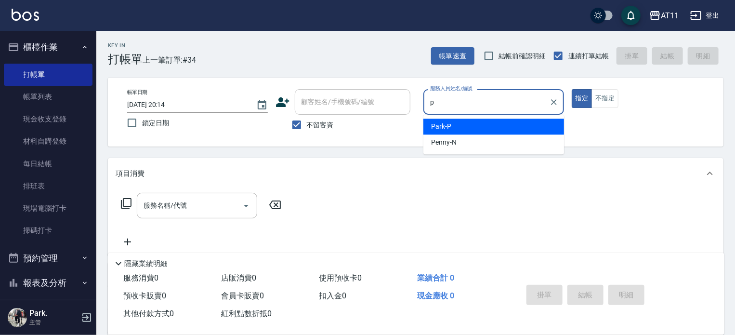
type input "Park-P"
type button "true"
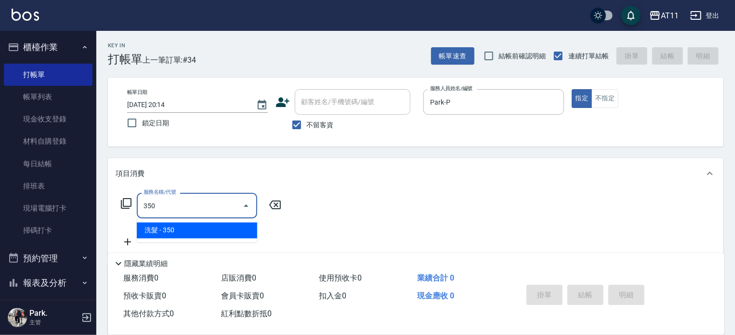
type input "洗髮(350)"
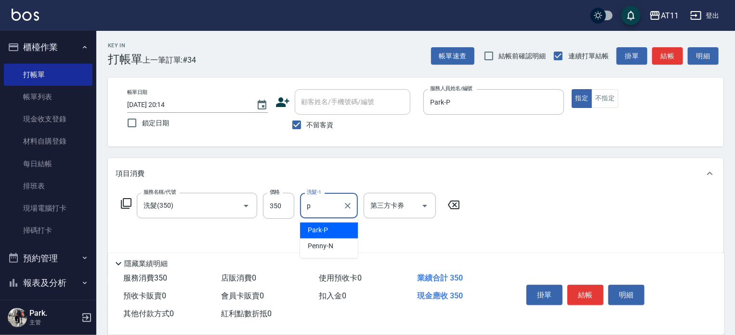
type input "Park-P"
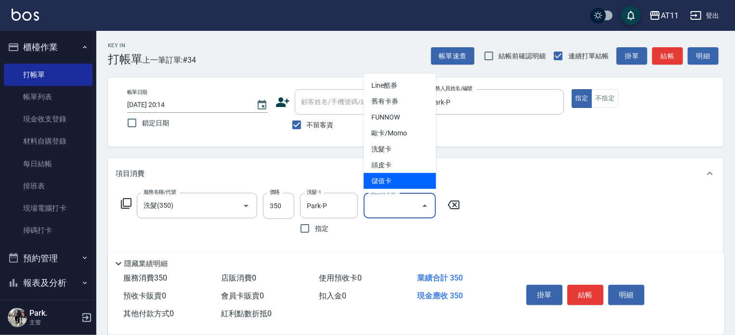
type input "儲值卡"
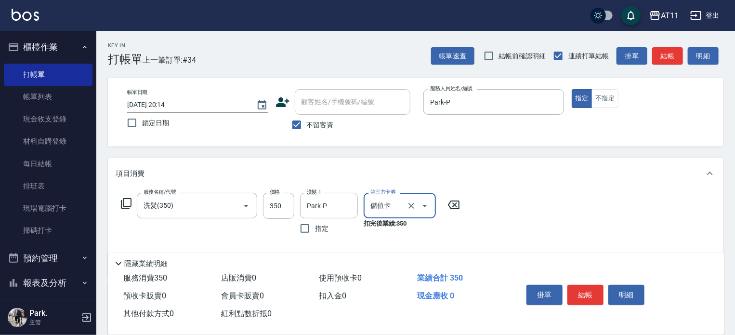
scroll to position [48, 0]
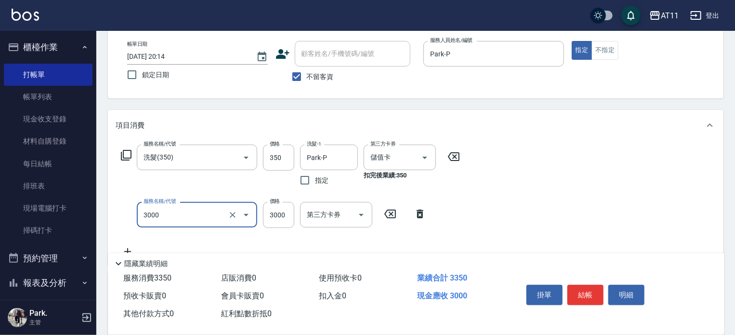
type input "頂級豪華OVC3(3000)"
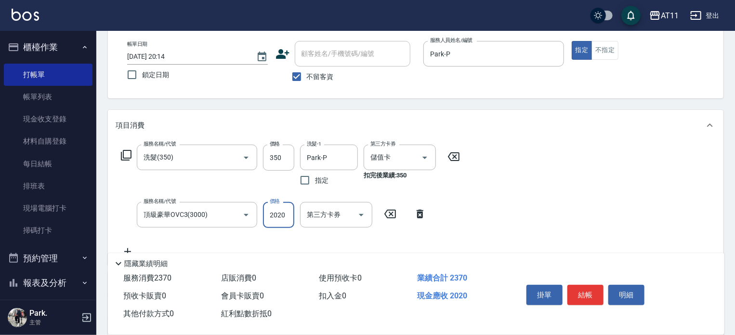
type input "2020"
click at [587, 285] on button "結帳" at bounding box center [586, 295] width 36 height 20
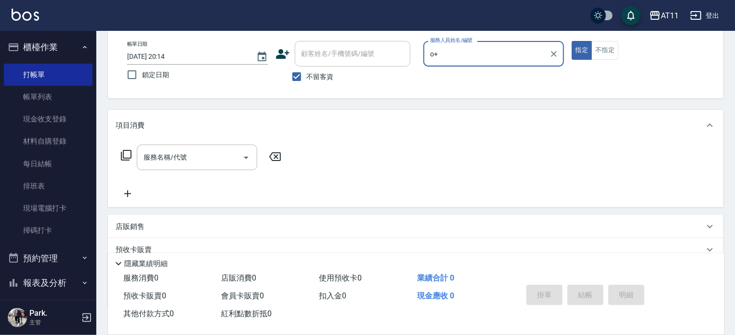
type input "o"
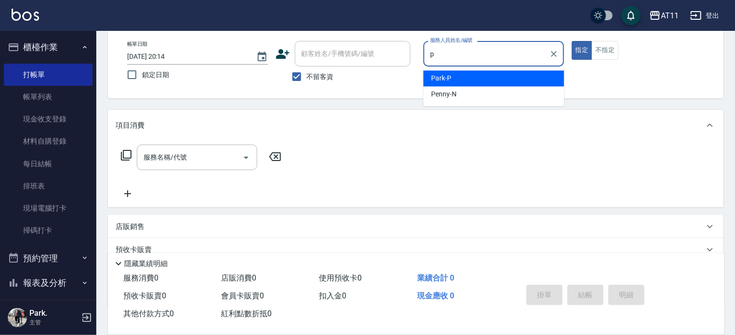
type input "Park-P"
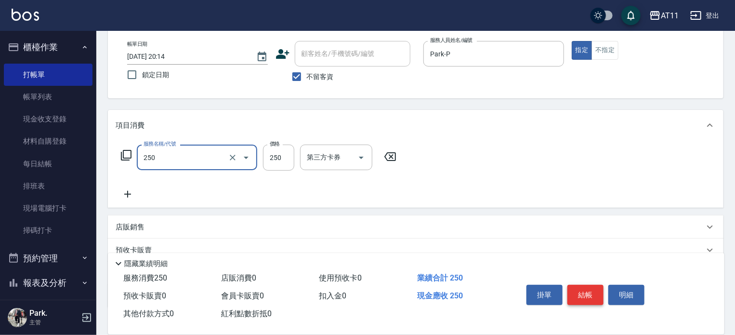
type input "B級單剪(250)"
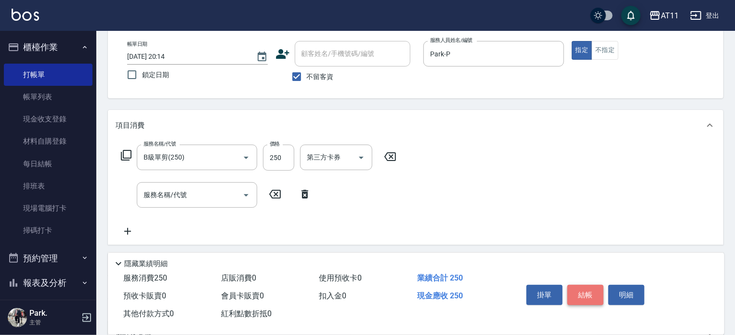
click at [587, 285] on button "結帳" at bounding box center [586, 295] width 36 height 20
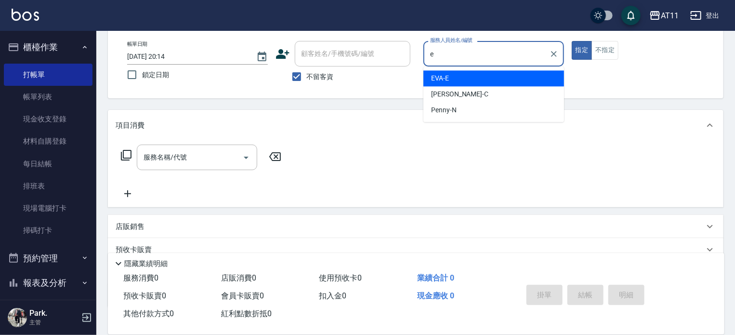
type input "EVA-E"
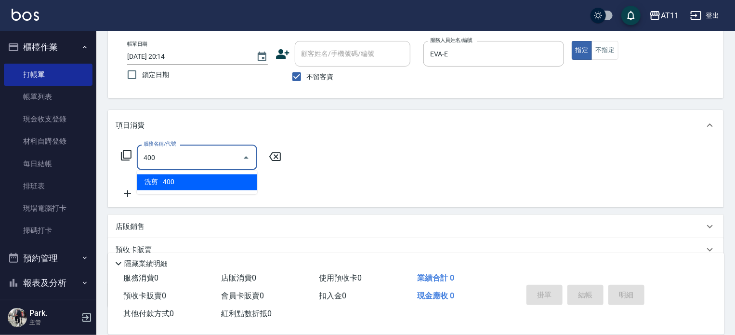
type input "洗剪(400)"
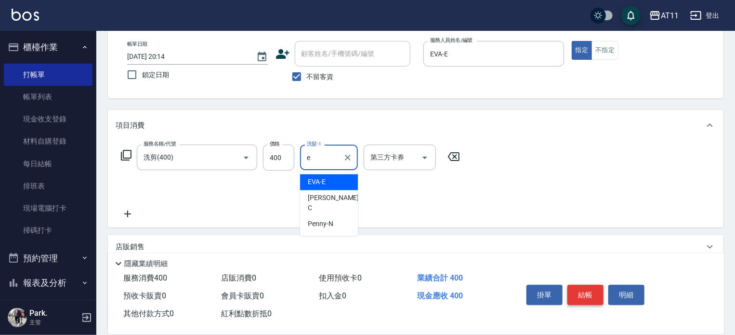
type input "EVA-E"
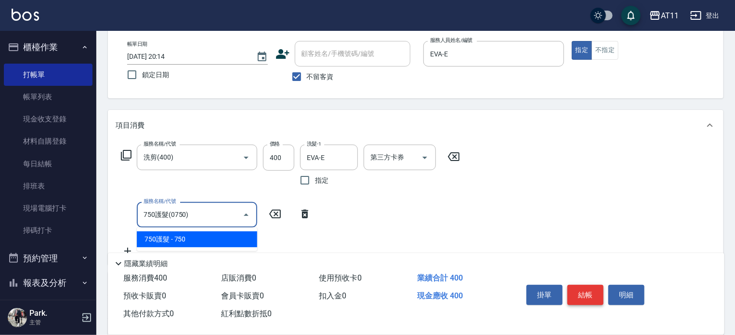
type input "750護髮(0750)"
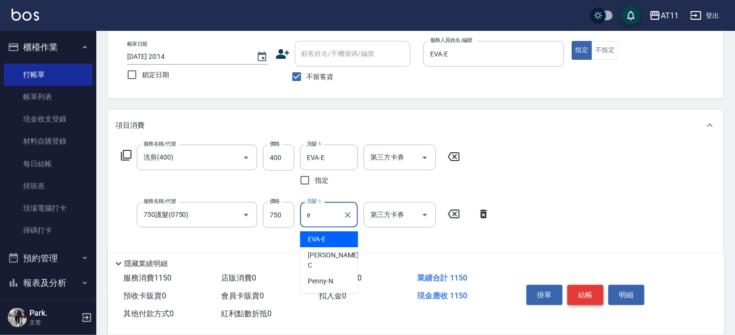
type input "EVA-E"
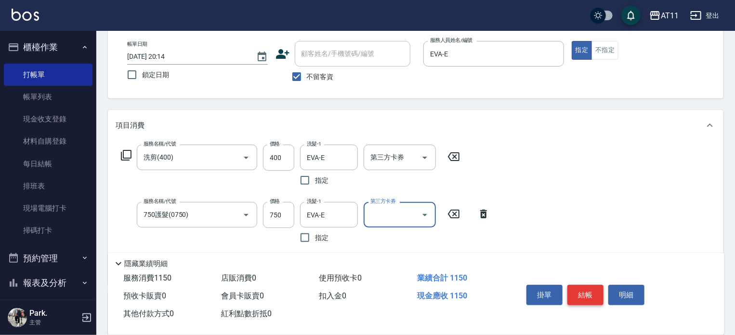
click at [587, 285] on button "結帳" at bounding box center [586, 295] width 36 height 20
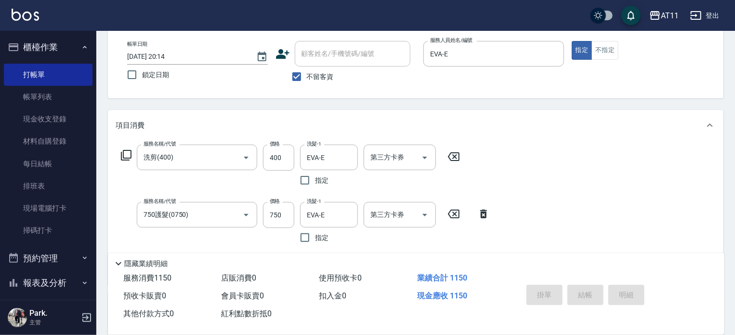
type input "2025/09/14 20:15"
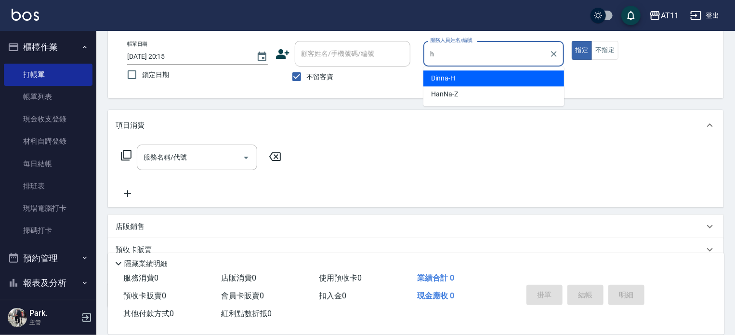
type input "Dinna-H"
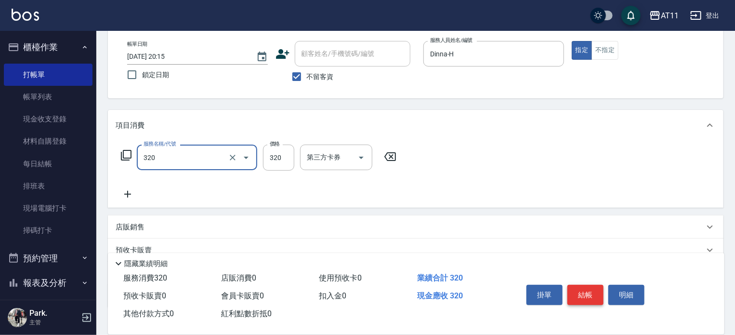
type input "洗剪(320)"
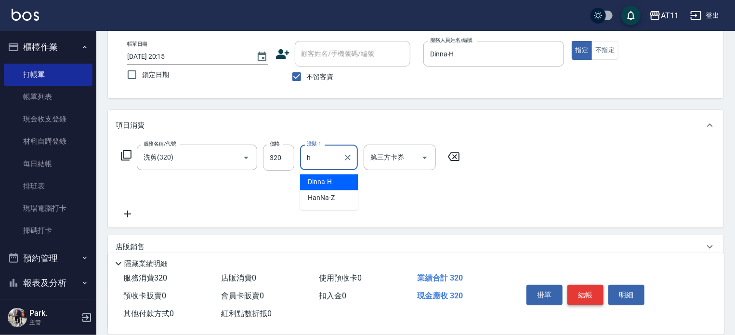
type input "Dinna-H"
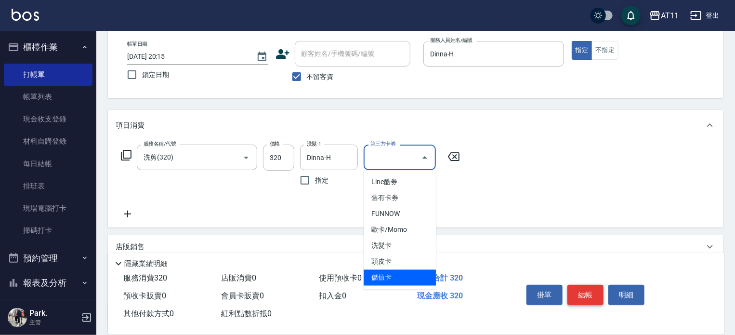
type input "儲值卡"
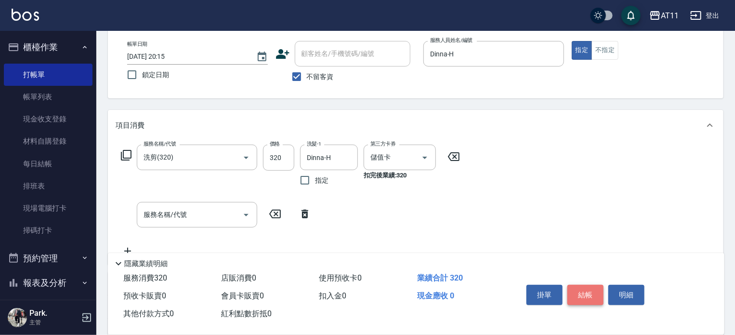
click at [587, 285] on button "結帳" at bounding box center [586, 295] width 36 height 20
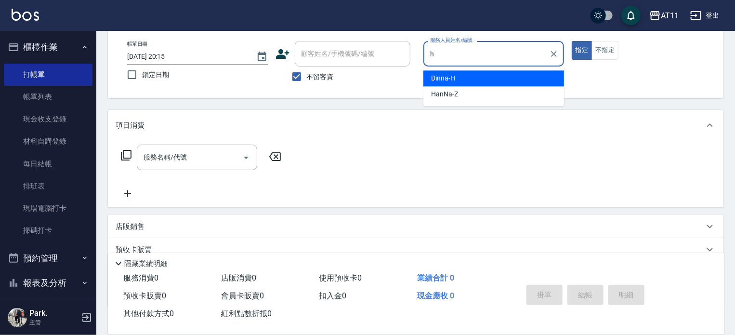
type input "Dinna-H"
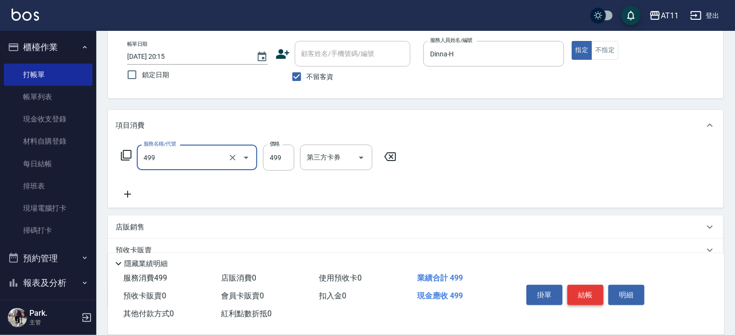
type input "SPA499(499)"
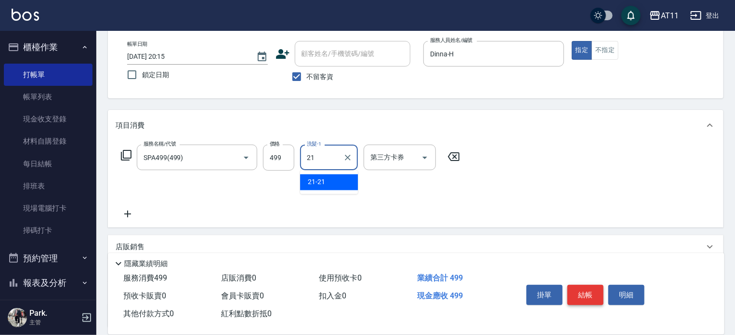
type input "21-21"
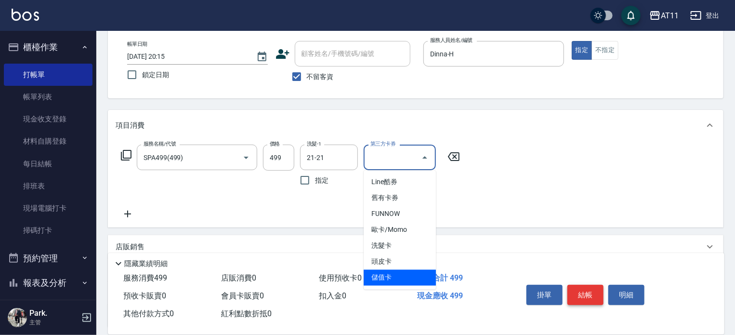
type input "儲值卡"
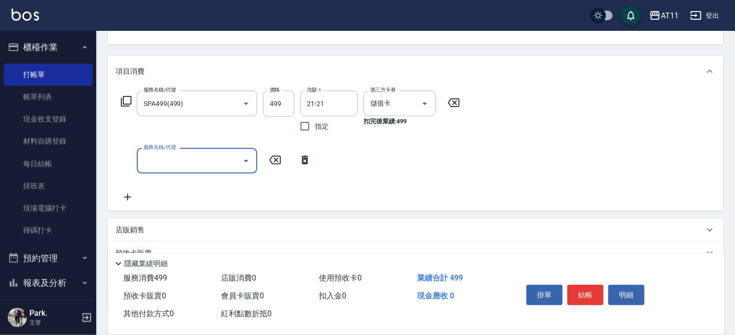
scroll to position [170, 0]
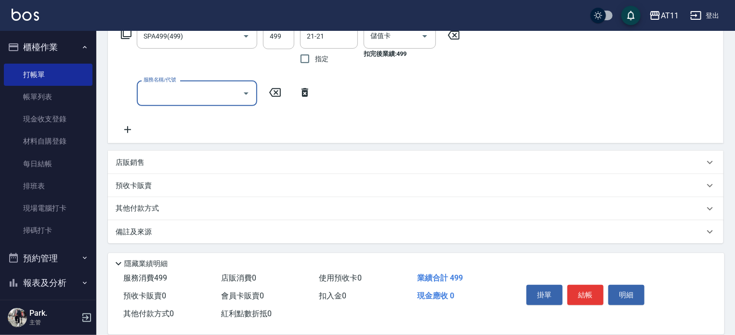
click at [304, 167] on div "店販銷售" at bounding box center [410, 163] width 589 height 10
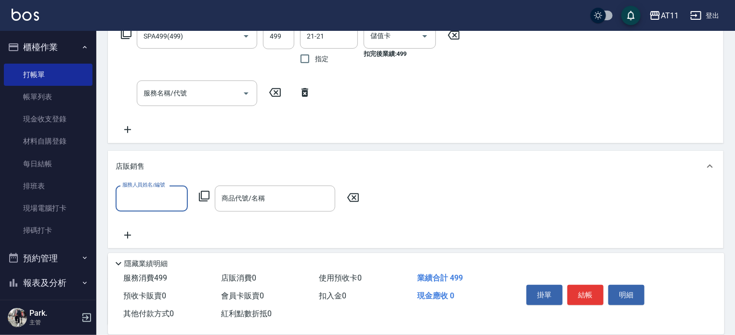
scroll to position [0, 0]
type input "Dinna-H"
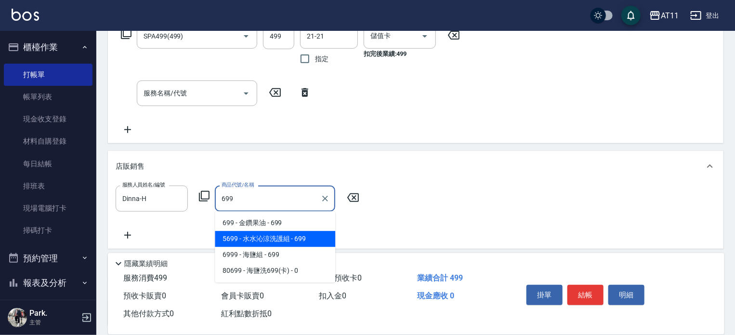
type input "水水沁涼洗護組"
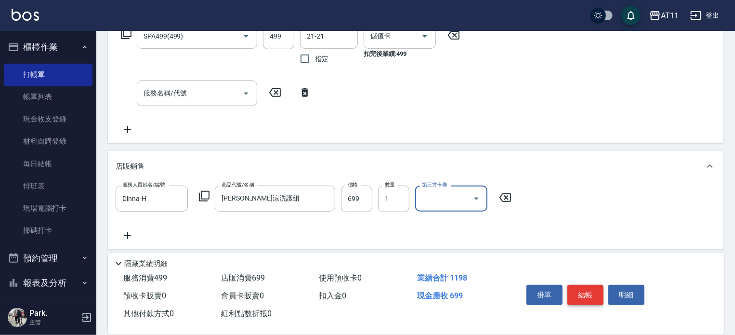
click at [586, 290] on button "結帳" at bounding box center [586, 295] width 36 height 20
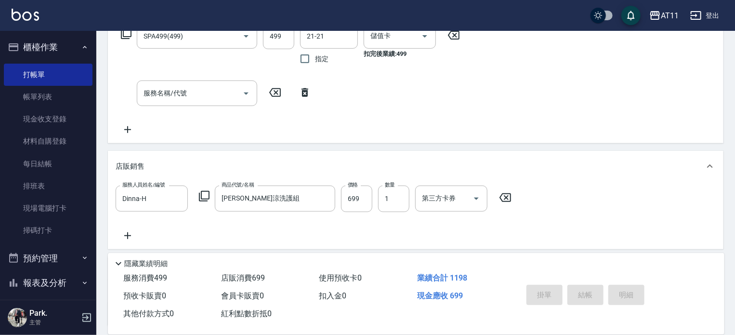
type input "2025/09/14 20:16"
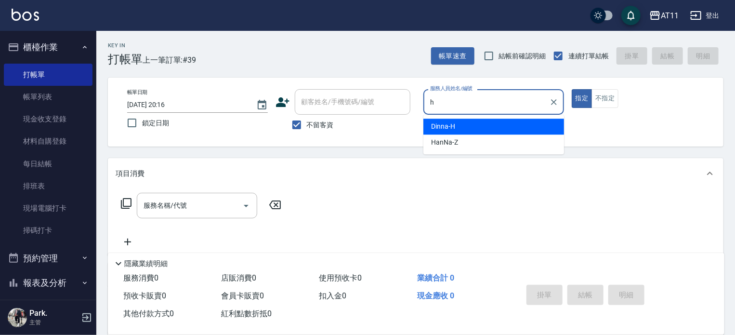
type input "Dinna-H"
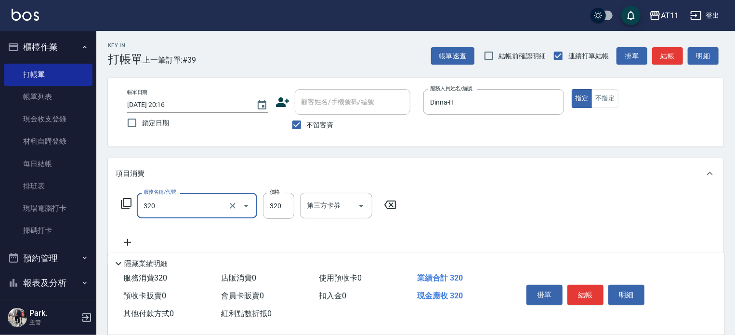
type input "洗剪(320)"
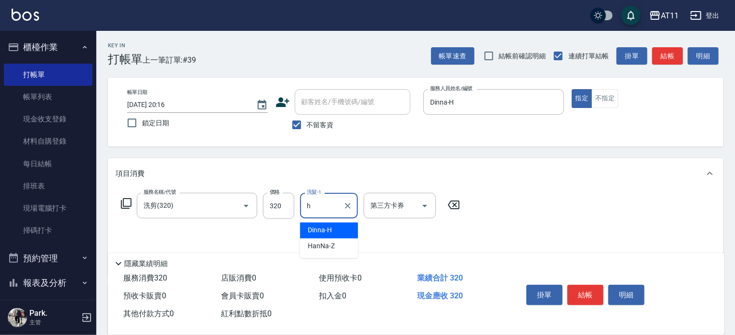
type input "Dinna-H"
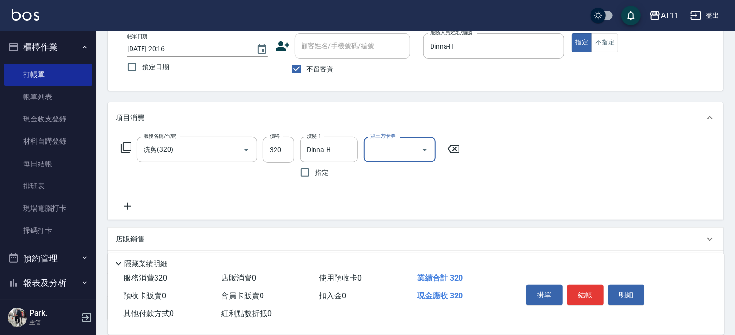
scroll to position [133, 0]
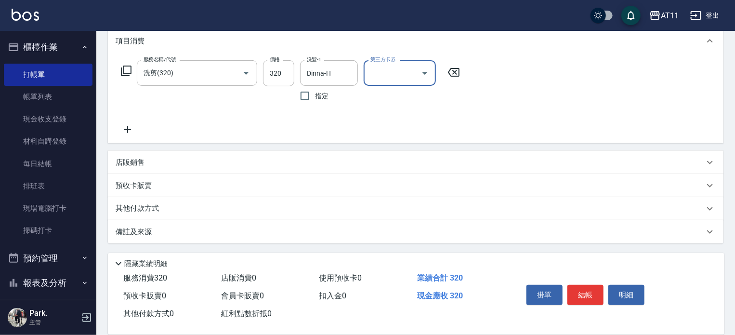
click at [350, 162] on div "店販銷售" at bounding box center [410, 163] width 589 height 10
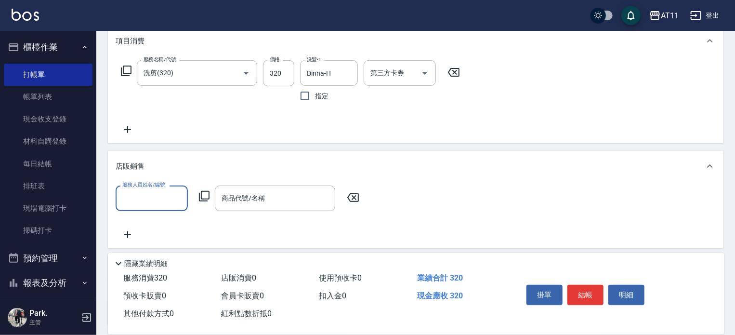
scroll to position [0, 0]
type input "Dinna-H"
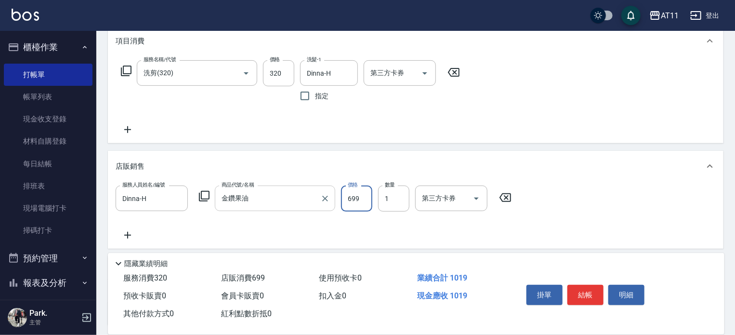
click at [300, 196] on input "金鑽果油" at bounding box center [267, 198] width 97 height 17
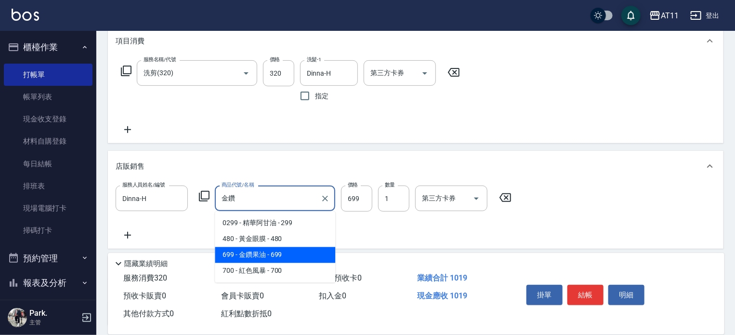
type input "金"
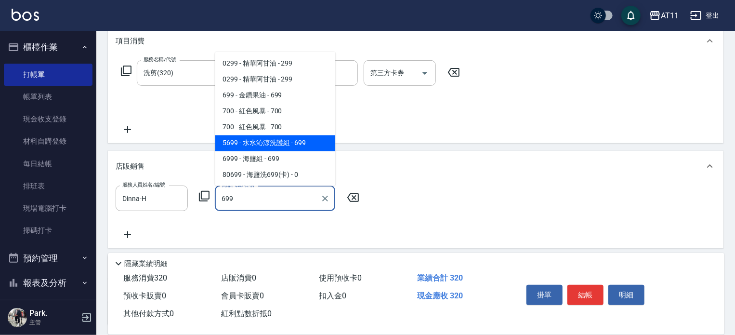
type input "水水沁涼洗護組"
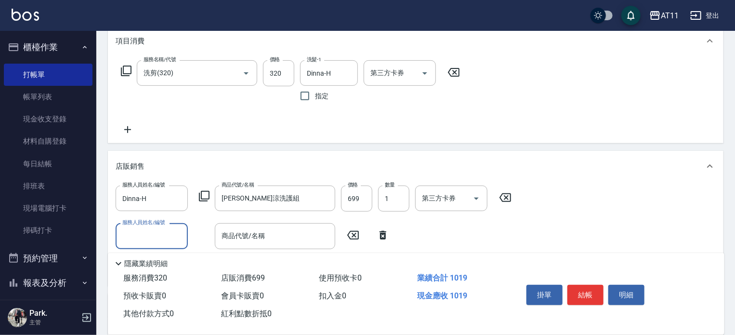
click at [596, 291] on button "結帳" at bounding box center [586, 295] width 36 height 20
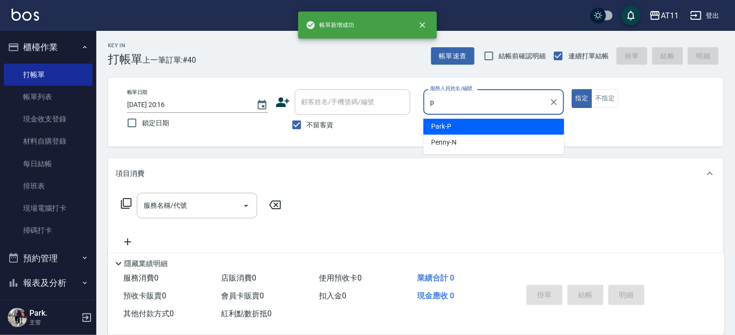
type input "Park-P"
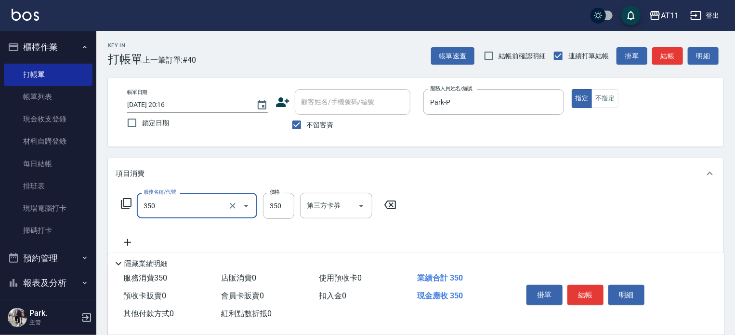
type input "洗髮(350)"
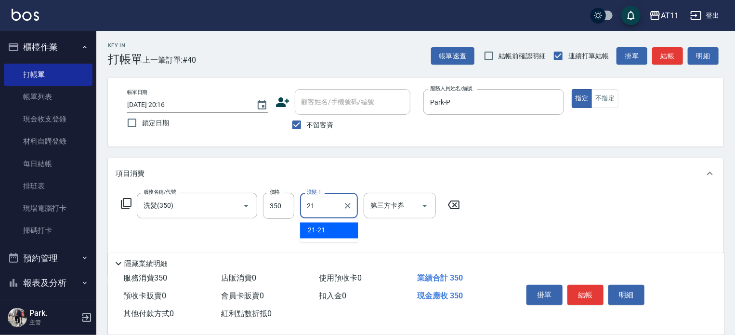
type input "21-21"
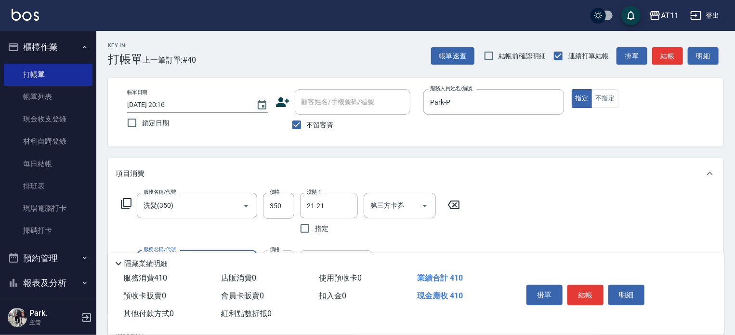
type input "精油(60)"
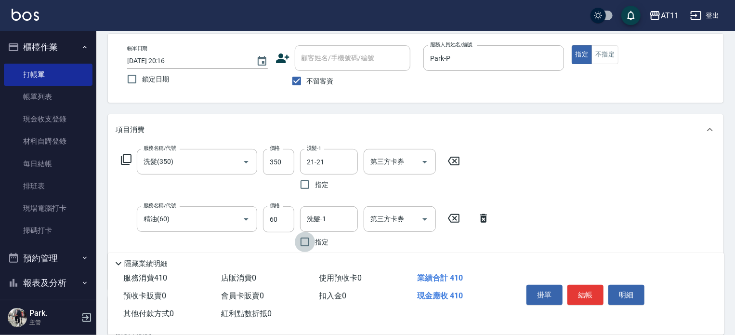
scroll to position [96, 0]
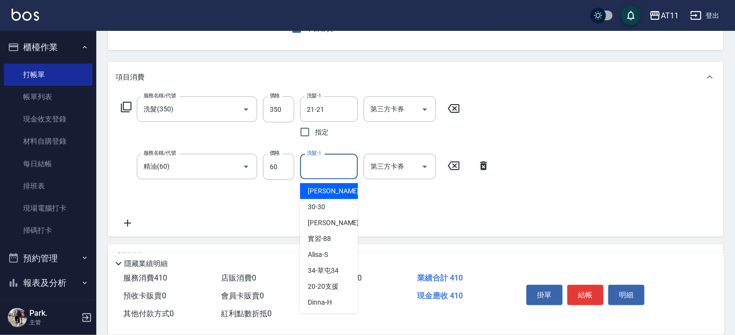
click at [325, 164] on input "洗髮-1" at bounding box center [329, 166] width 49 height 17
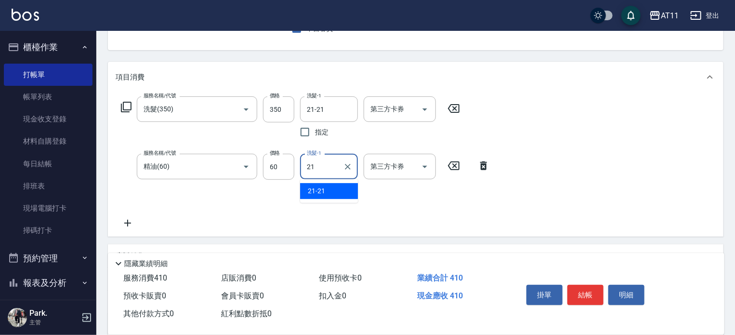
type input "21-21"
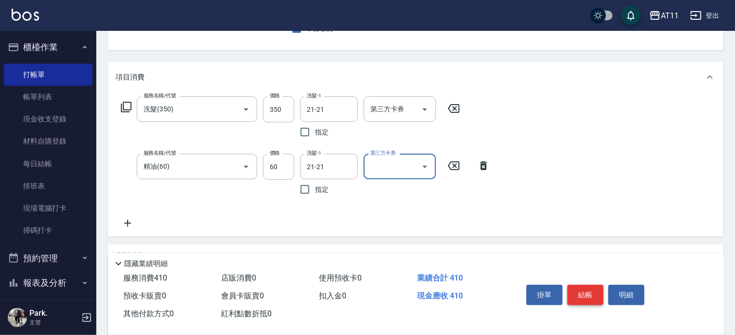
click at [578, 291] on button "結帳" at bounding box center [586, 295] width 36 height 20
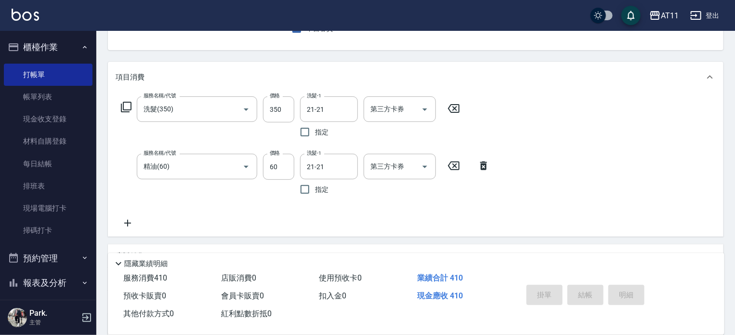
type input "2025/09/14 20:17"
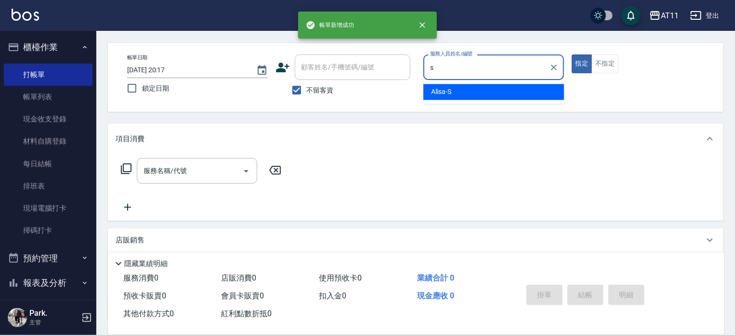
scroll to position [0, 0]
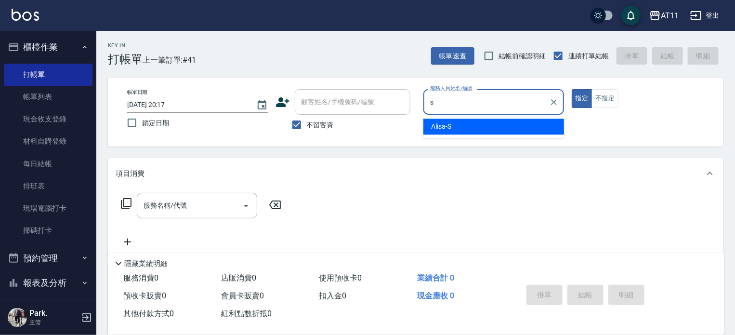
type input "Alisa-S"
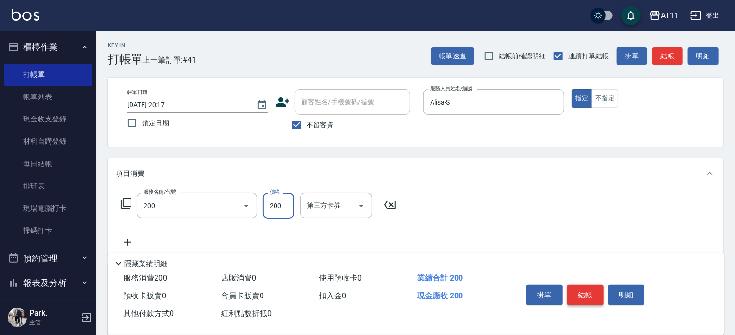
type input "剪髮(200)"
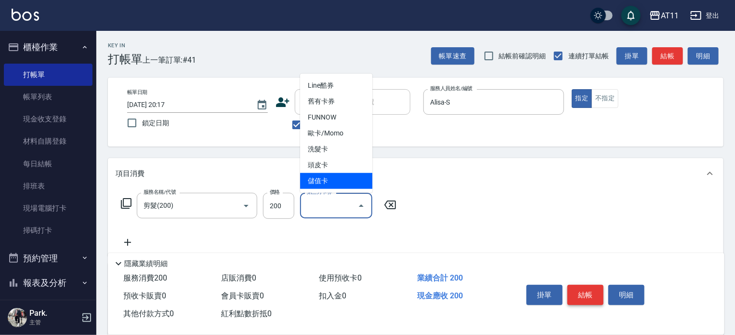
type input "儲值卡"
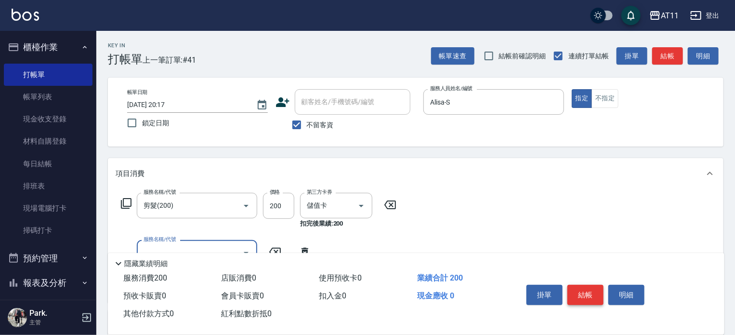
click at [578, 291] on button "結帳" at bounding box center [586, 295] width 36 height 20
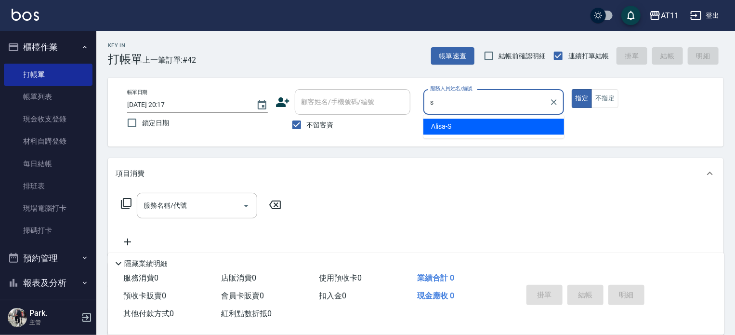
type input "Alisa-S"
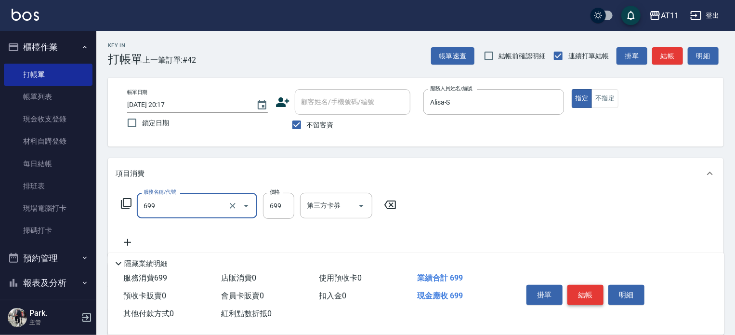
type input "SPA699(699)"
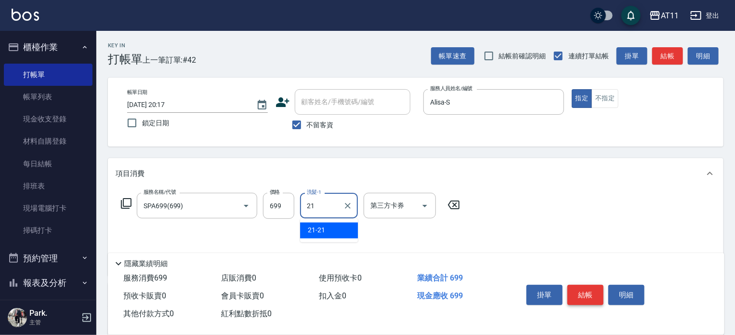
type input "21-21"
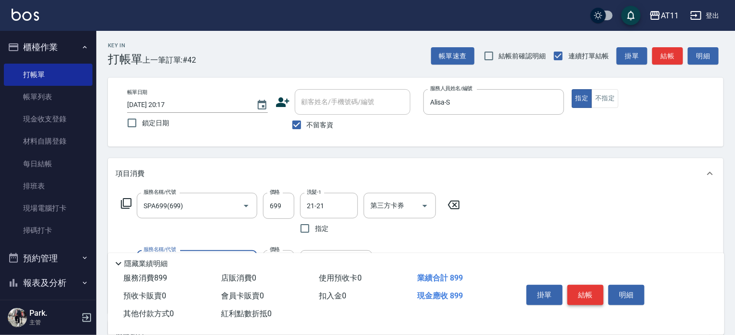
type input "剪髮(200)"
type input "100"
click at [578, 291] on button "結帳" at bounding box center [586, 295] width 36 height 20
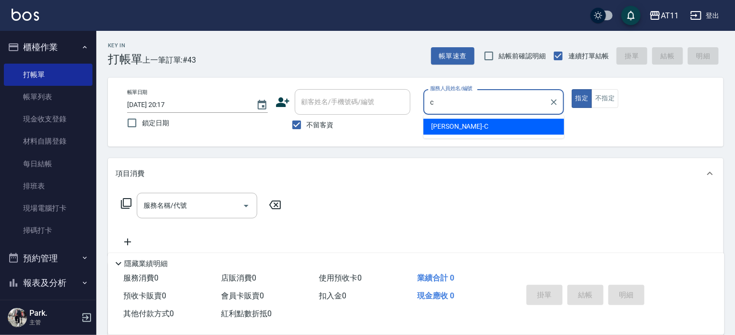
type input "Connie-C"
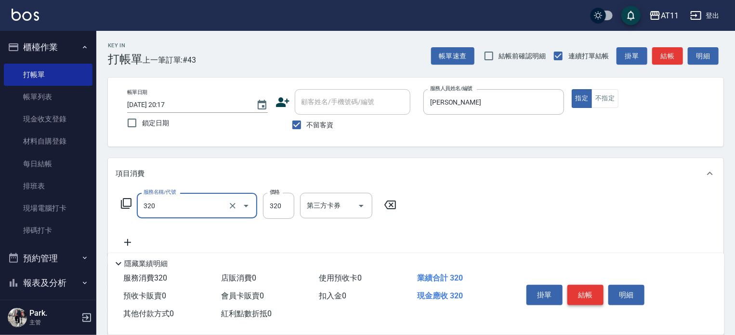
type input "洗剪(320)"
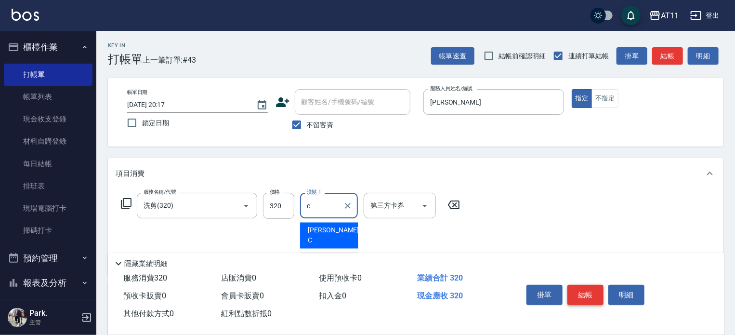
type input "Connie-C"
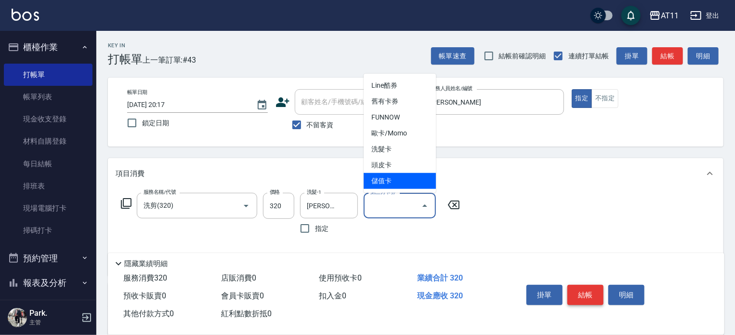
type input "儲值卡"
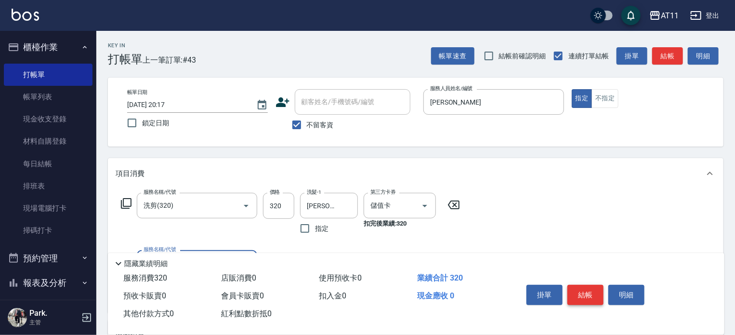
click at [588, 293] on button "結帳" at bounding box center [586, 295] width 36 height 20
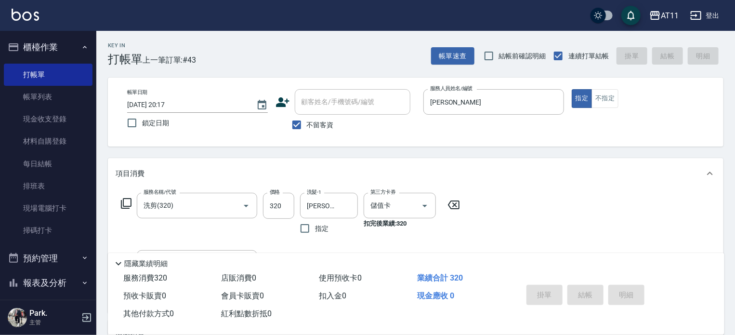
type input "2025/09/14 20:18"
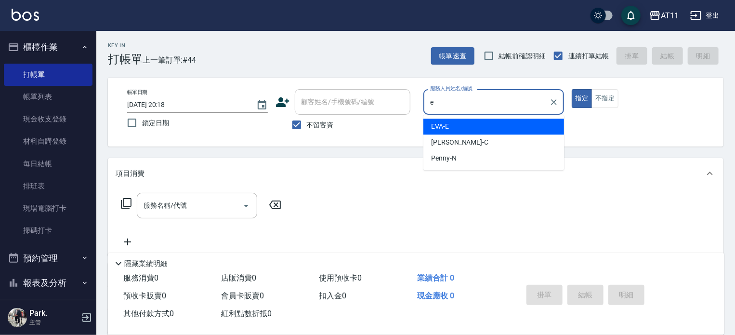
type input "EVA-E"
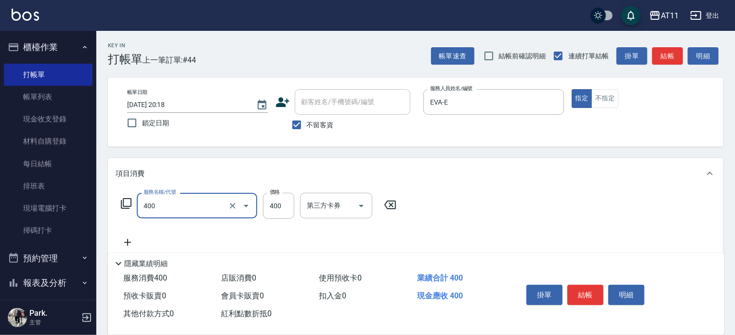
type input "洗剪(400)"
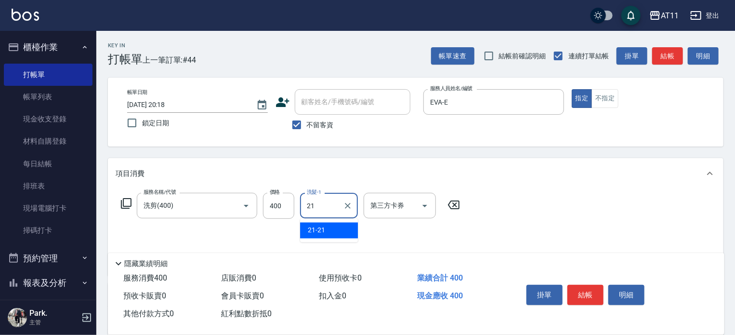
type input "21-21"
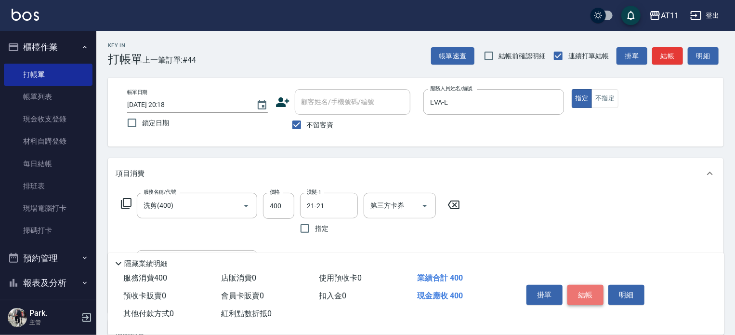
click at [586, 287] on button "結帳" at bounding box center [586, 295] width 36 height 20
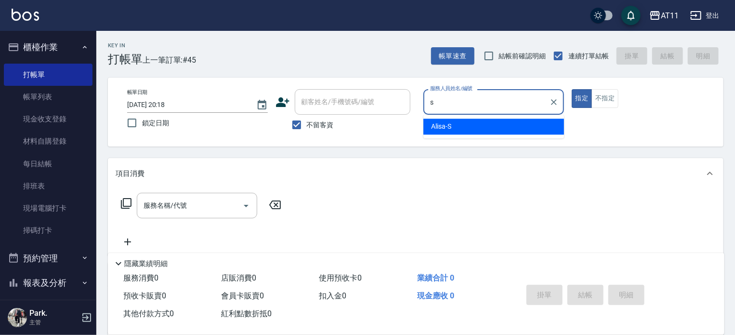
type input "Alisa-S"
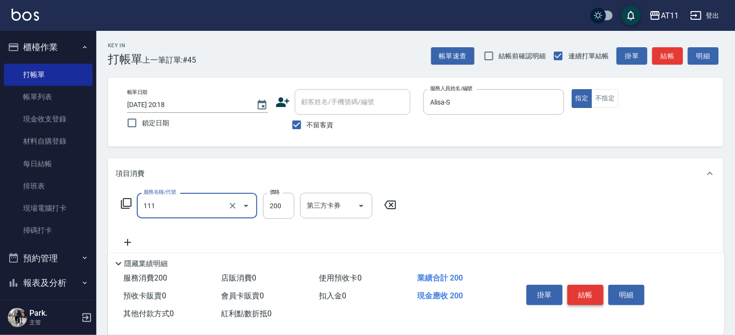
type input "精油洗髮(111)"
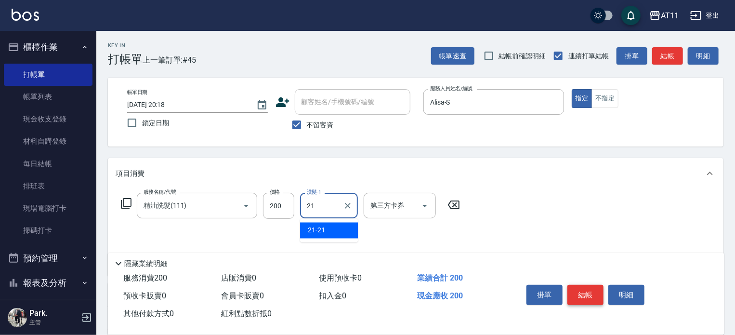
type input "21-21"
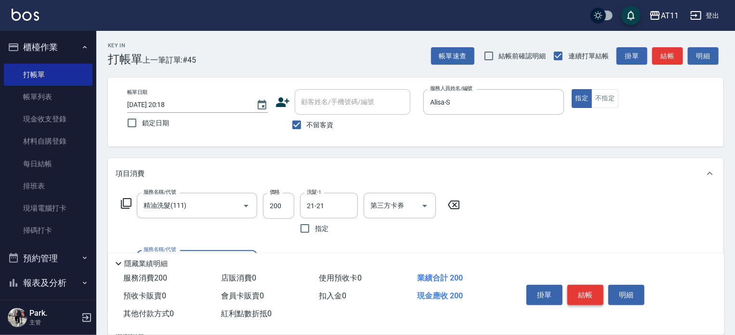
click at [586, 287] on button "結帳" at bounding box center [586, 295] width 36 height 20
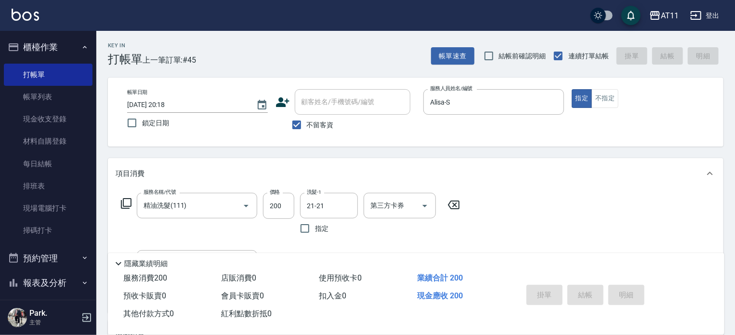
type input "2025/09/14 20:19"
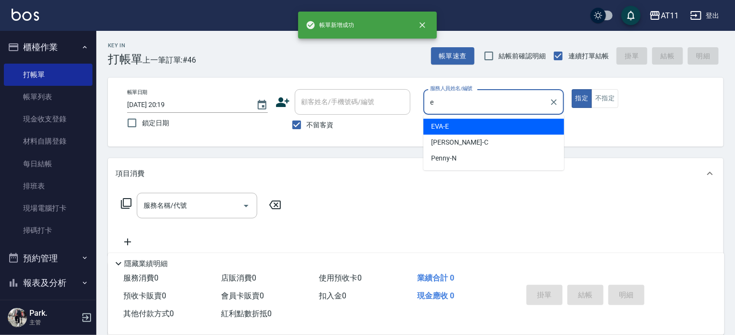
type input "EVA-E"
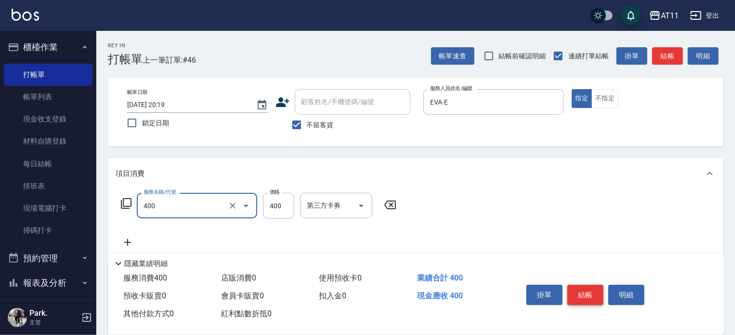
type input "洗剪(400)"
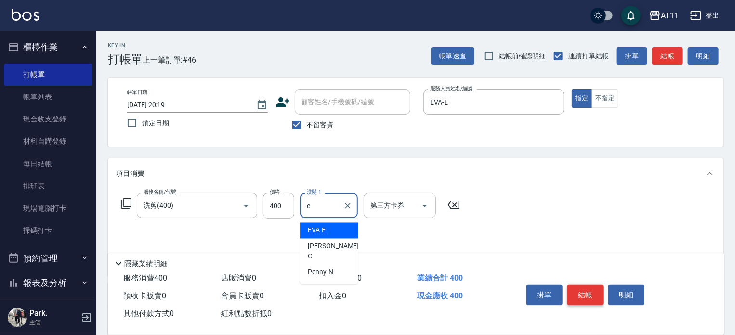
type input "EVA-E"
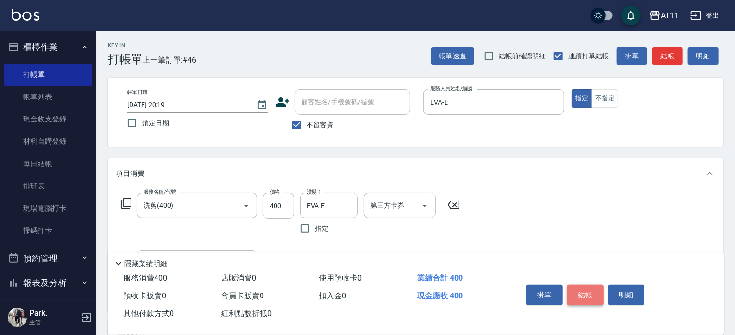
click at [586, 287] on button "結帳" at bounding box center [586, 295] width 36 height 20
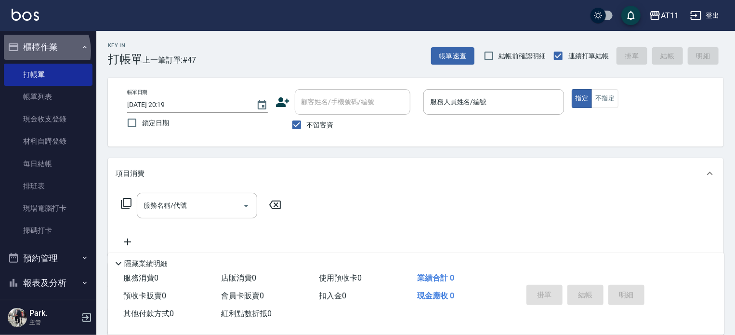
click at [38, 51] on button "櫃檯作業" at bounding box center [48, 47] width 89 height 25
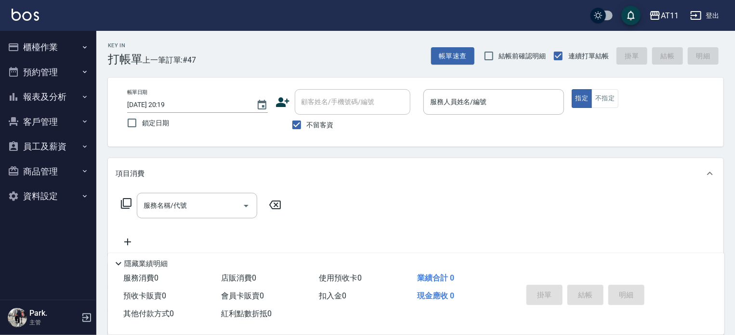
click at [46, 96] on button "報表及分析" at bounding box center [48, 96] width 89 height 25
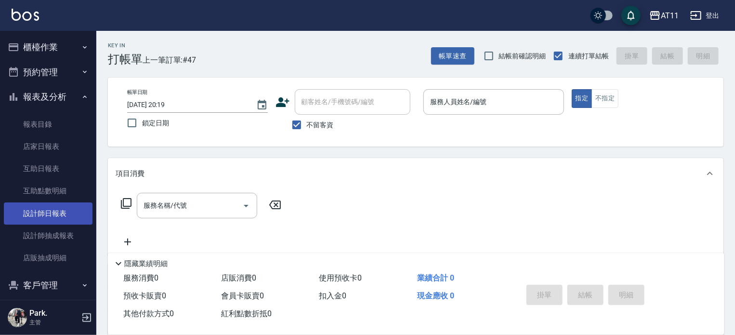
click at [58, 212] on link "設計師日報表" at bounding box center [48, 213] width 89 height 22
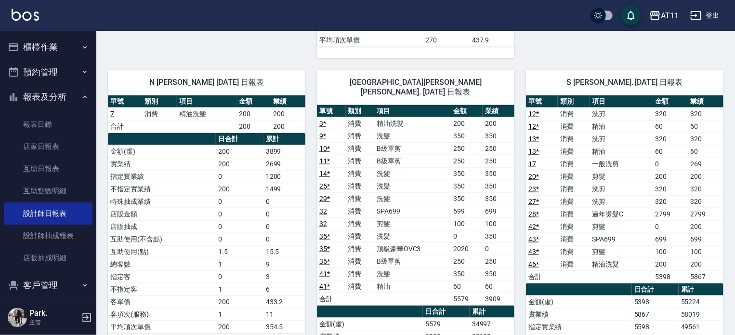
scroll to position [521, 0]
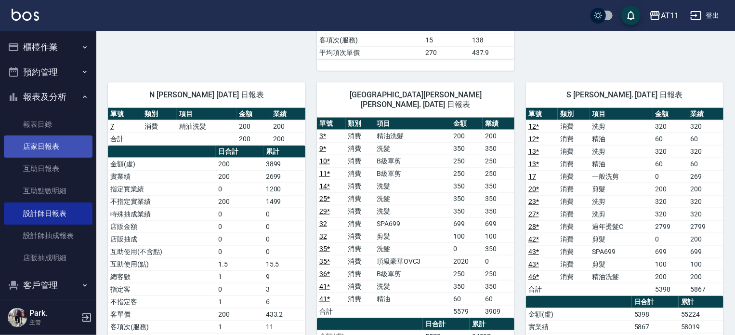
click at [43, 146] on link "店家日報表" at bounding box center [48, 146] width 89 height 22
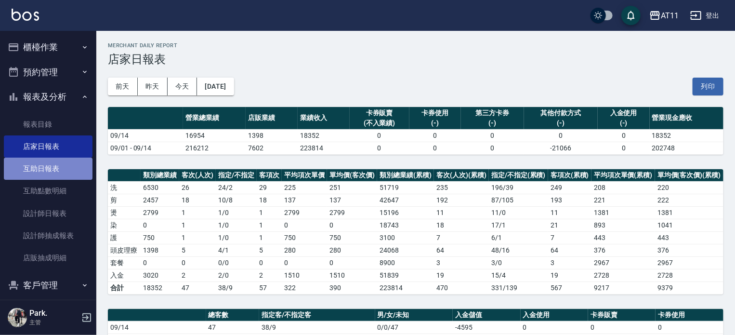
click at [51, 165] on link "互助日報表" at bounding box center [48, 169] width 89 height 22
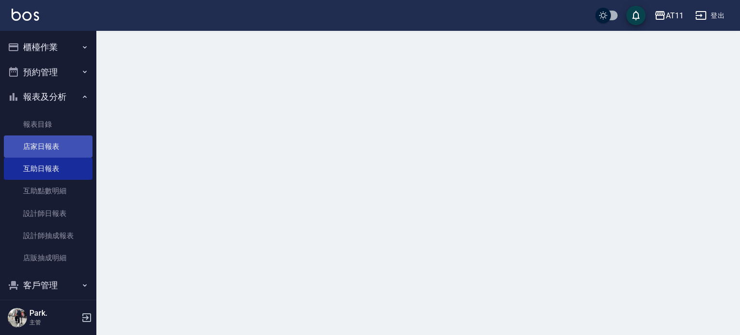
click at [44, 144] on link "店家日報表" at bounding box center [48, 146] width 89 height 22
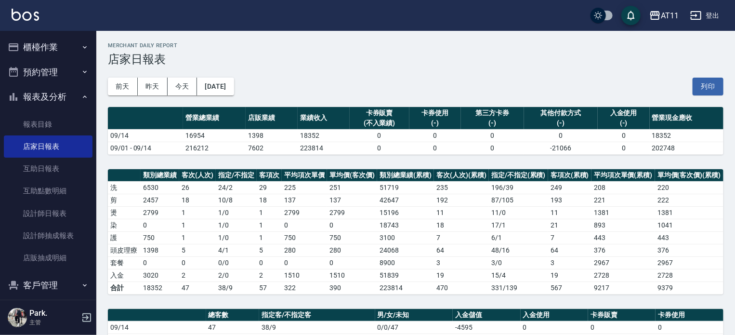
click at [54, 97] on button "報表及分析" at bounding box center [48, 96] width 89 height 25
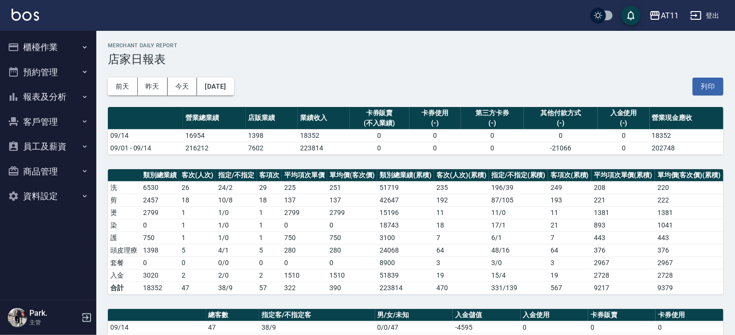
click at [47, 123] on button "客戶管理" at bounding box center [48, 121] width 89 height 25
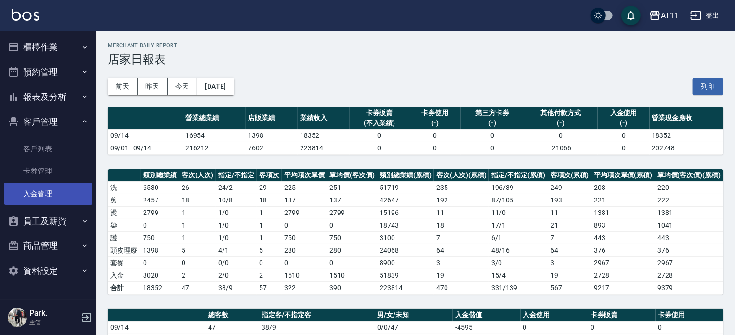
click at [60, 198] on link "入金管理" at bounding box center [48, 194] width 89 height 22
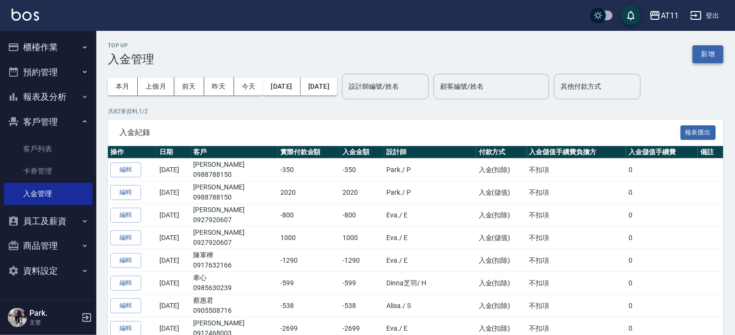
click at [707, 47] on button "新增" at bounding box center [708, 54] width 31 height 18
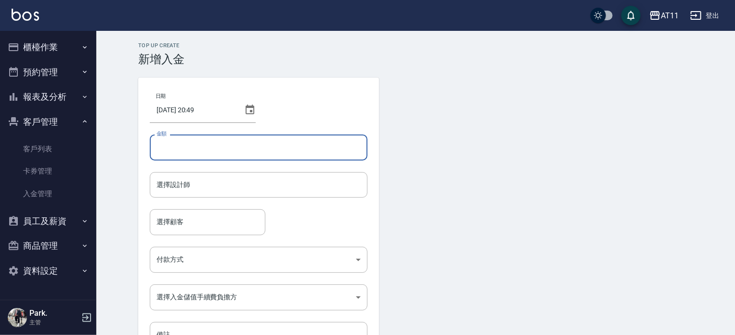
click at [220, 147] on input "金額" at bounding box center [259, 147] width 218 height 26
type input "-200"
click at [220, 191] on input "選擇設計師" at bounding box center [258, 184] width 209 height 17
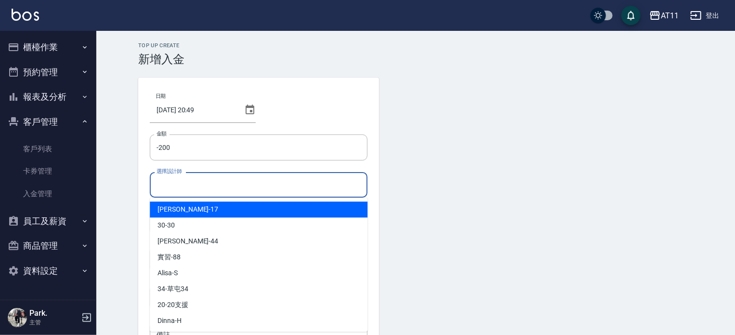
type input "ㄍ"
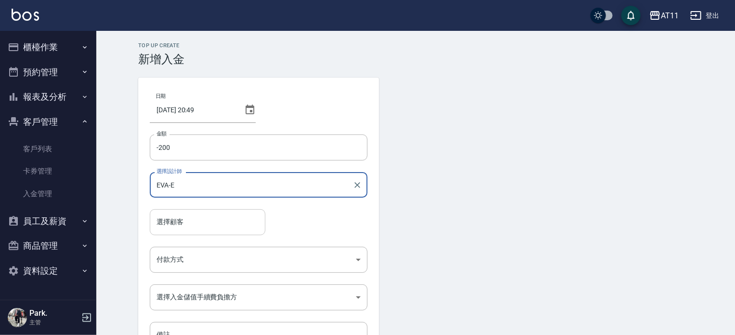
type input "EVA-E"
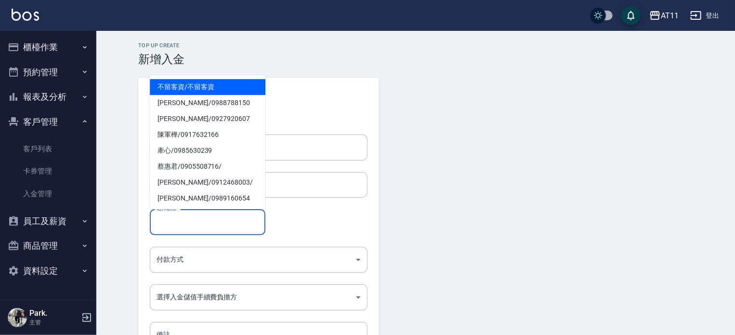
click at [222, 217] on input "選擇顧客" at bounding box center [207, 221] width 107 height 17
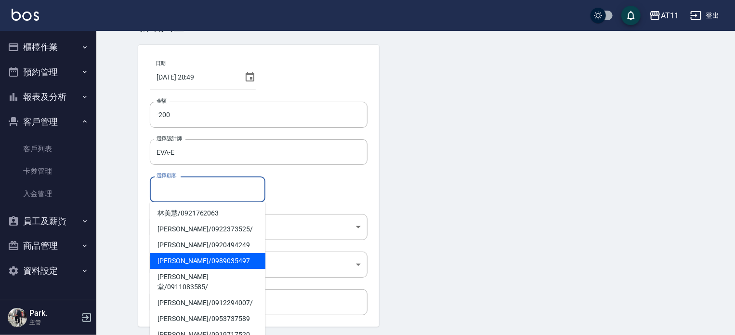
scroll to position [48, 0]
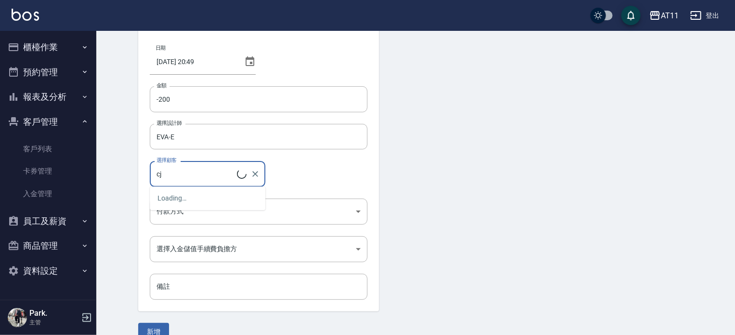
type input "c"
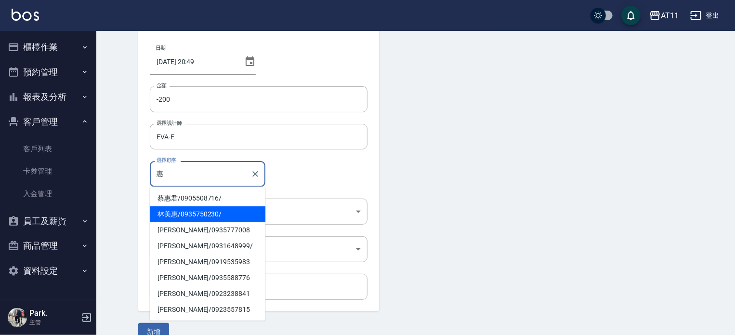
click at [212, 210] on span "林美惠 / 0935750230 /" at bounding box center [208, 214] width 116 height 16
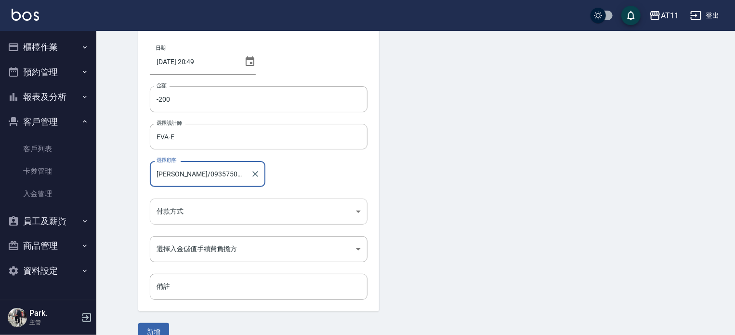
type input "林美惠/0935750230/"
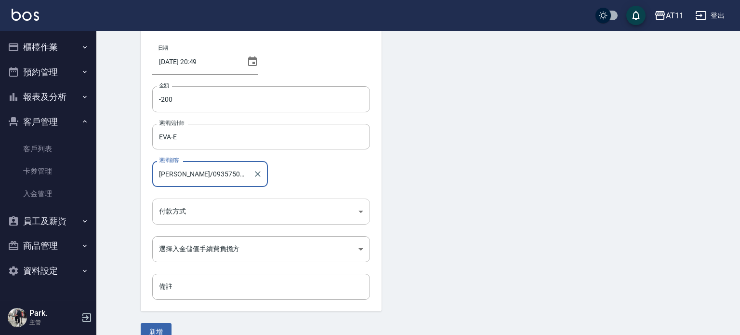
click at [212, 213] on body "AT11 登出 櫃檯作業 打帳單 帳單列表 現金收支登錄 材料自購登錄 每日結帳 排班表 現場電腦打卡 掃碼打卡 預約管理 預約管理 單日預約紀錄 單週預約紀…" at bounding box center [370, 152] width 740 height 400
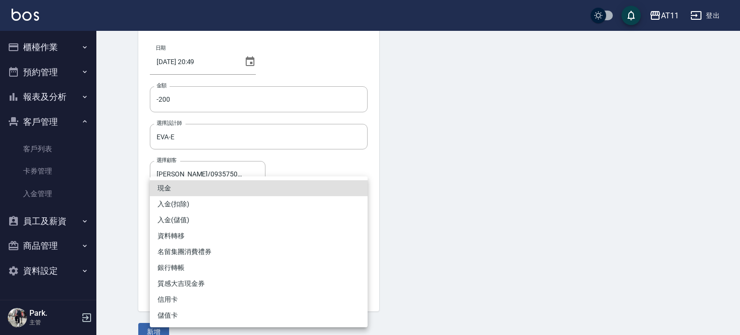
click at [213, 204] on li "入金(扣除)" at bounding box center [259, 204] width 218 height 16
type input "入金(扣除)"
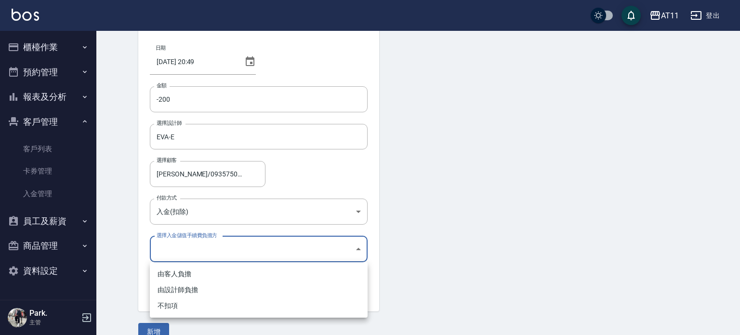
click at [252, 249] on body "AT11 登出 櫃檯作業 打帳單 帳單列表 現金收支登錄 材料自購登錄 每日結帳 排班表 現場電腦打卡 掃碼打卡 預約管理 預約管理 單日預約紀錄 單週預約紀…" at bounding box center [370, 152] width 740 height 400
click at [243, 308] on li "不扣項" at bounding box center [259, 306] width 218 height 16
type input "WITHOUTHANDLINGFEE"
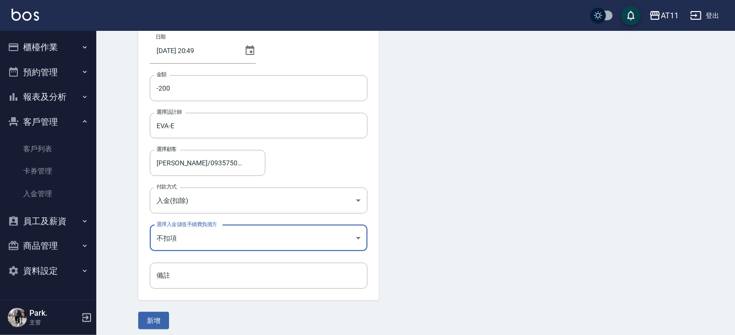
scroll to position [65, 0]
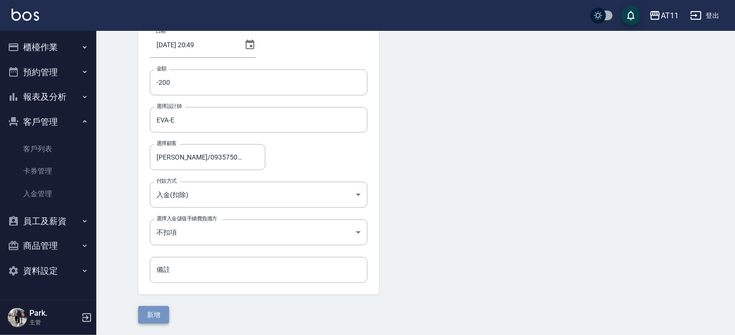
click at [154, 316] on button "新增" at bounding box center [153, 315] width 31 height 18
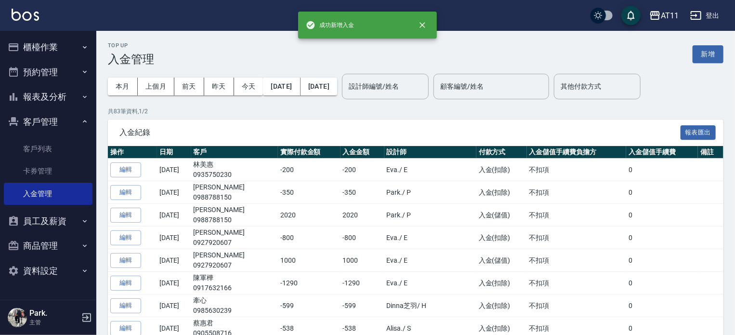
click at [40, 42] on button "櫃檯作業" at bounding box center [48, 47] width 89 height 25
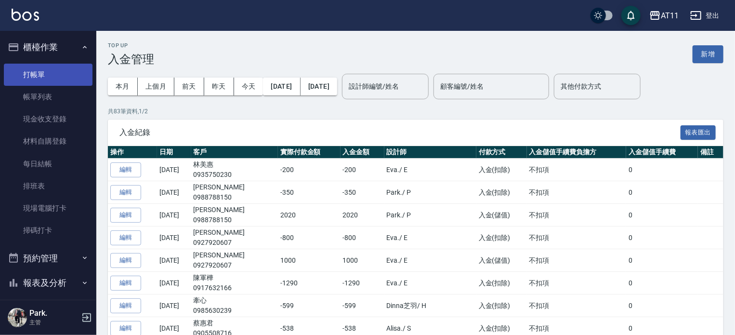
click at [48, 71] on link "打帳單" at bounding box center [48, 75] width 89 height 22
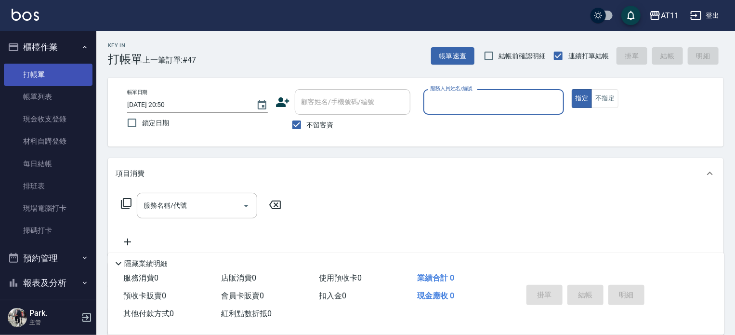
type input "ㄍ"
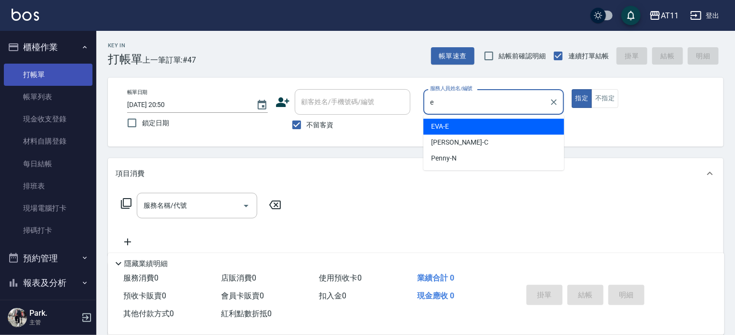
type input "EVA-E"
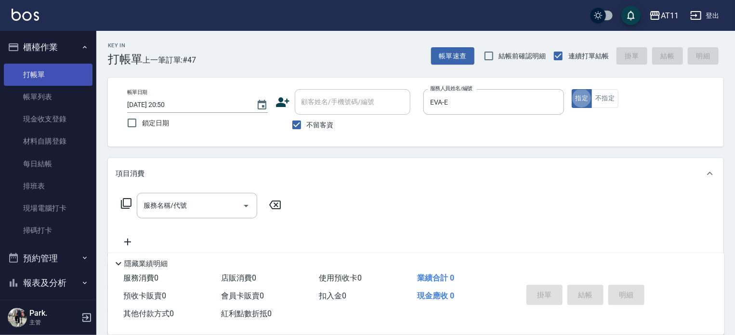
type button "true"
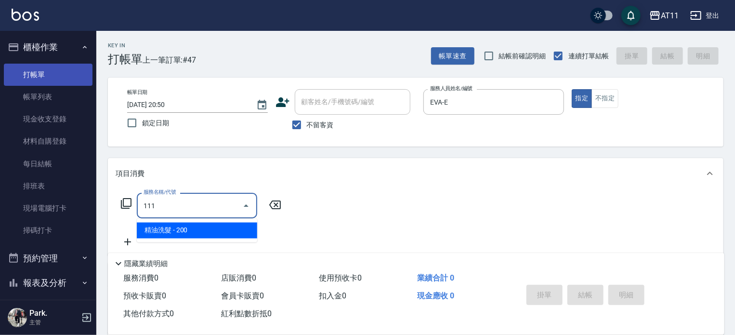
type input "精油洗髮(111)"
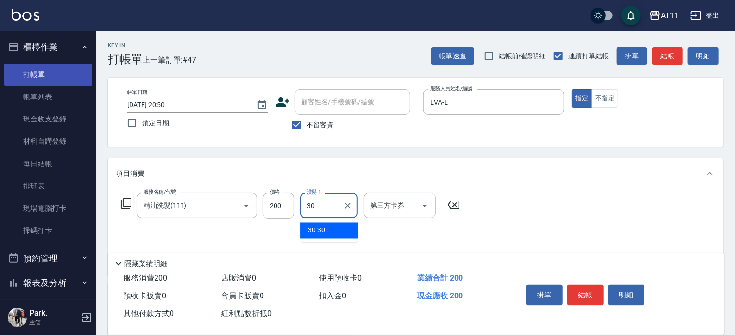
type input "30-30"
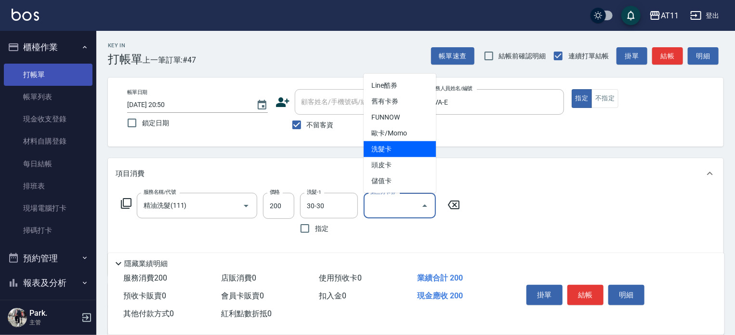
type input "洗髮卡"
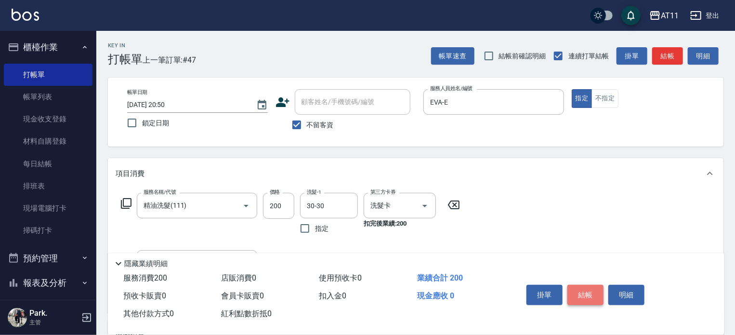
click at [583, 294] on button "結帳" at bounding box center [586, 295] width 36 height 20
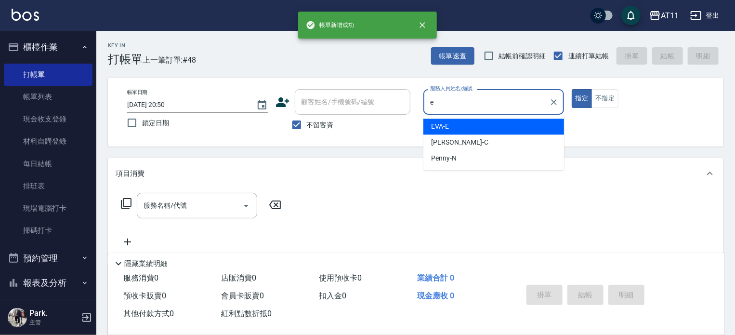
type input "EVA-E"
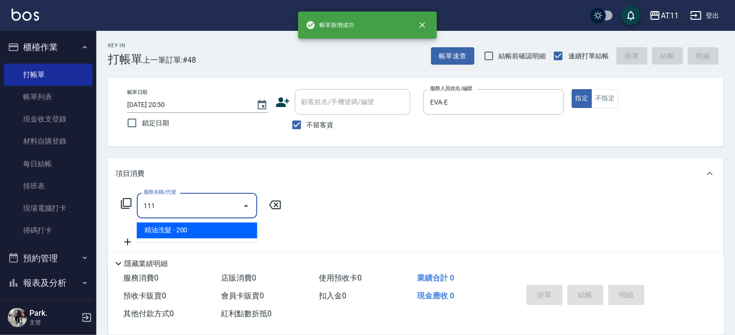
type input "精油洗髮(111)"
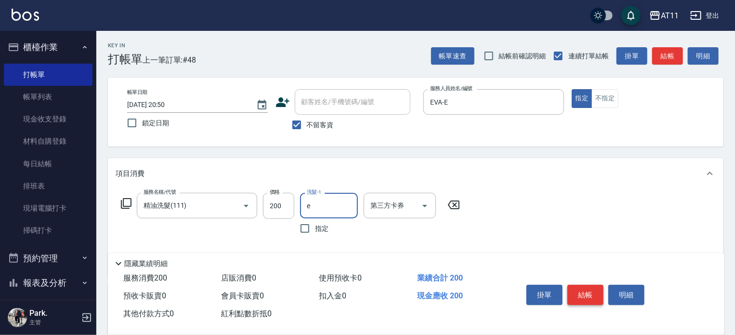
type input "EVA-E"
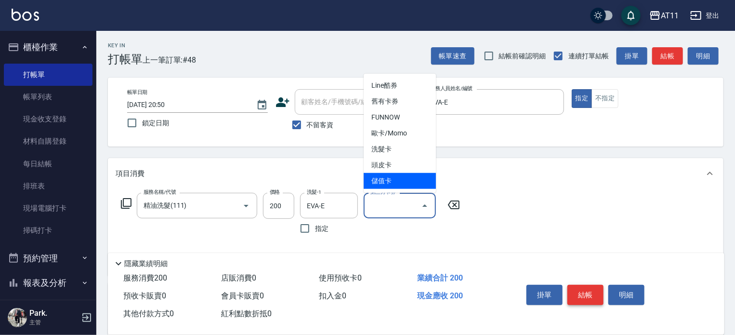
type input "儲值卡"
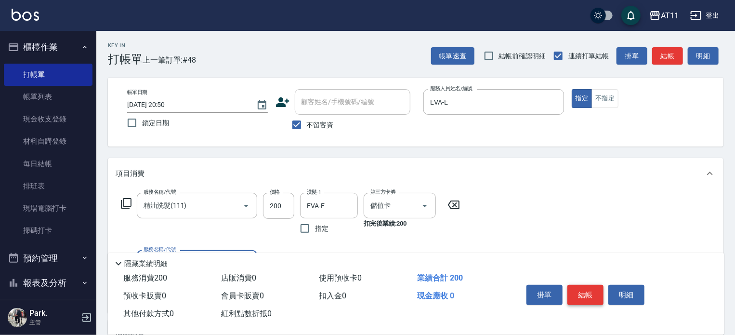
click at [583, 294] on button "結帳" at bounding box center [586, 295] width 36 height 20
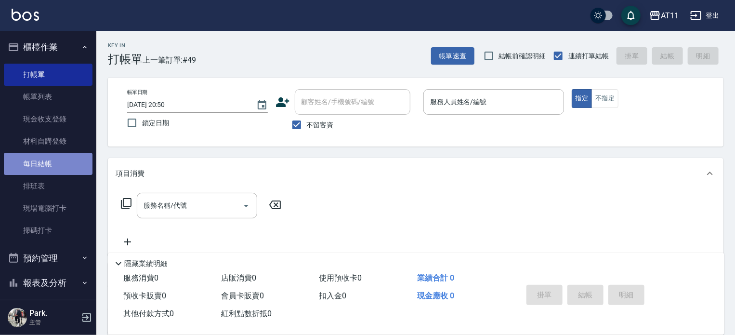
click at [50, 165] on link "每日結帳" at bounding box center [48, 164] width 89 height 22
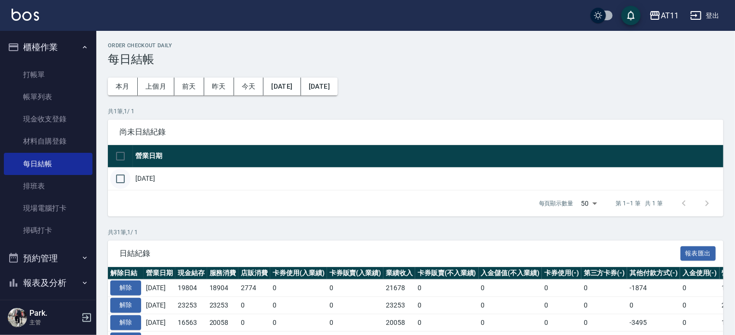
click at [121, 178] on input "checkbox" at bounding box center [120, 179] width 20 height 20
checkbox input "true"
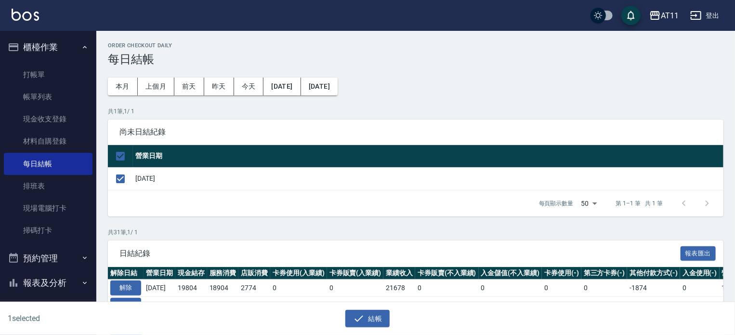
drag, startPoint x: 359, startPoint y: 316, endPoint x: 361, endPoint y: 298, distance: 17.6
click at [359, 316] on icon "button" at bounding box center [359, 319] width 12 height 12
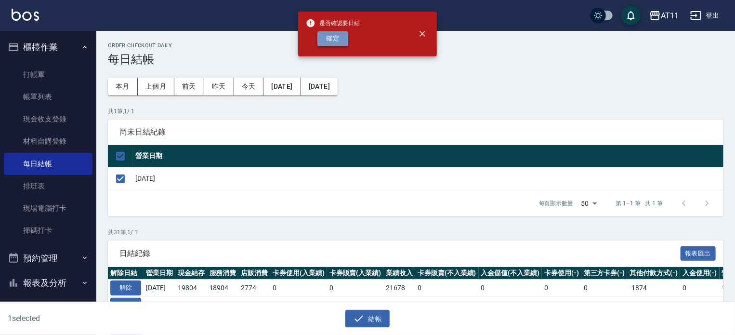
click at [333, 36] on button "確定" at bounding box center [333, 38] width 31 height 15
checkbox input "false"
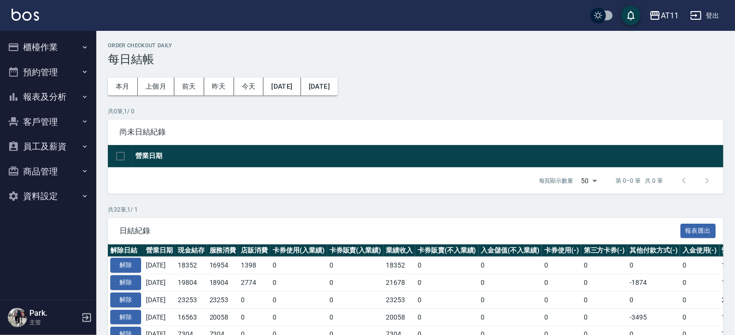
click at [46, 92] on button "報表及分析" at bounding box center [48, 96] width 89 height 25
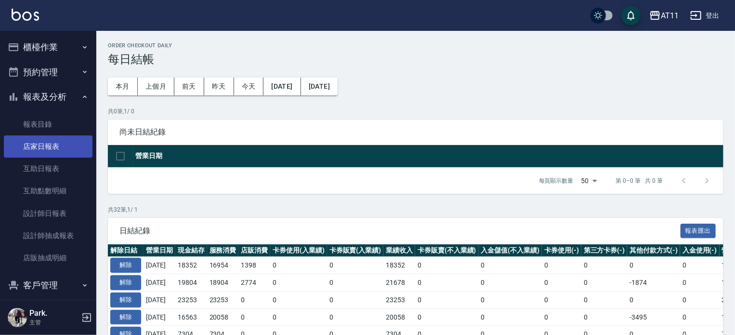
click at [47, 147] on link "店家日報表" at bounding box center [48, 146] width 89 height 22
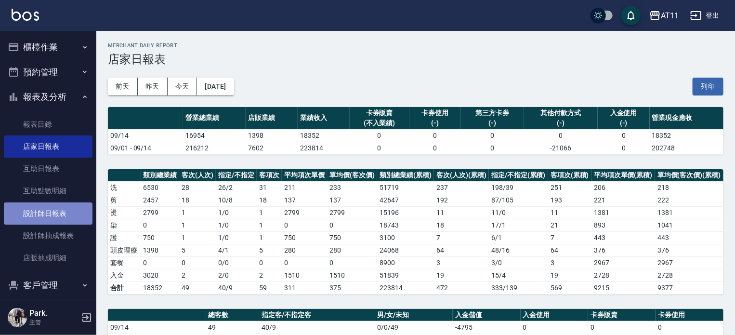
click at [59, 217] on link "設計師日報表" at bounding box center [48, 213] width 89 height 22
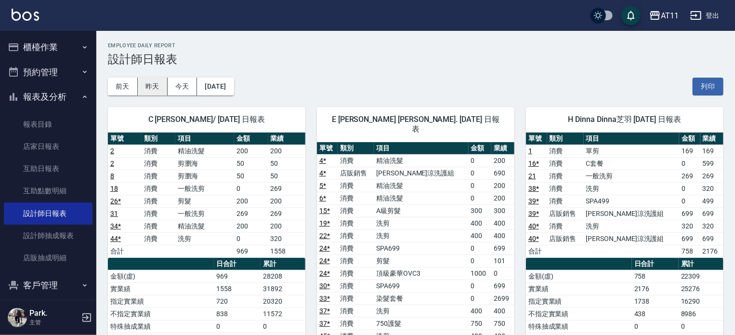
click at [155, 87] on button "昨天" at bounding box center [153, 87] width 30 height 18
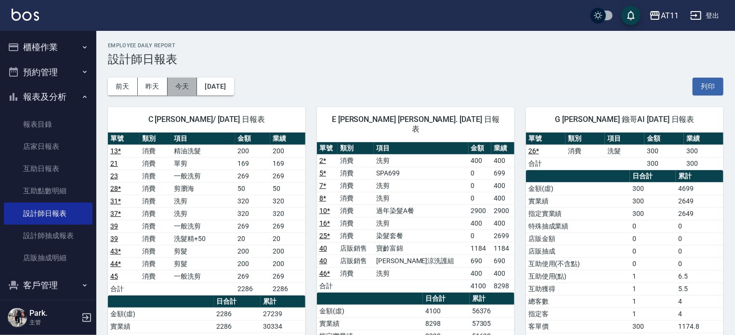
click at [176, 84] on button "今天" at bounding box center [183, 87] width 30 height 18
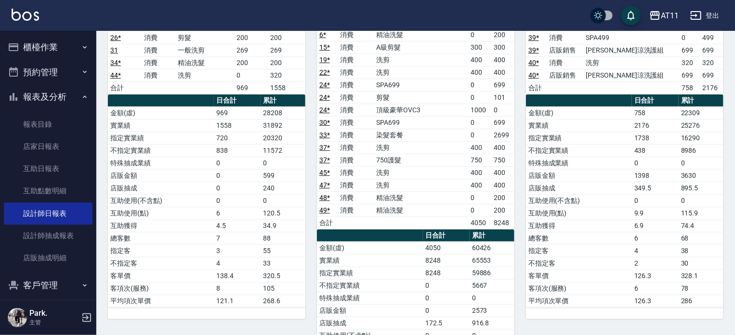
scroll to position [145, 0]
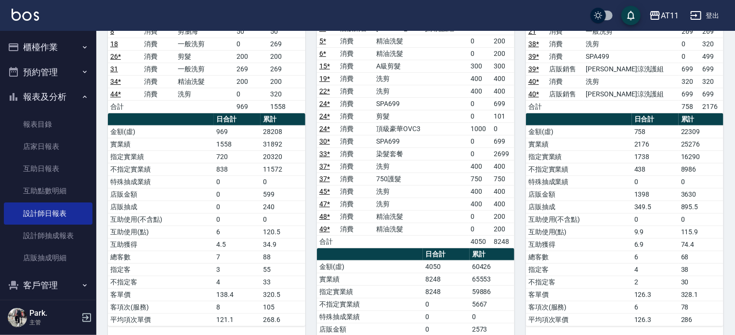
click at [45, 46] on button "櫃檯作業" at bounding box center [48, 47] width 89 height 25
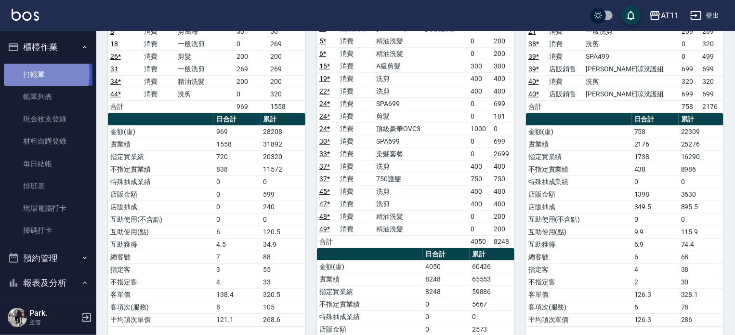
click at [21, 73] on link "打帳單" at bounding box center [48, 75] width 89 height 22
